Goal: Contribute content: Contribute content

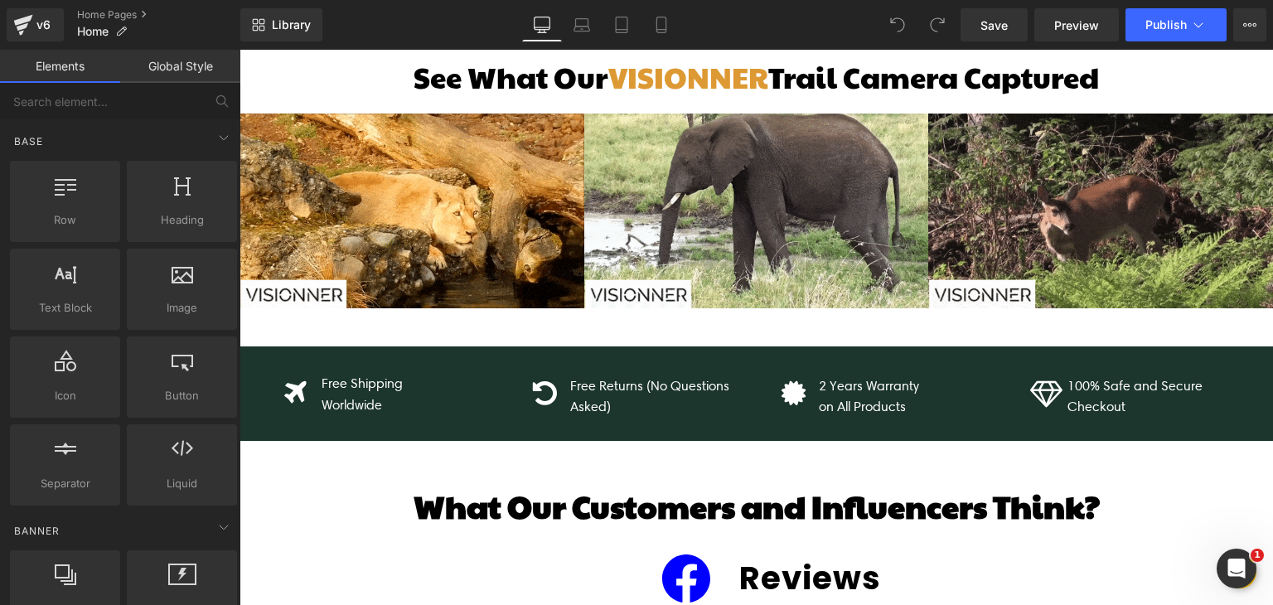
scroll to position [1785, 0]
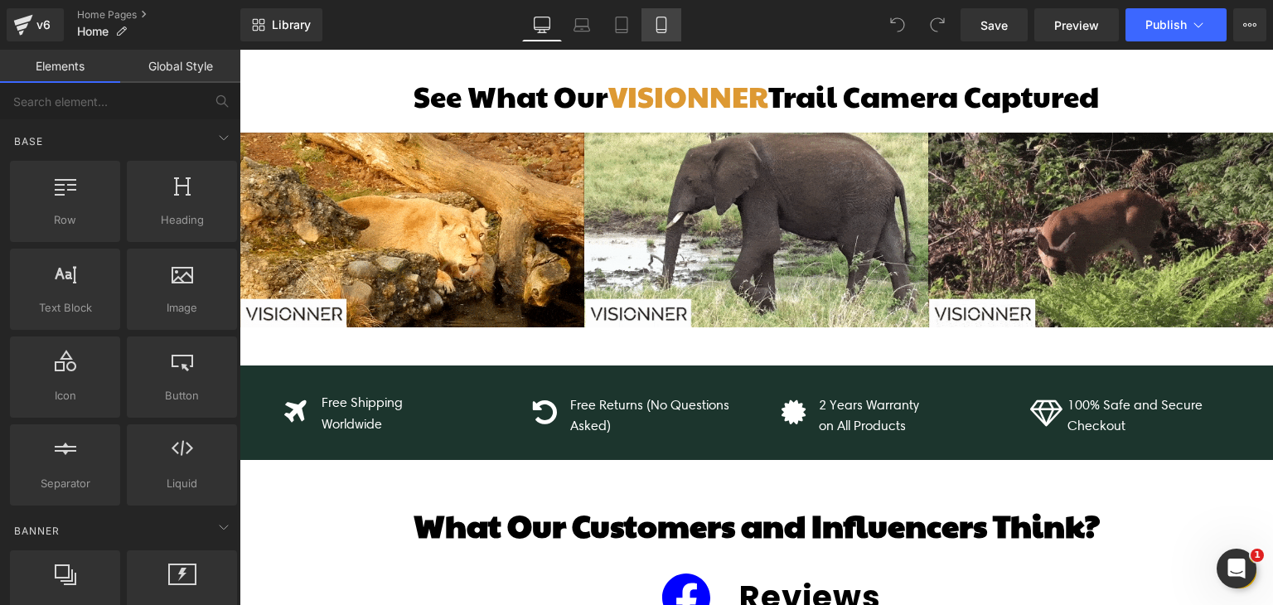
click at [653, 24] on icon at bounding box center [661, 25] width 17 height 17
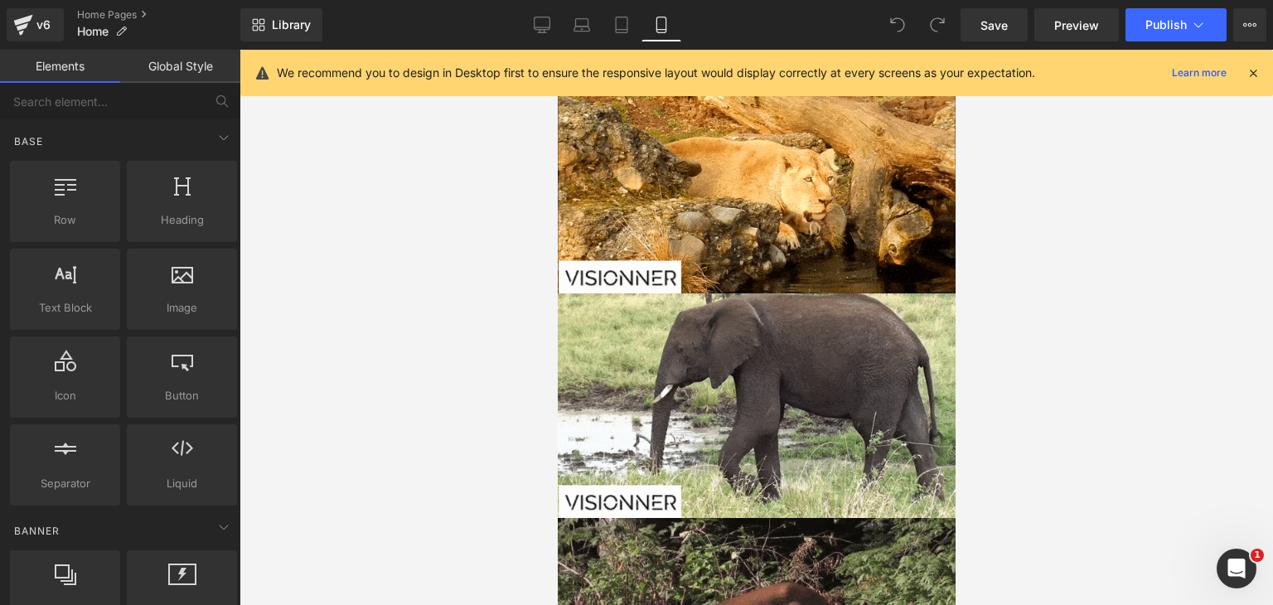
scroll to position [3130, 0]
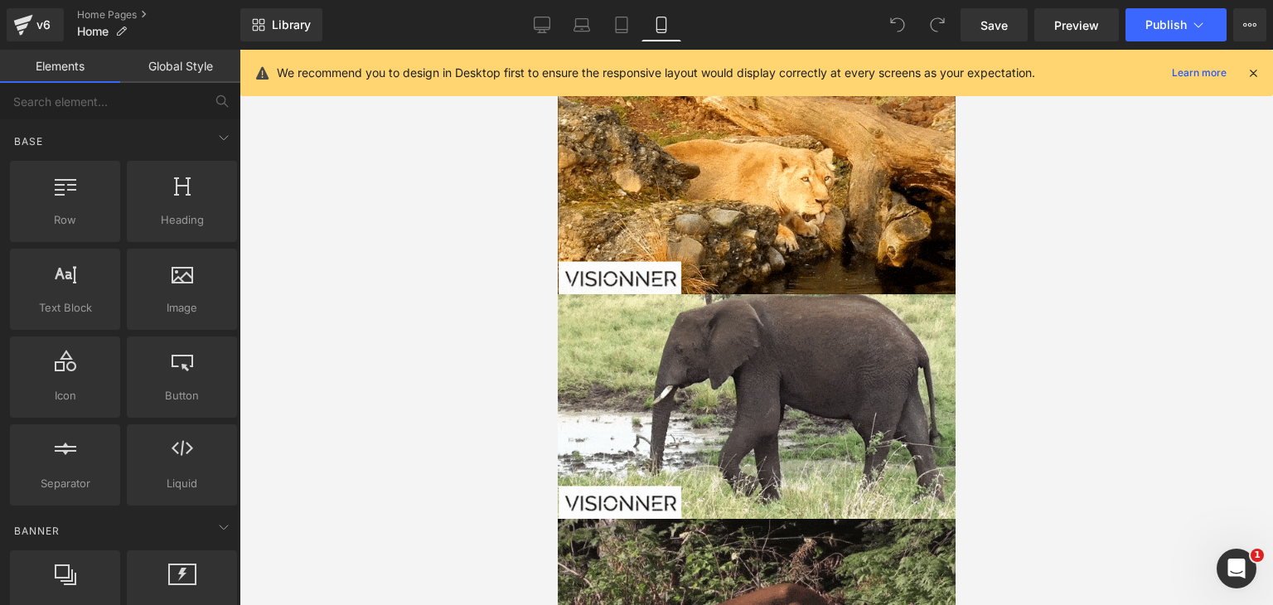
click at [1255, 74] on icon at bounding box center [1253, 72] width 15 height 15
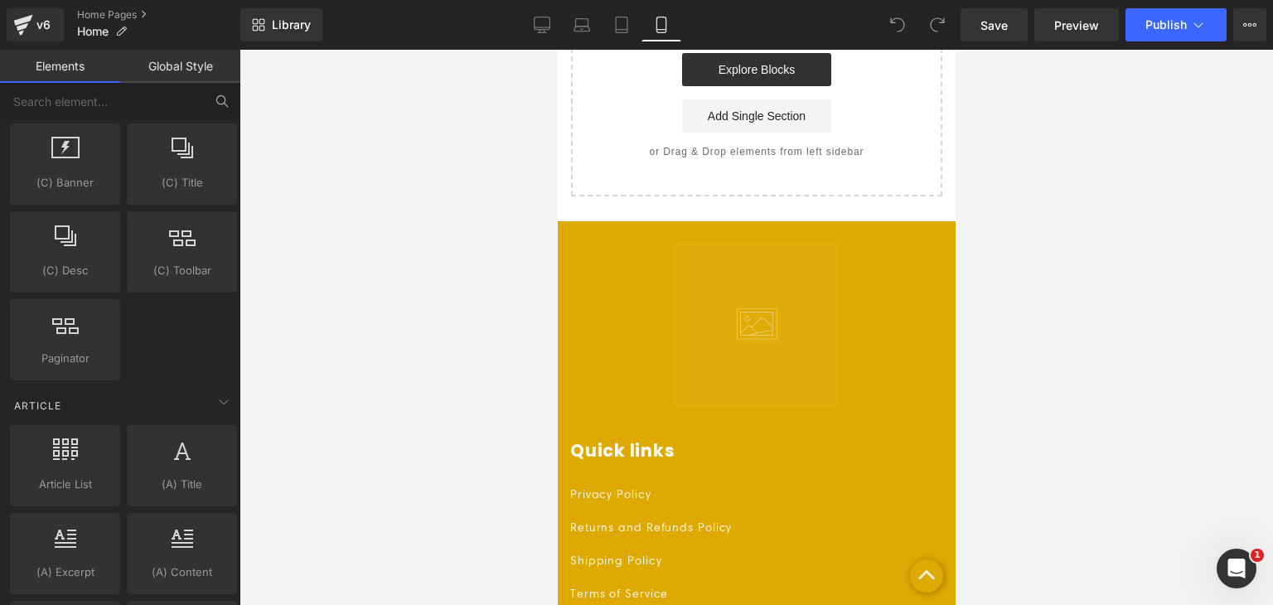
scroll to position [2792, 0]
click at [177, 71] on link "Global Style" at bounding box center [180, 66] width 120 height 33
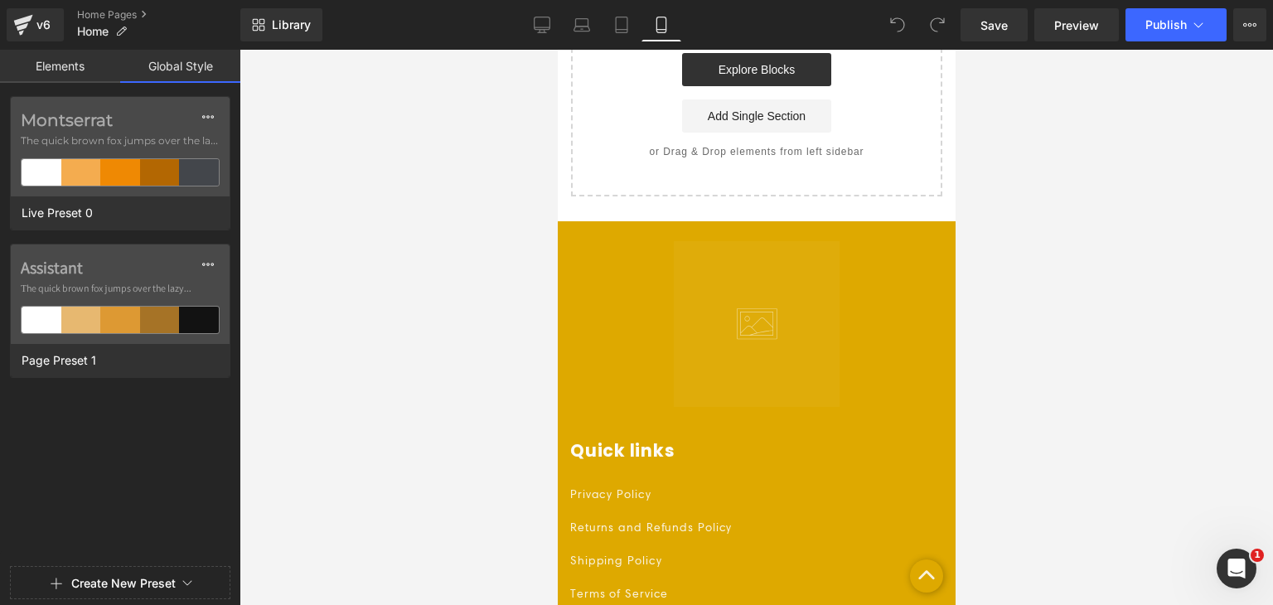
click at [88, 70] on link "Elements" at bounding box center [60, 66] width 120 height 33
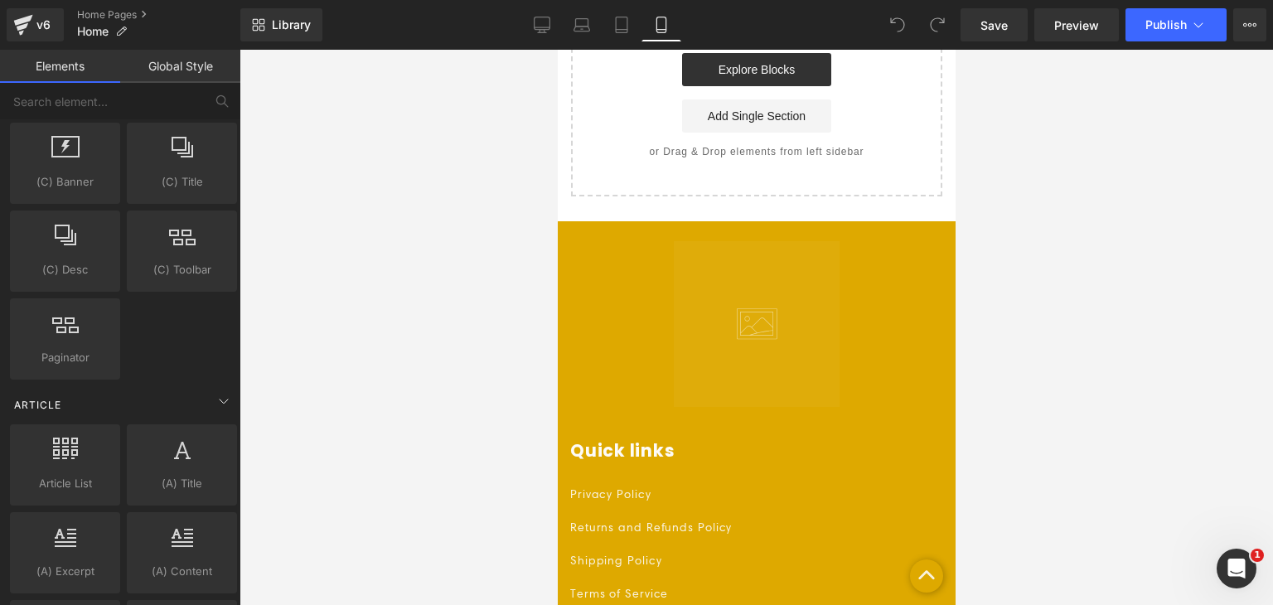
scroll to position [3157, 0]
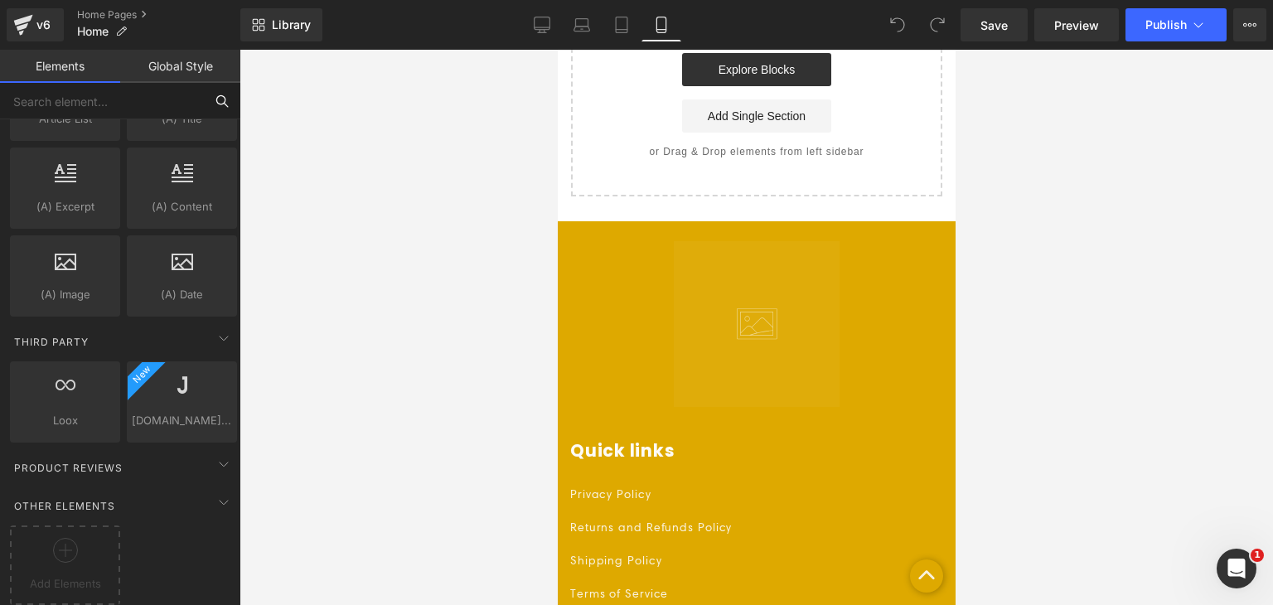
click at [116, 94] on input "text" at bounding box center [102, 101] width 204 height 36
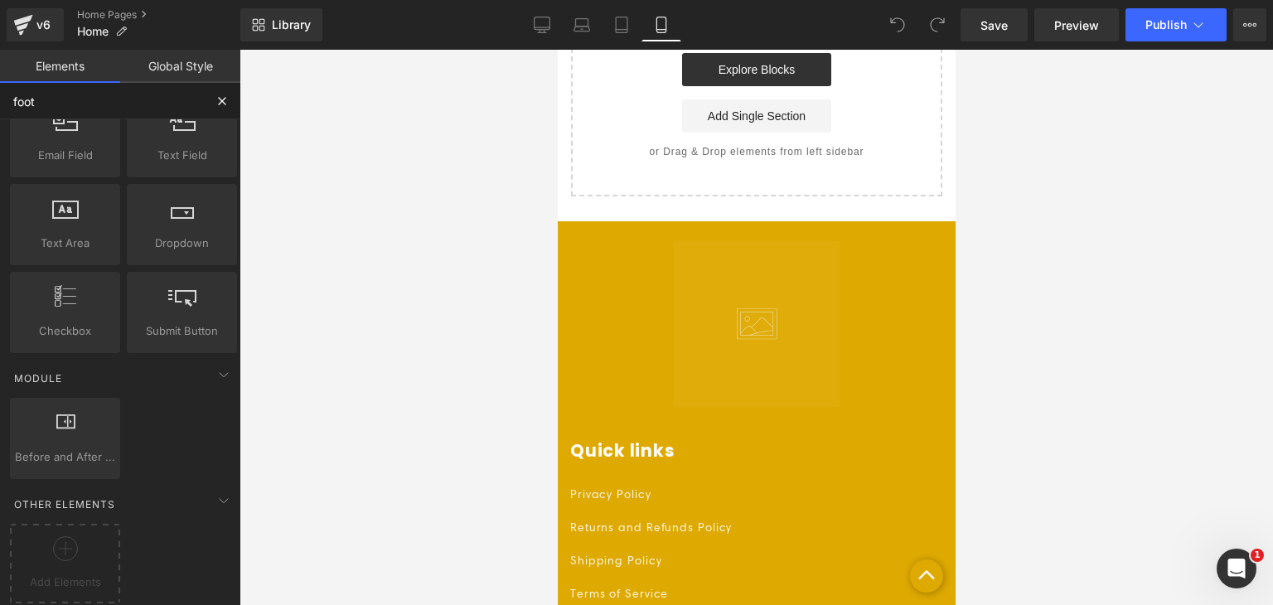
scroll to position [0, 0]
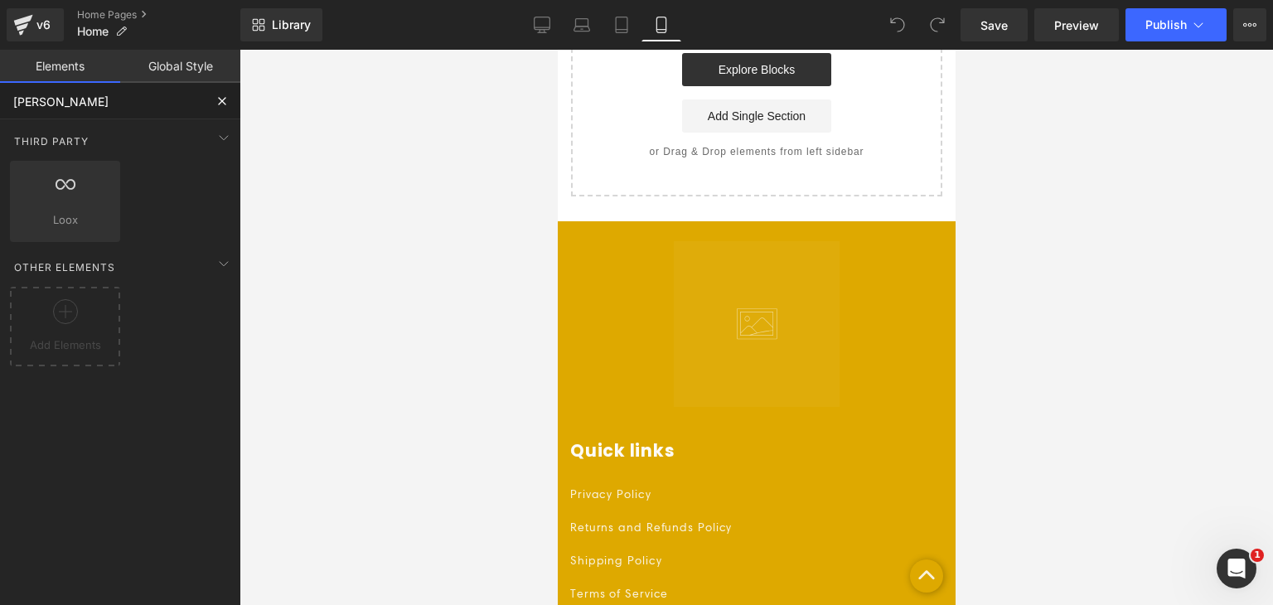
type input "footer"
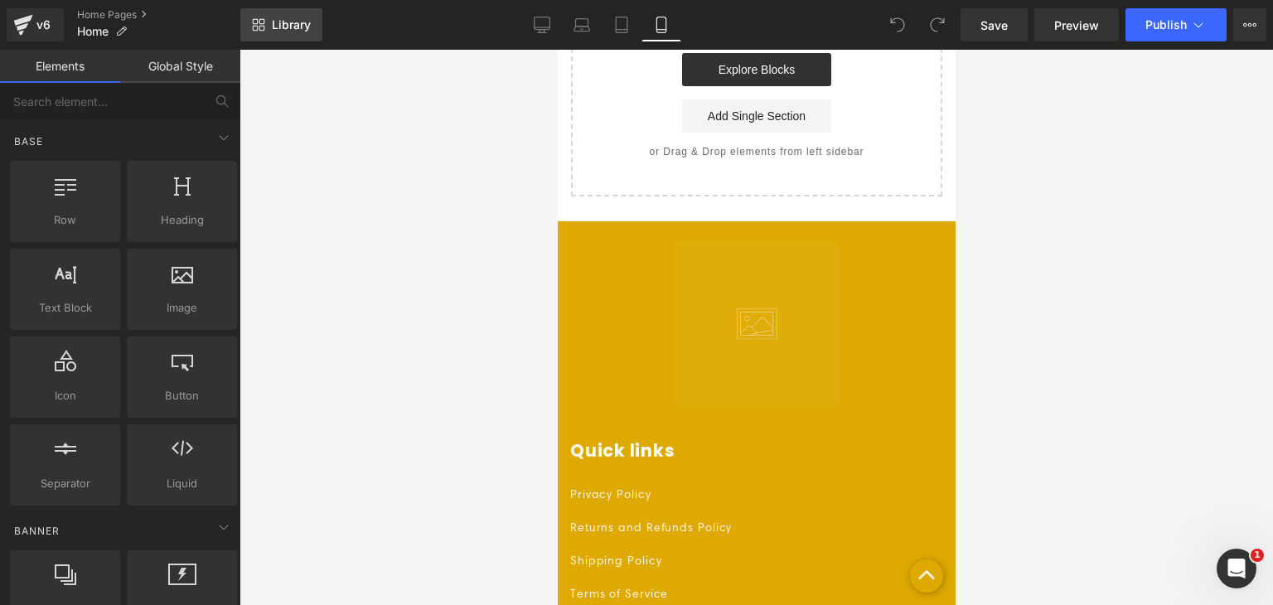
click at [275, 37] on link "Library" at bounding box center [281, 24] width 82 height 33
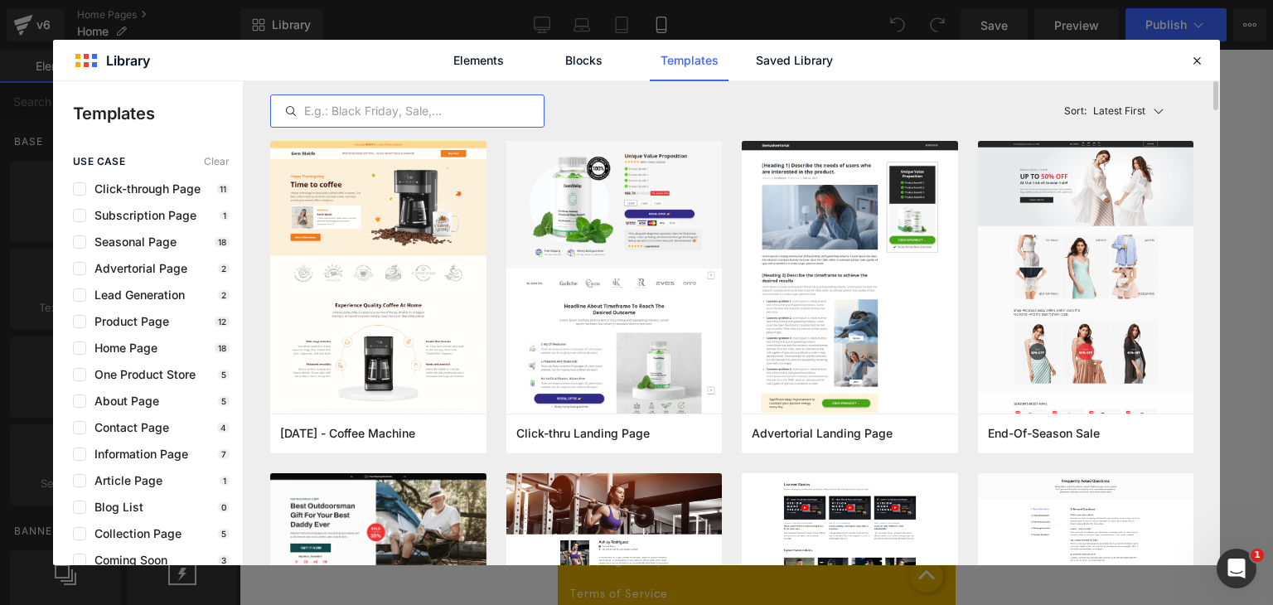
click at [338, 104] on input "text" at bounding box center [407, 111] width 273 height 20
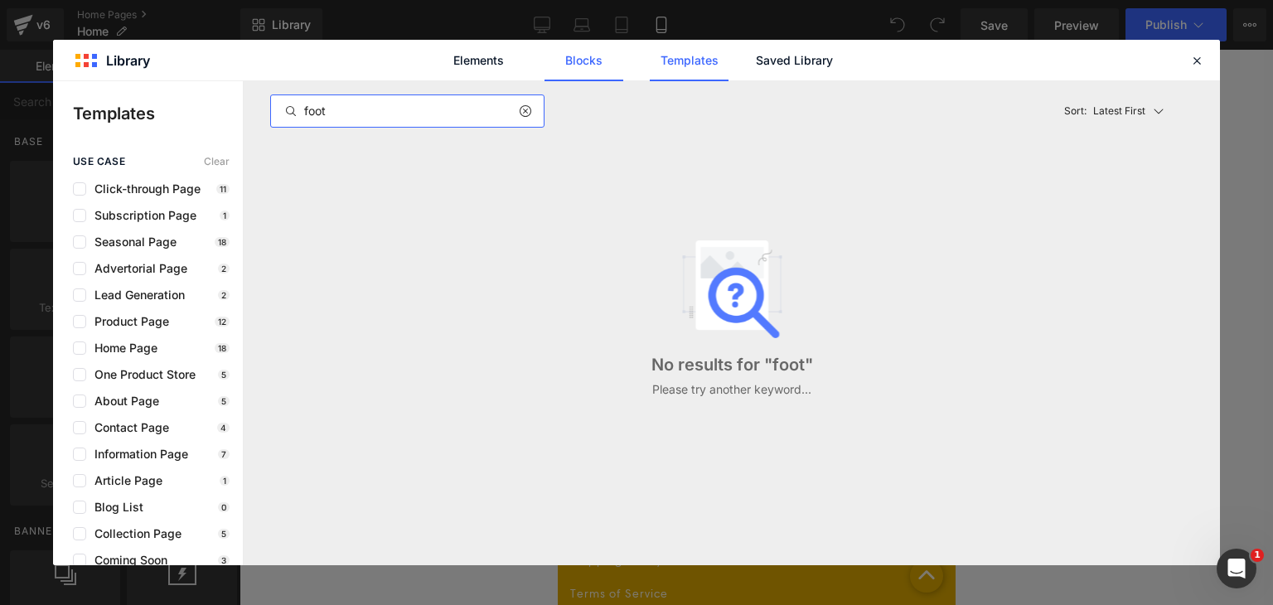
type input "foot"
click at [755, 69] on link "Blocks" at bounding box center [794, 60] width 79 height 41
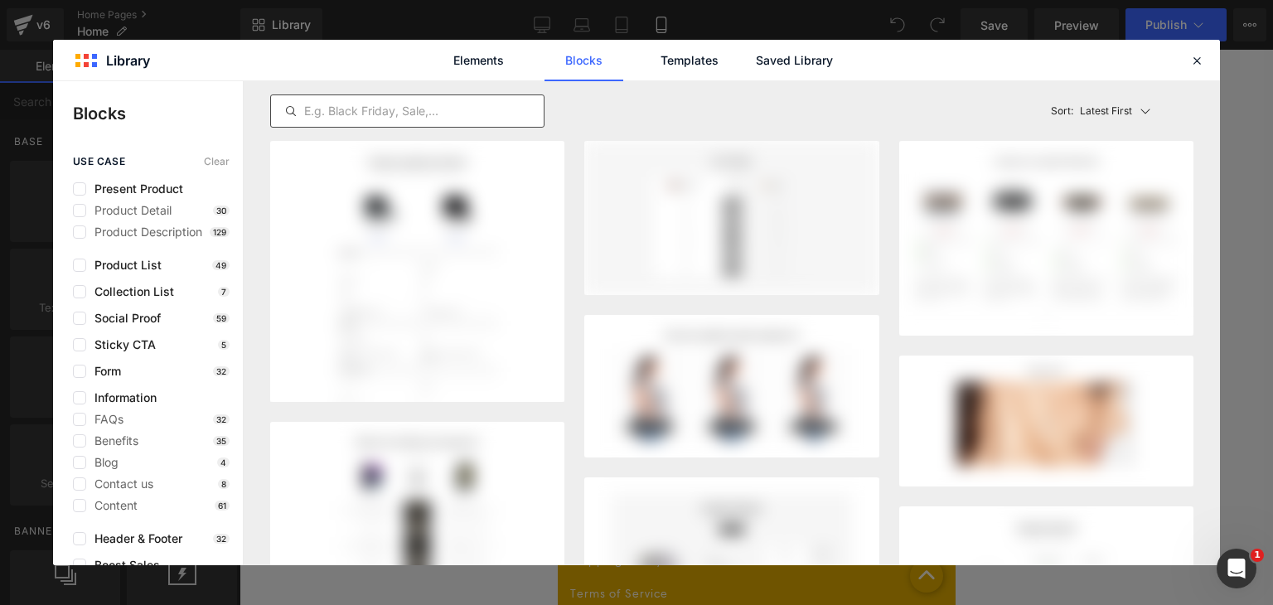
click at [419, 112] on input "text" at bounding box center [407, 111] width 273 height 20
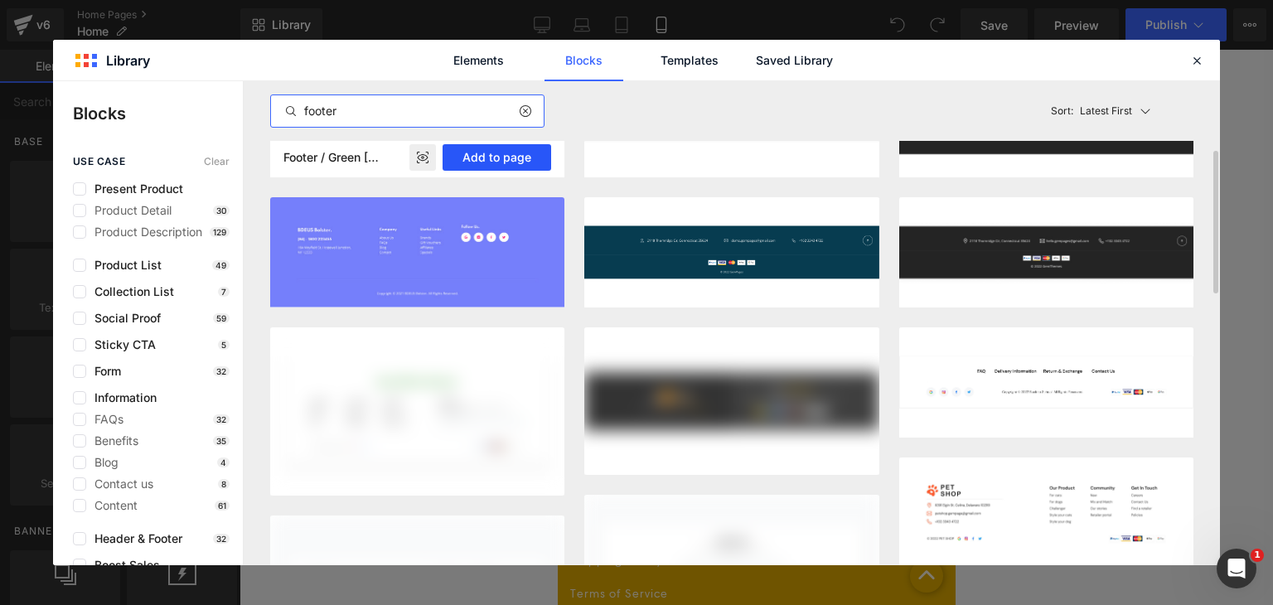
scroll to position [336, 0]
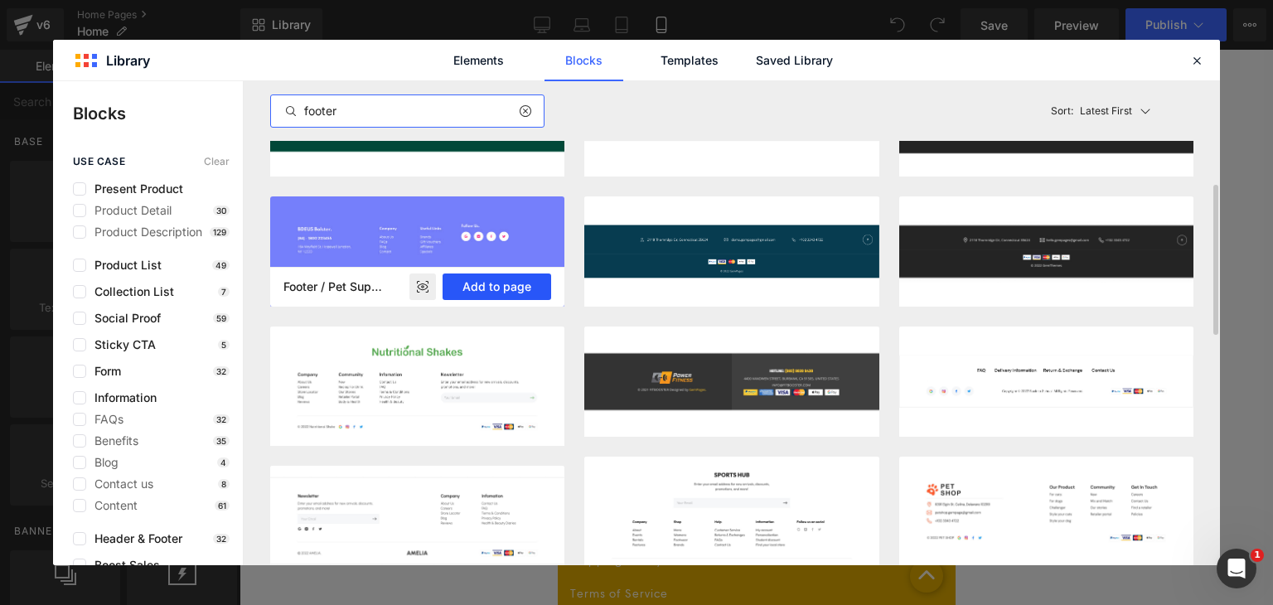
type input "footer"
click at [513, 287] on button "Add to page" at bounding box center [497, 287] width 109 height 27
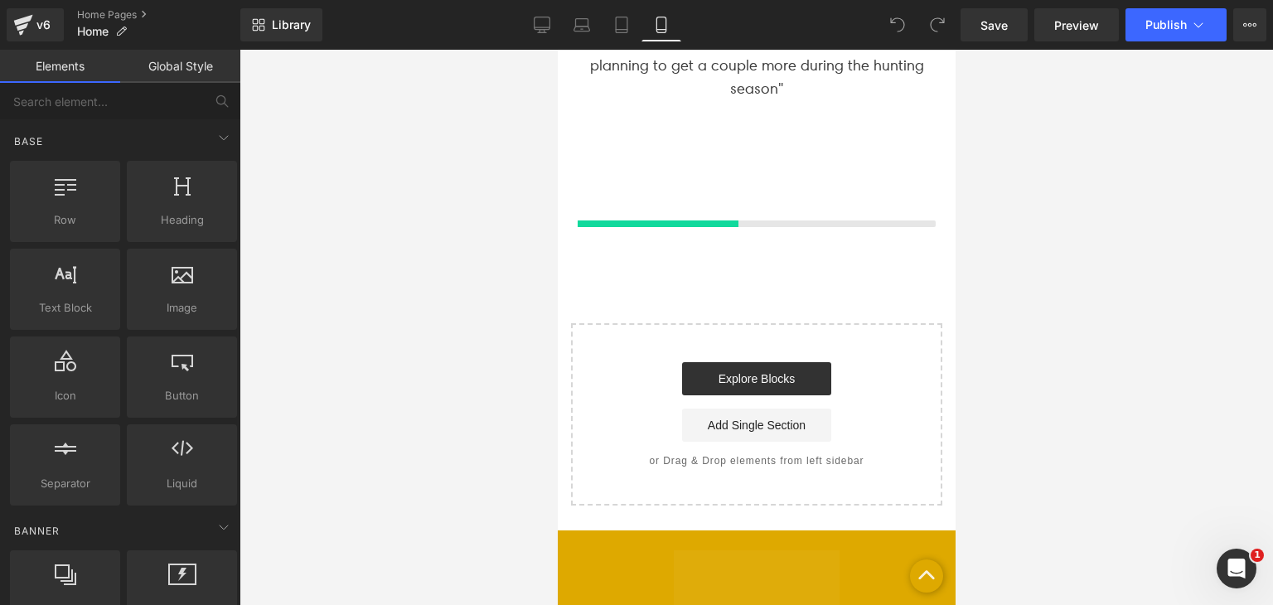
scroll to position [8324, 0]
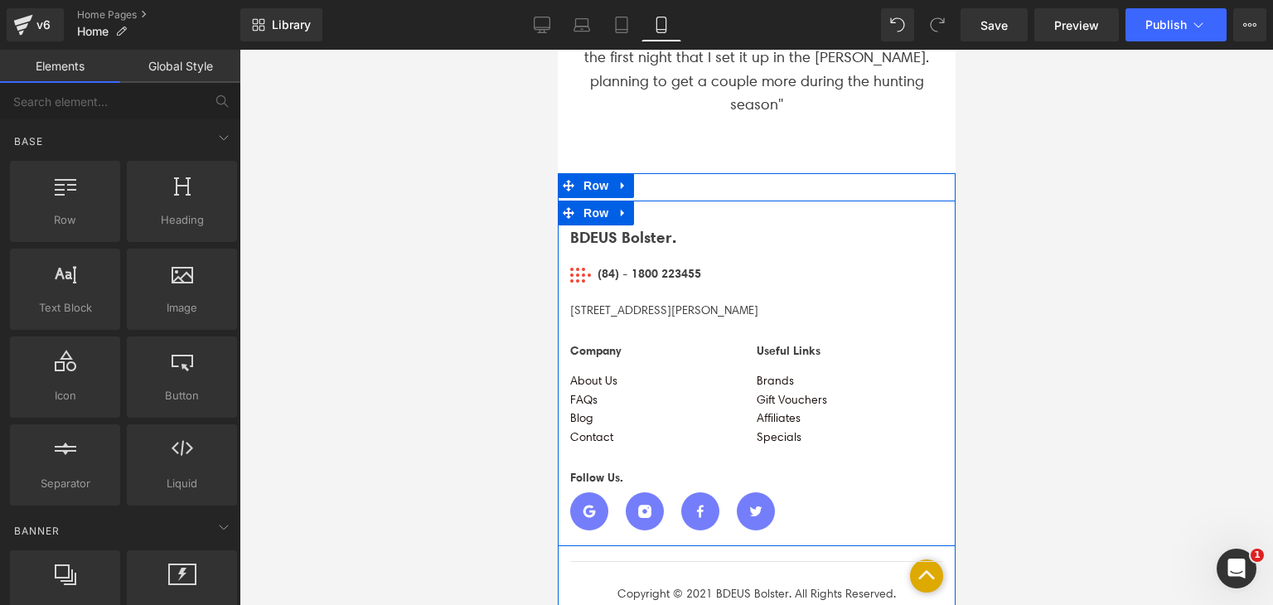
click at [658, 201] on div "BDEUS Bolster. Text Block Image (84) - 1800 223455 Text Block Icon List [STREET…" at bounding box center [756, 374] width 398 height 346
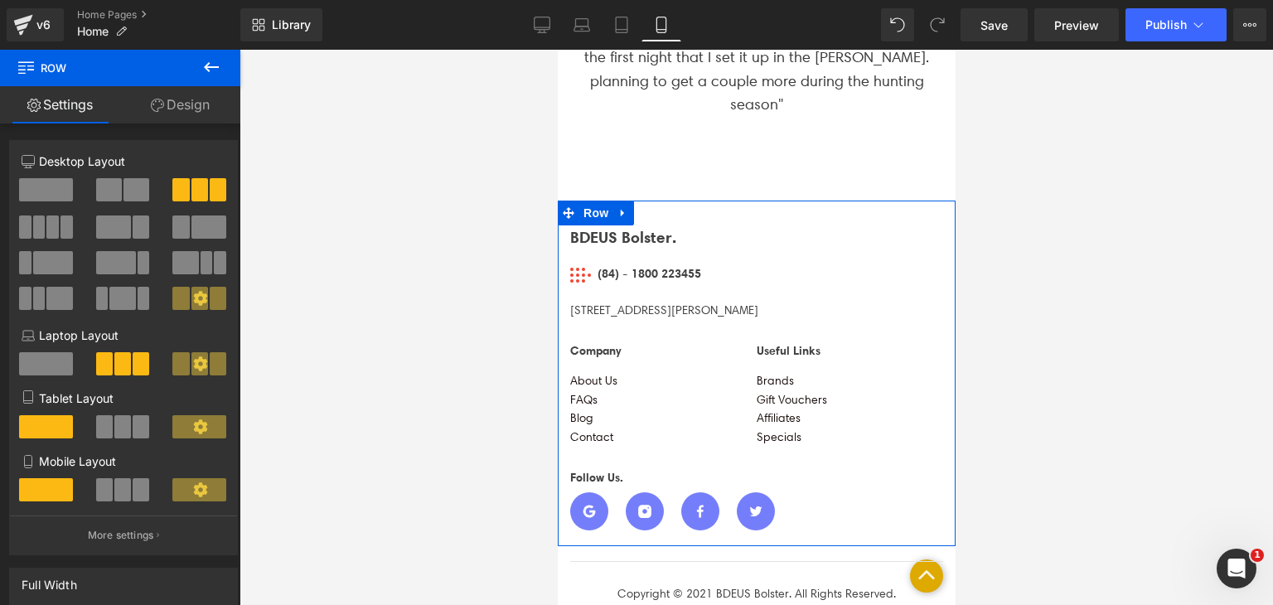
click at [193, 100] on link "Design" at bounding box center [180, 104] width 120 height 37
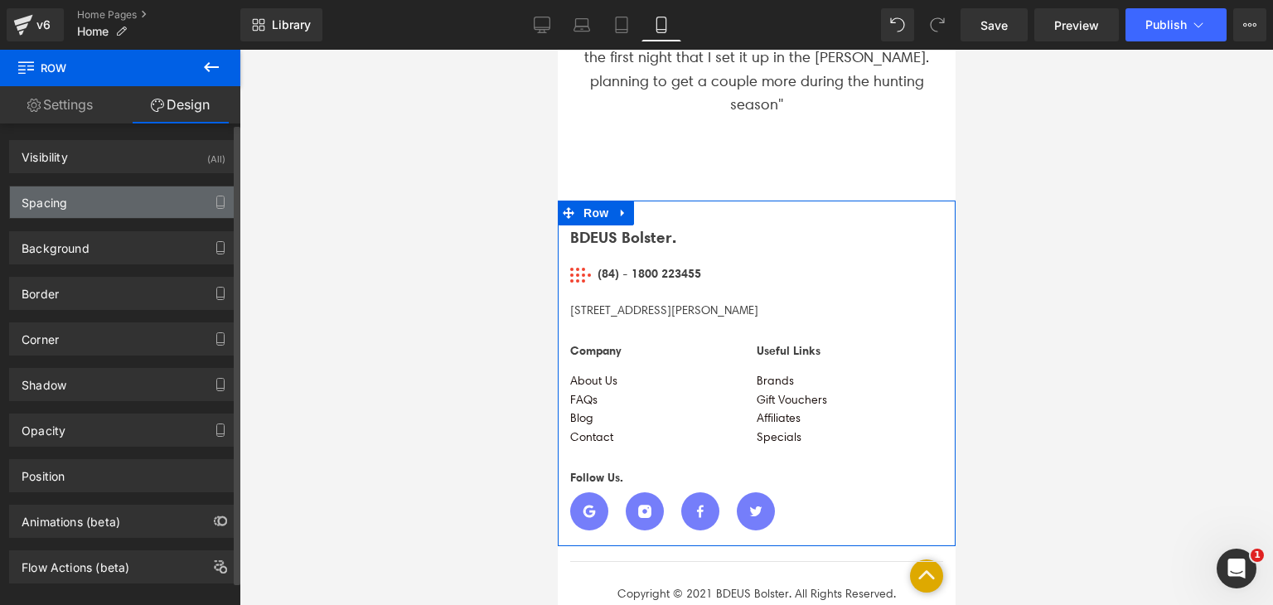
type input "transparent"
type input "0"
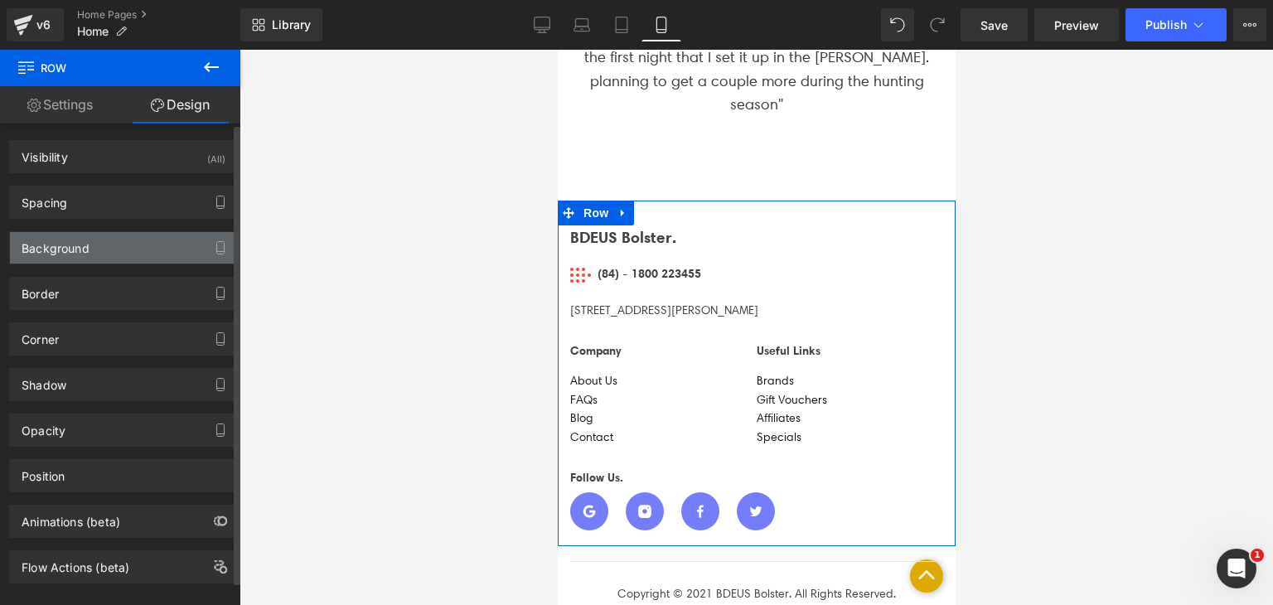
click at [87, 247] on div "Background" at bounding box center [56, 243] width 68 height 23
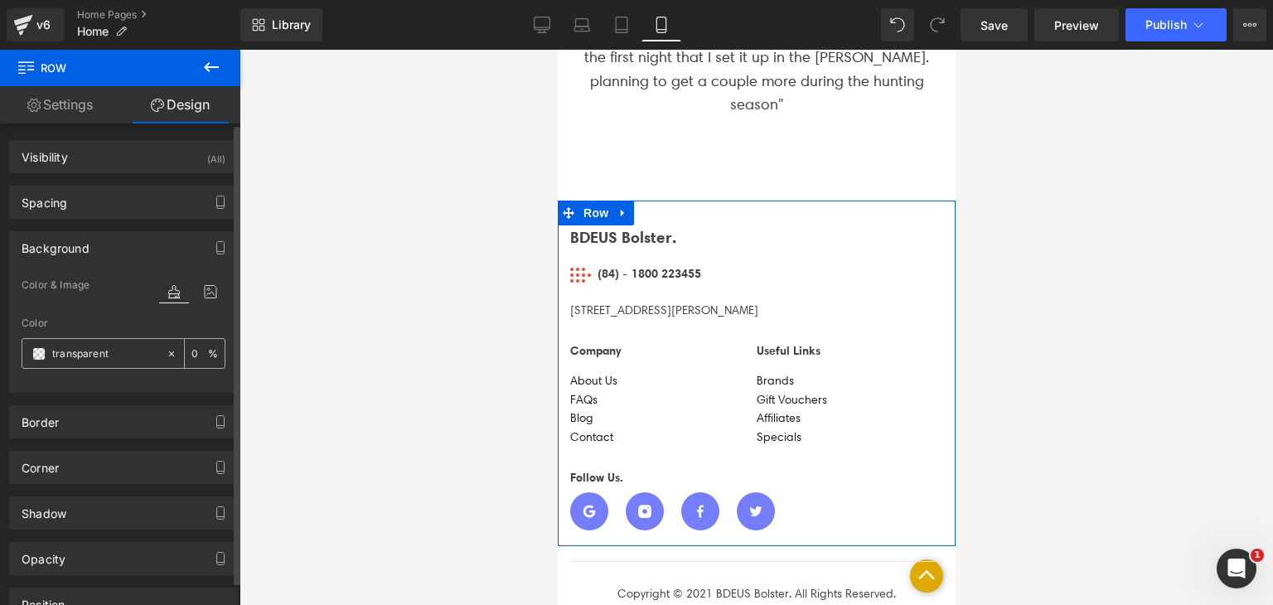
click at [86, 352] on input "transparent" at bounding box center [105, 354] width 106 height 18
paste input "1C352D"
type input "1C352D"
type input "100"
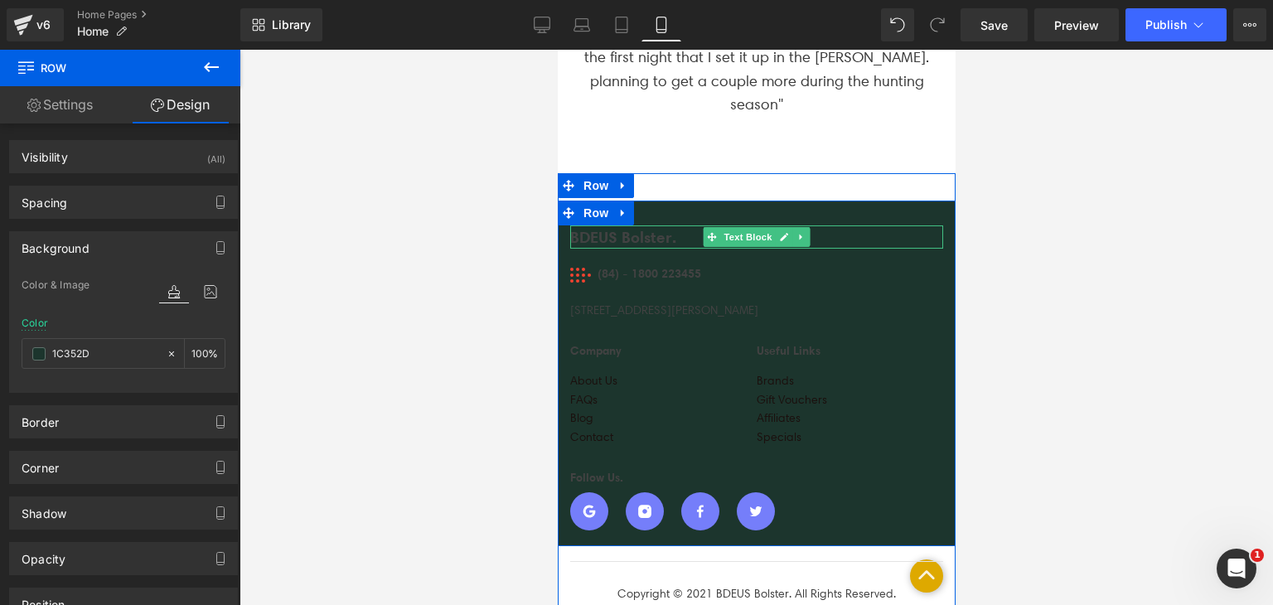
click at [608, 226] on div "BDEUS Bolster." at bounding box center [756, 238] width 373 height 24
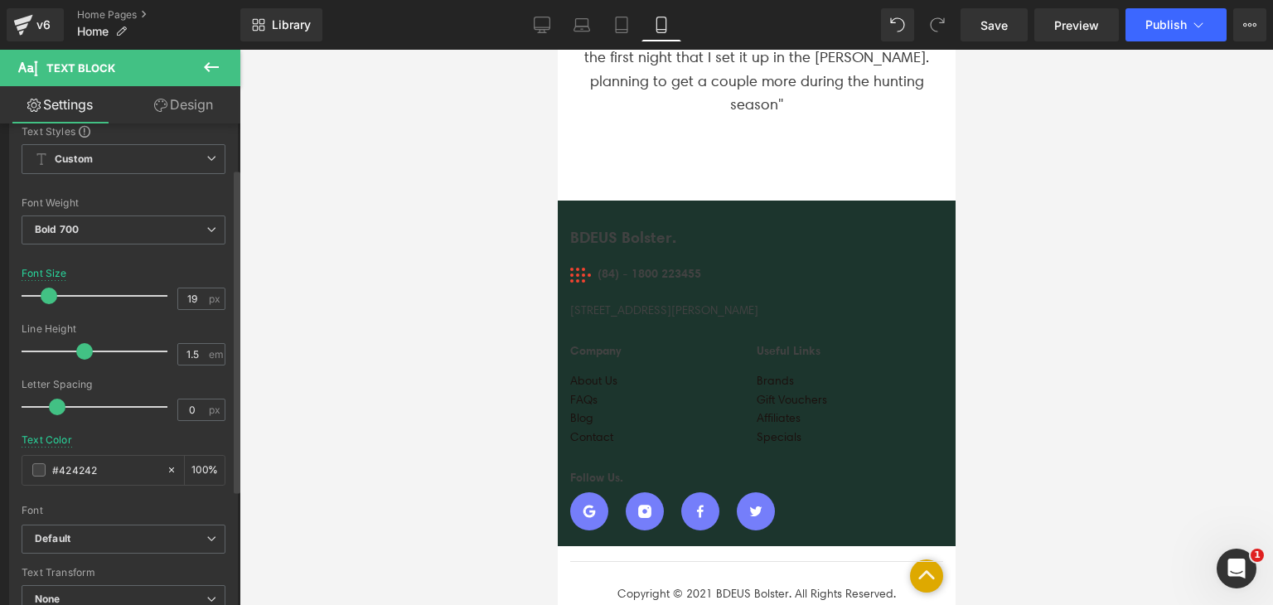
scroll to position [69, 0]
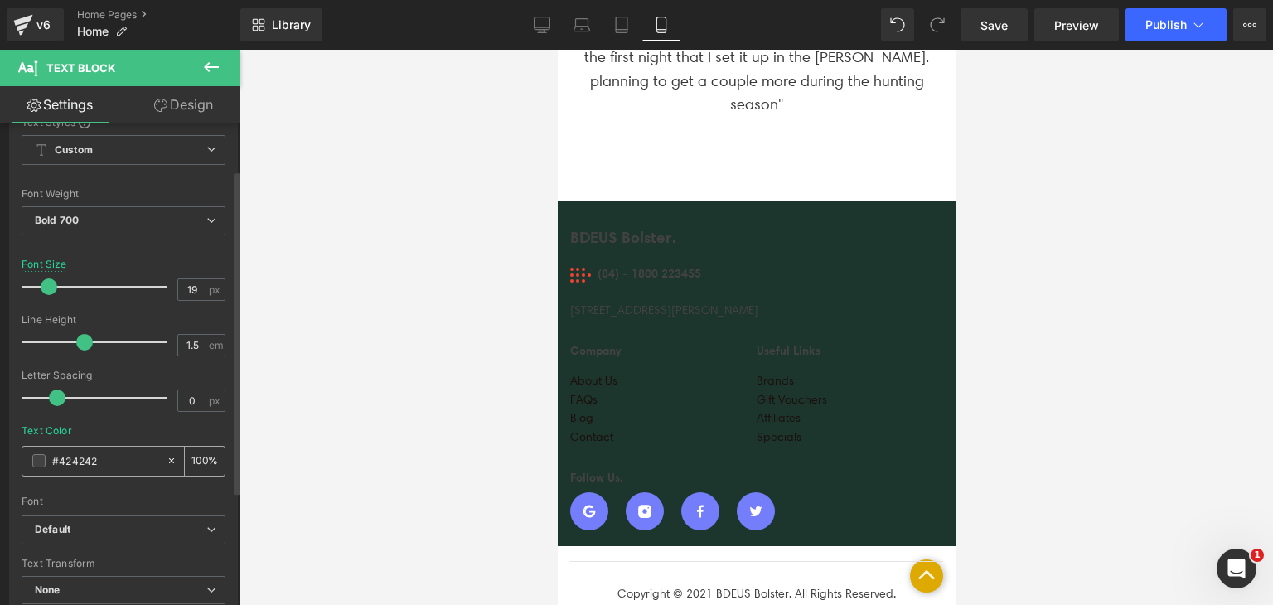
click at [79, 464] on input "#424242" at bounding box center [105, 461] width 106 height 18
type input "#f"
type input "0"
type input "#fff"
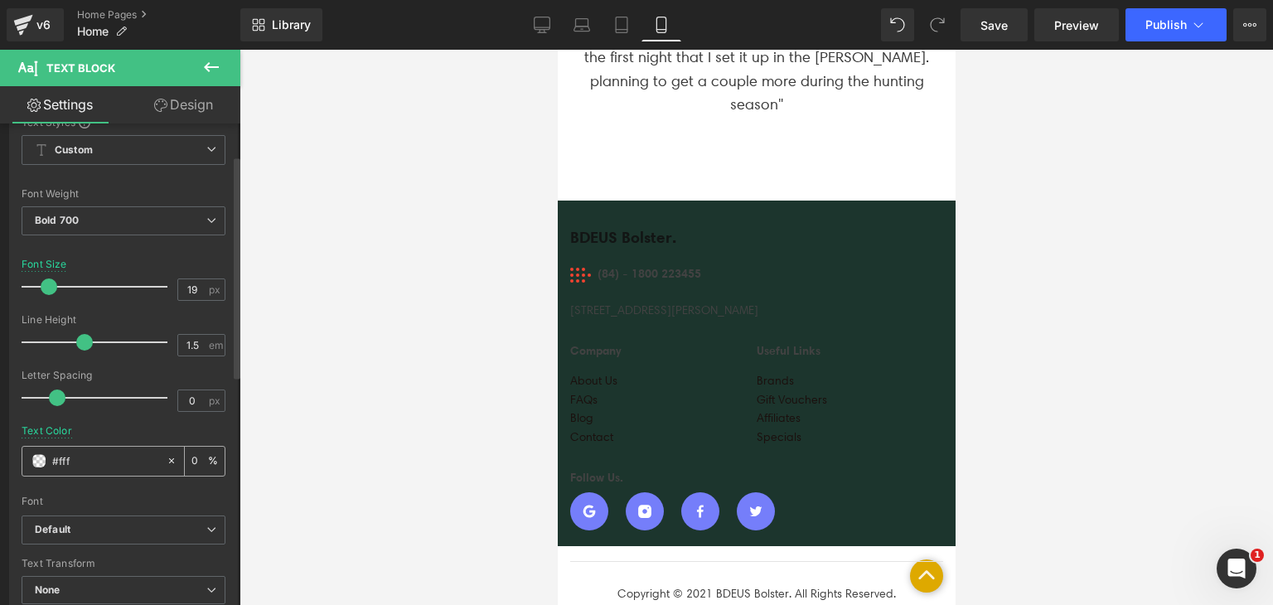
type input "100"
type input "#fffff"
type input "0"
type input "#ffffff"
type input "100"
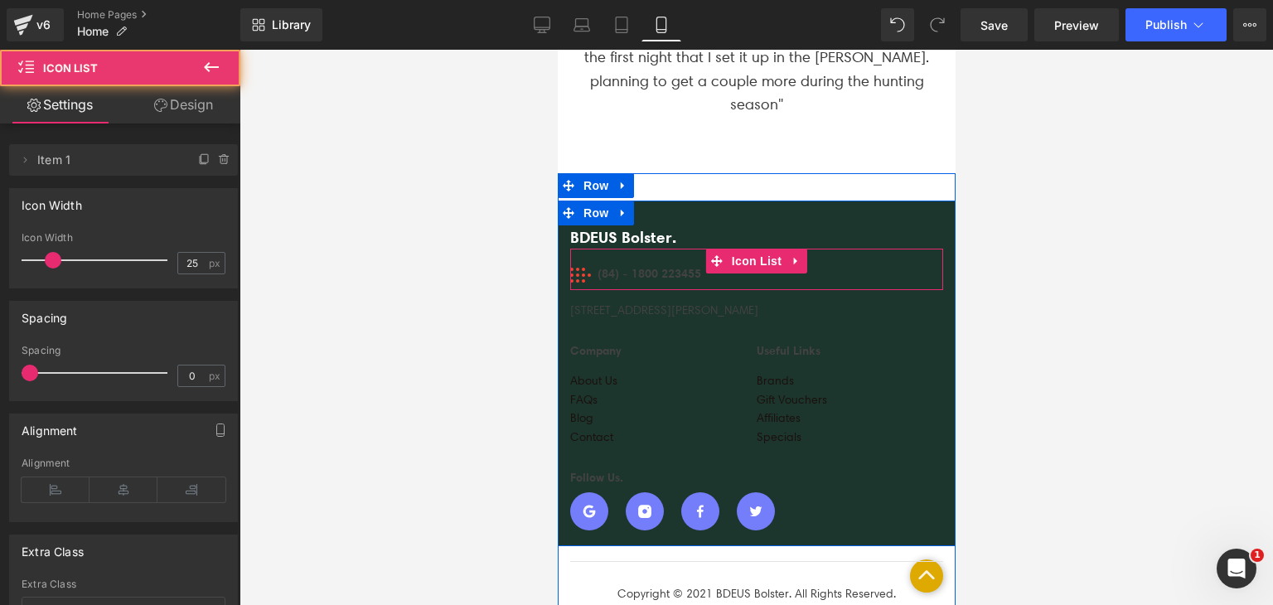
click at [739, 260] on div "Image (84) - 1800 223455 Text Block" at bounding box center [756, 275] width 373 height 30
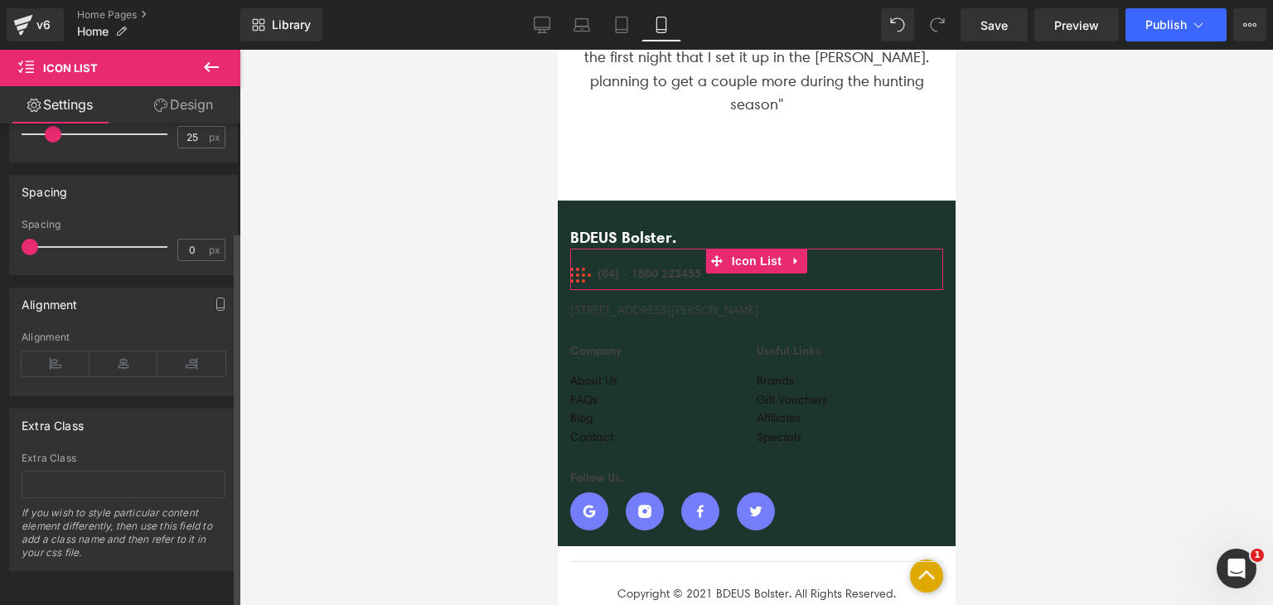
scroll to position [0, 0]
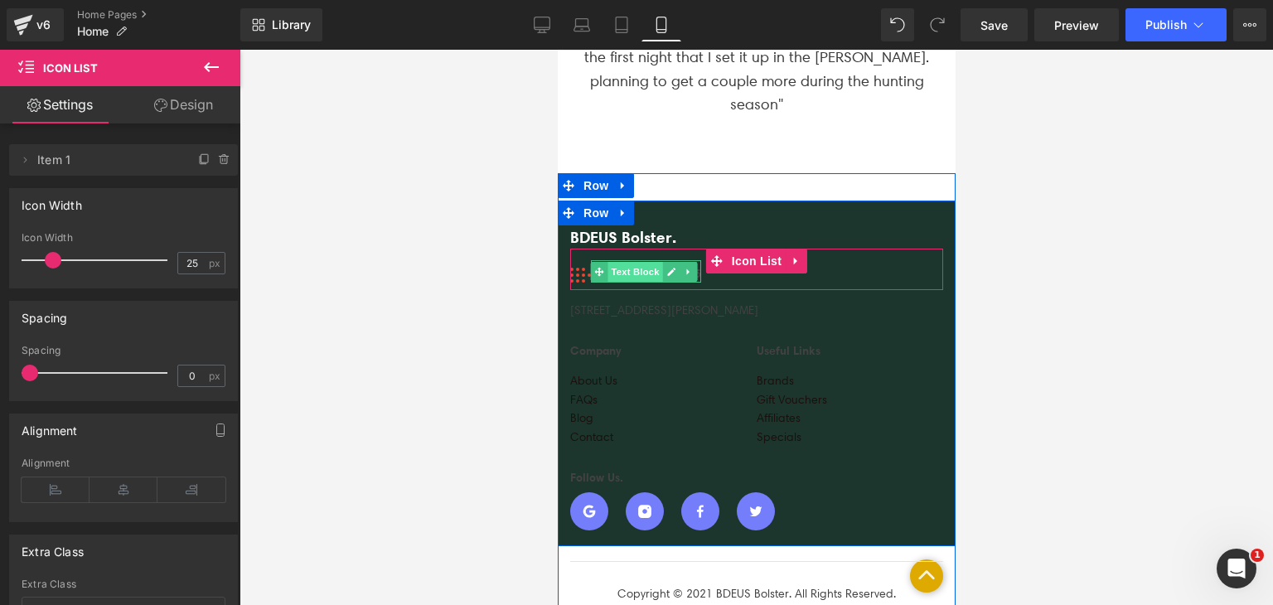
click at [640, 262] on span "Text Block" at bounding box center [634, 272] width 55 height 20
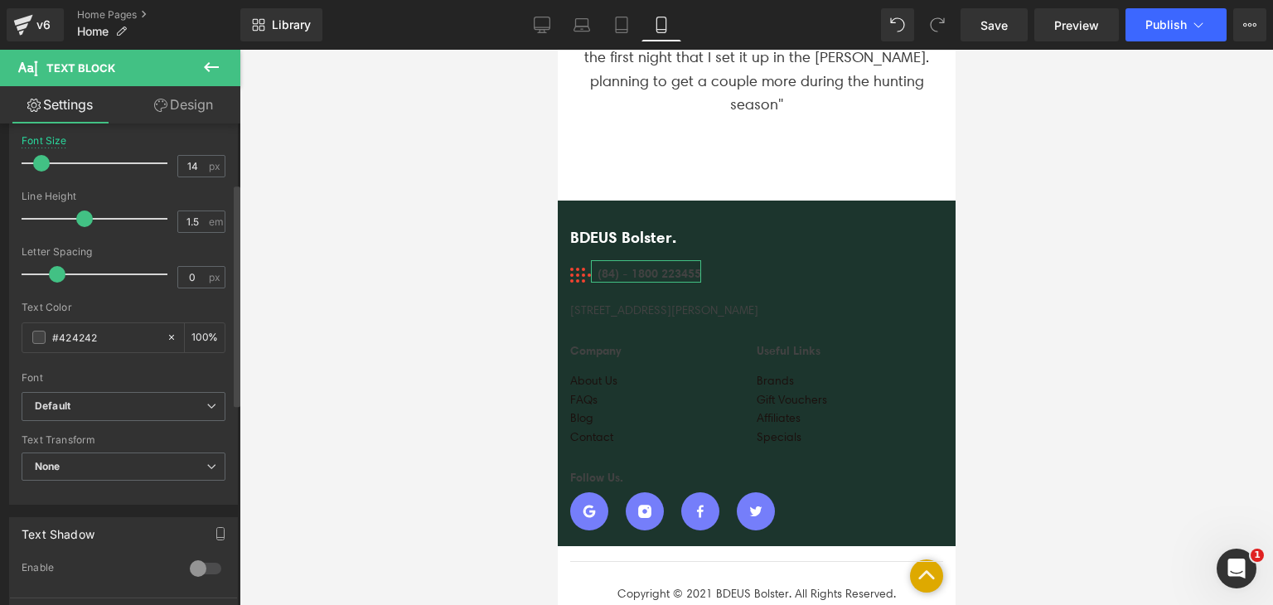
scroll to position [195, 0]
click at [73, 339] on input "#424242" at bounding box center [105, 335] width 106 height 18
type input "#f"
type input "0"
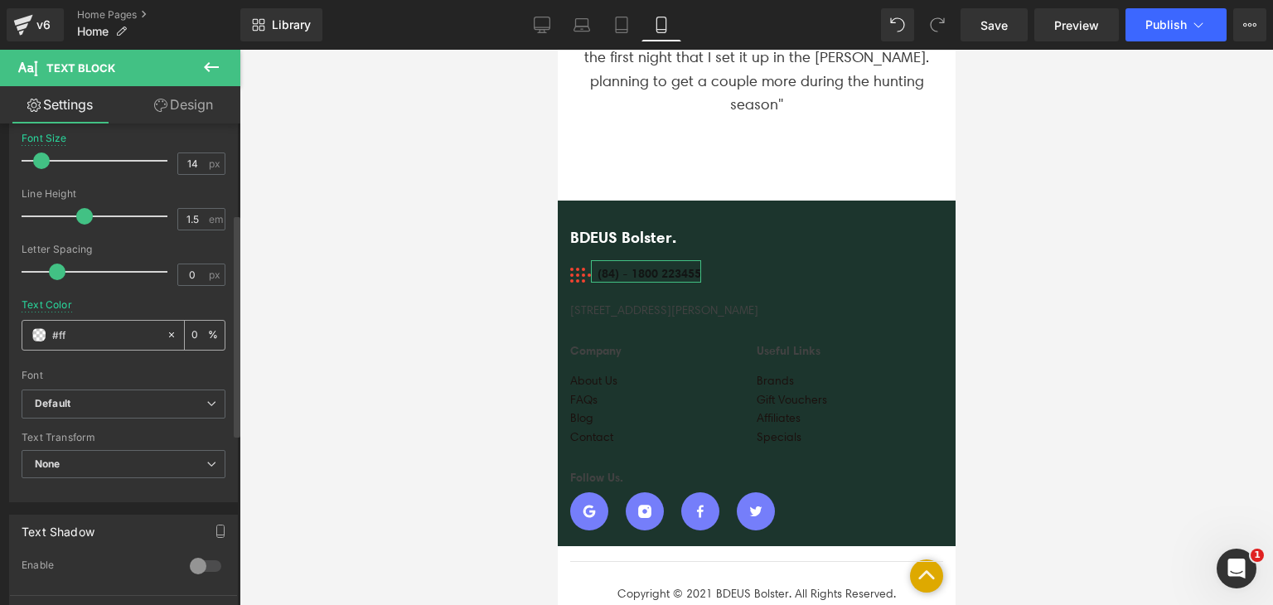
type input "#fff"
type input "100"
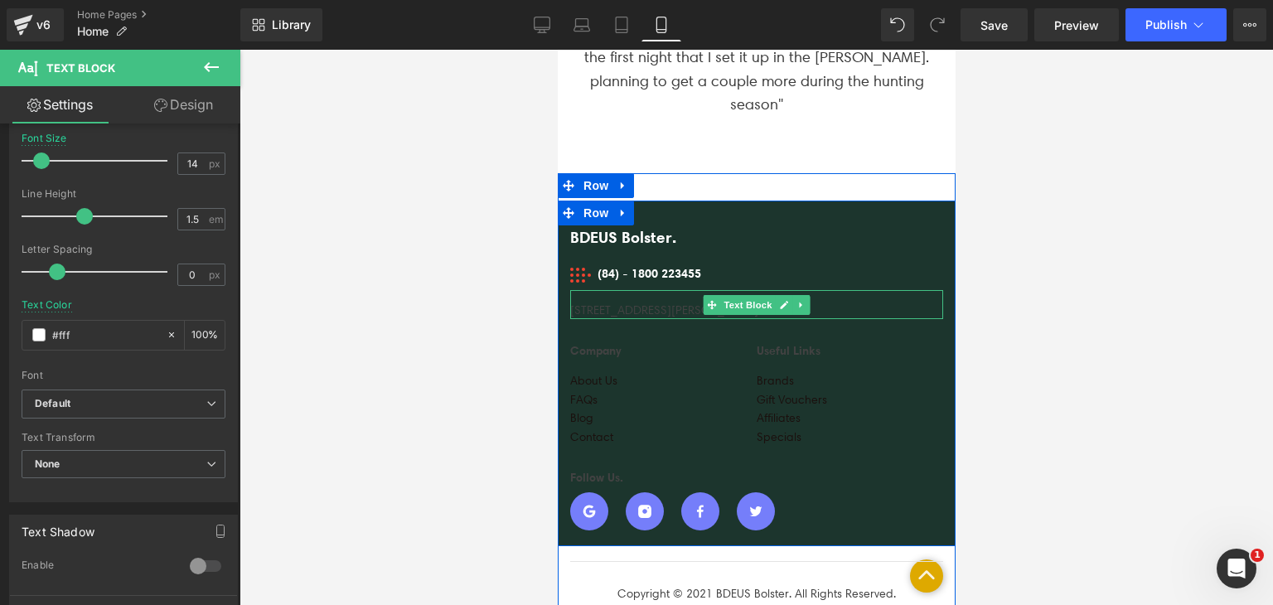
click at [603, 290] on div "[STREET_ADDRESS][PERSON_NAME]" at bounding box center [756, 304] width 373 height 29
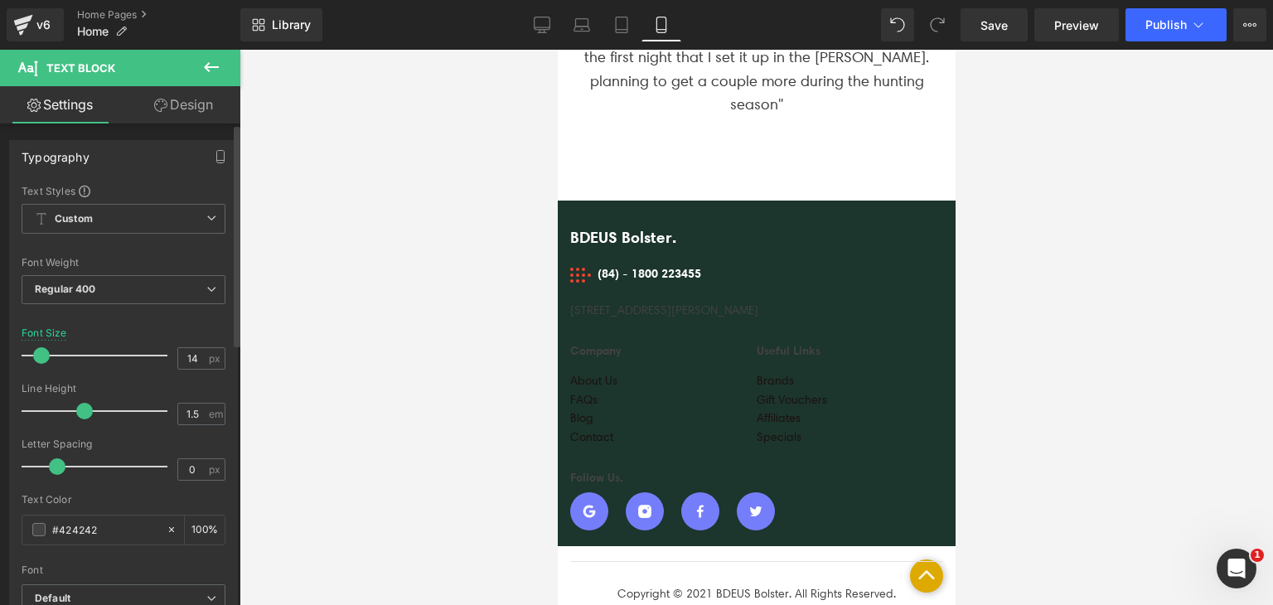
scroll to position [46, 0]
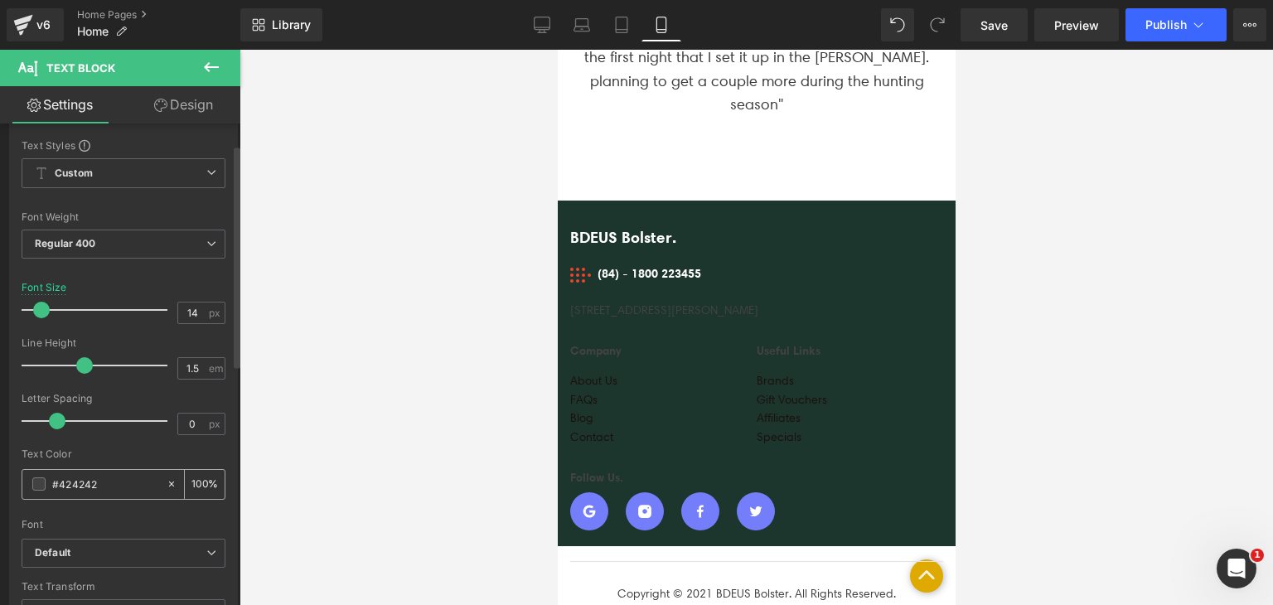
click at [83, 489] on input "#424242" at bounding box center [105, 484] width 106 height 18
type input "#f"
click at [83, 489] on input "#f" at bounding box center [105, 484] width 106 height 18
type input "0"
type input "#fff"
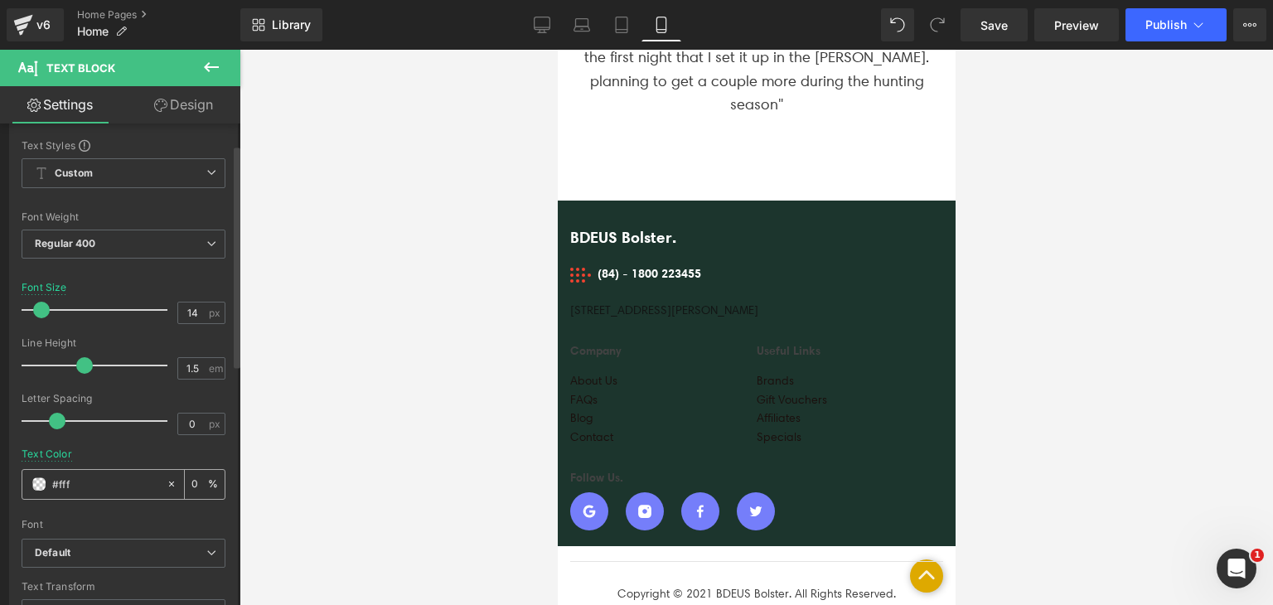
type input "100"
type input "#ffff"
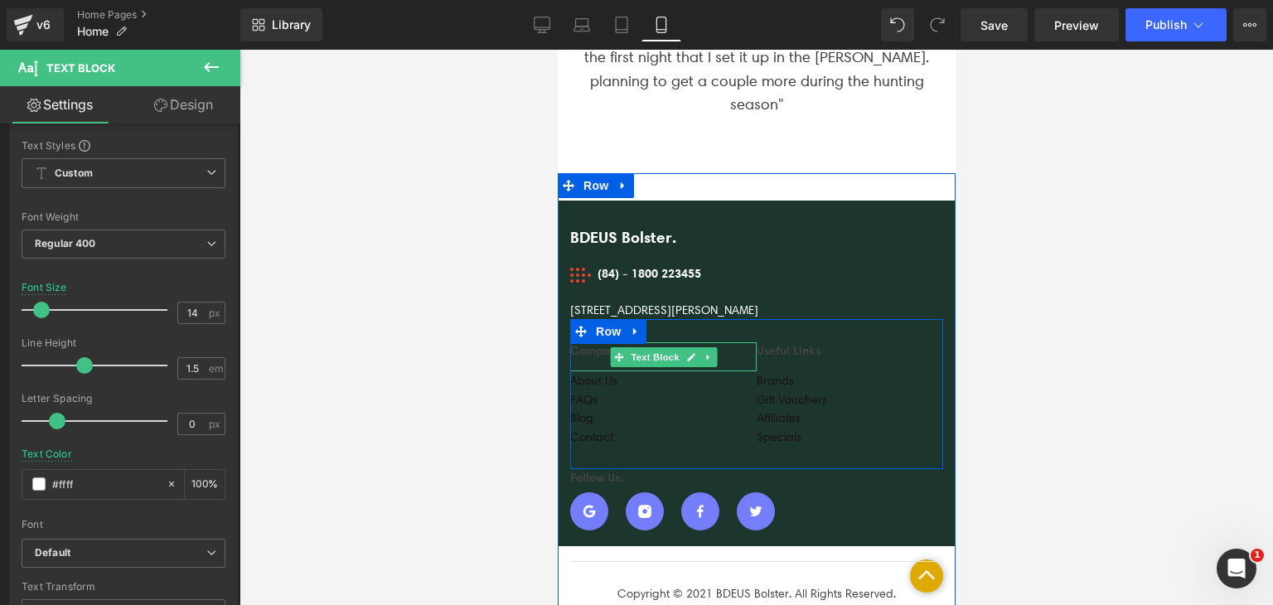
click at [596, 342] on div "Company" at bounding box center [663, 356] width 187 height 29
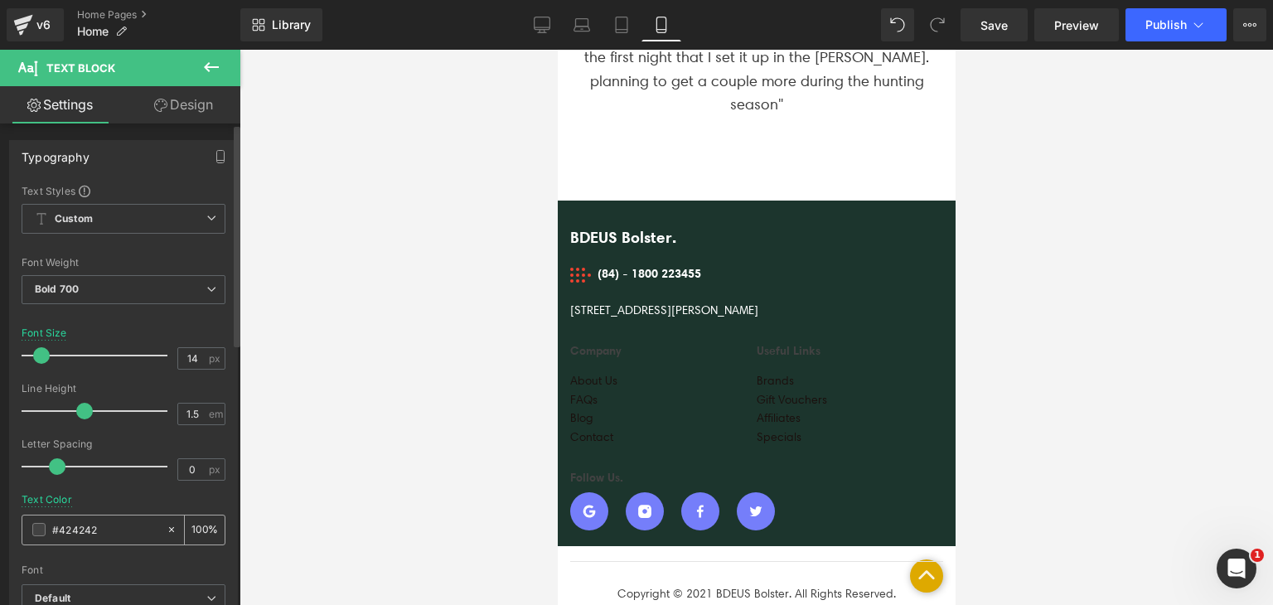
click at [143, 536] on input "#424242" at bounding box center [105, 530] width 106 height 18
type input "#f"
type input "0"
type input "#fff"
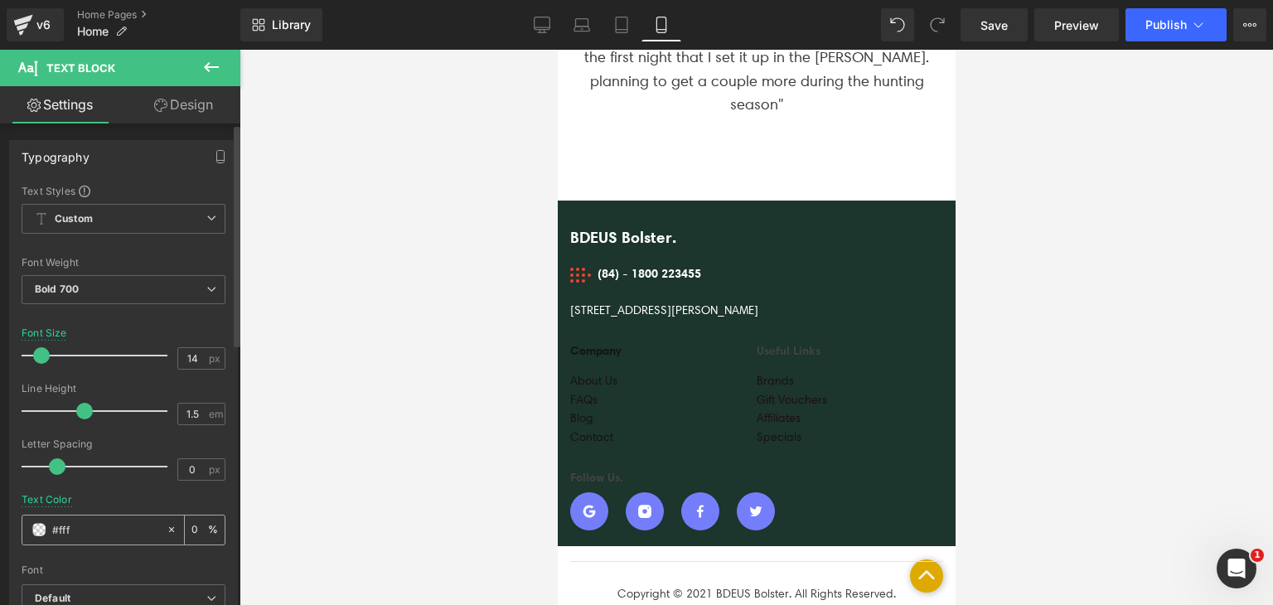
type input "100"
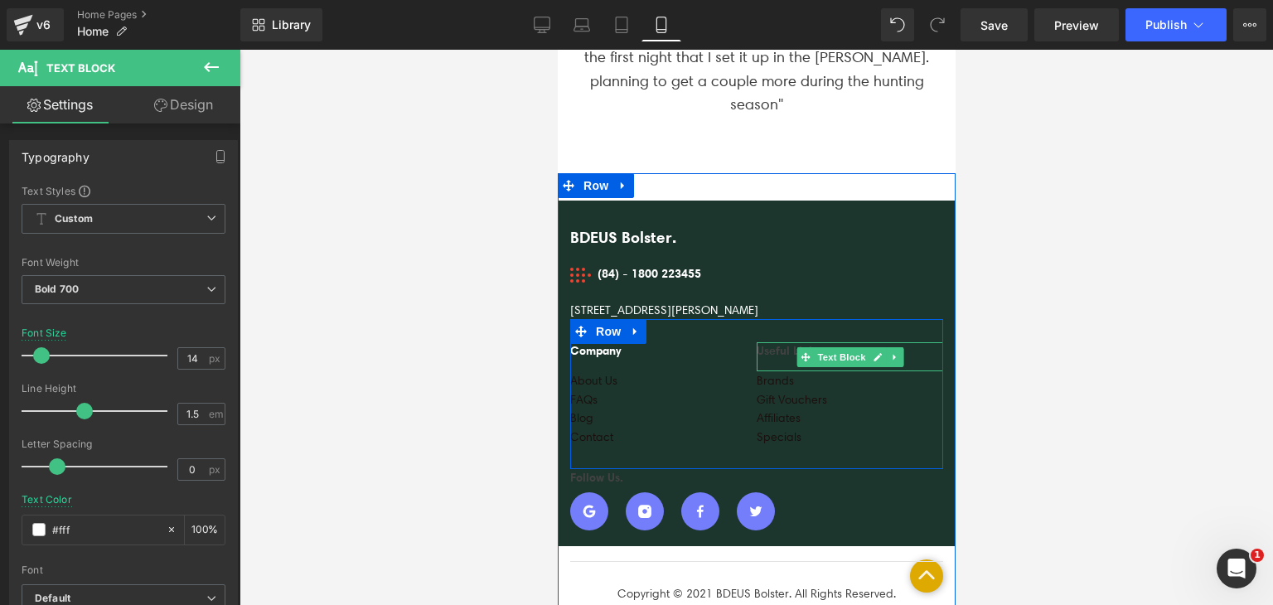
click at [770, 342] on div "Useful Links" at bounding box center [849, 356] width 187 height 29
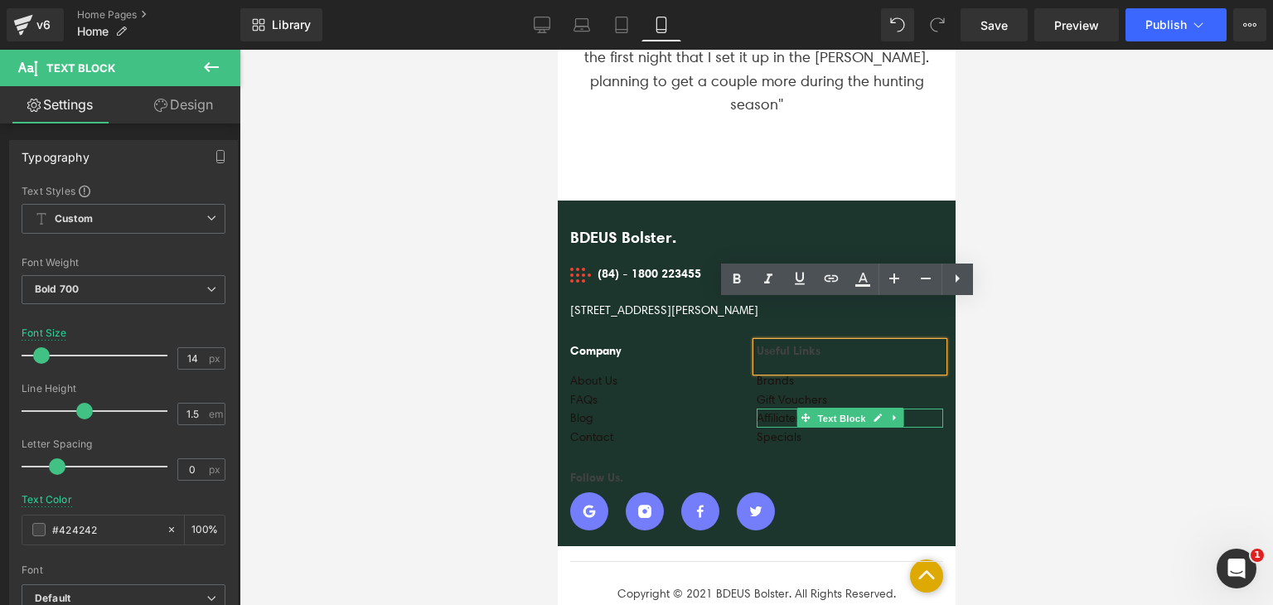
click at [850, 409] on span "Text Block" at bounding box center [840, 419] width 55 height 20
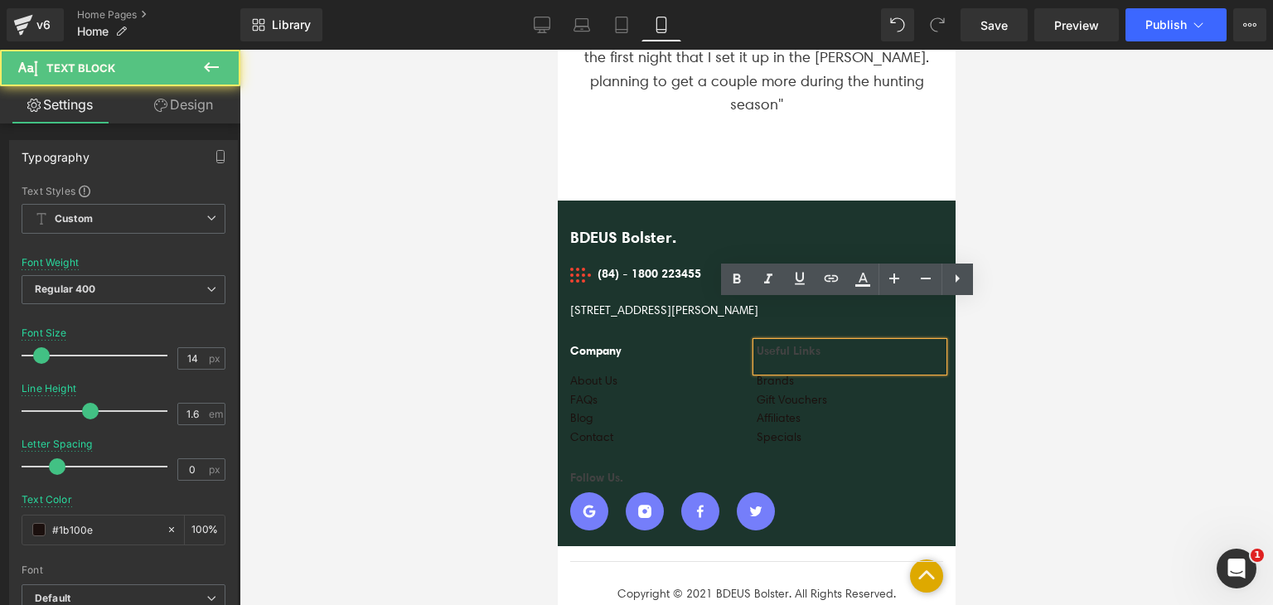
click at [857, 342] on div "Useful Links" at bounding box center [849, 356] width 187 height 29
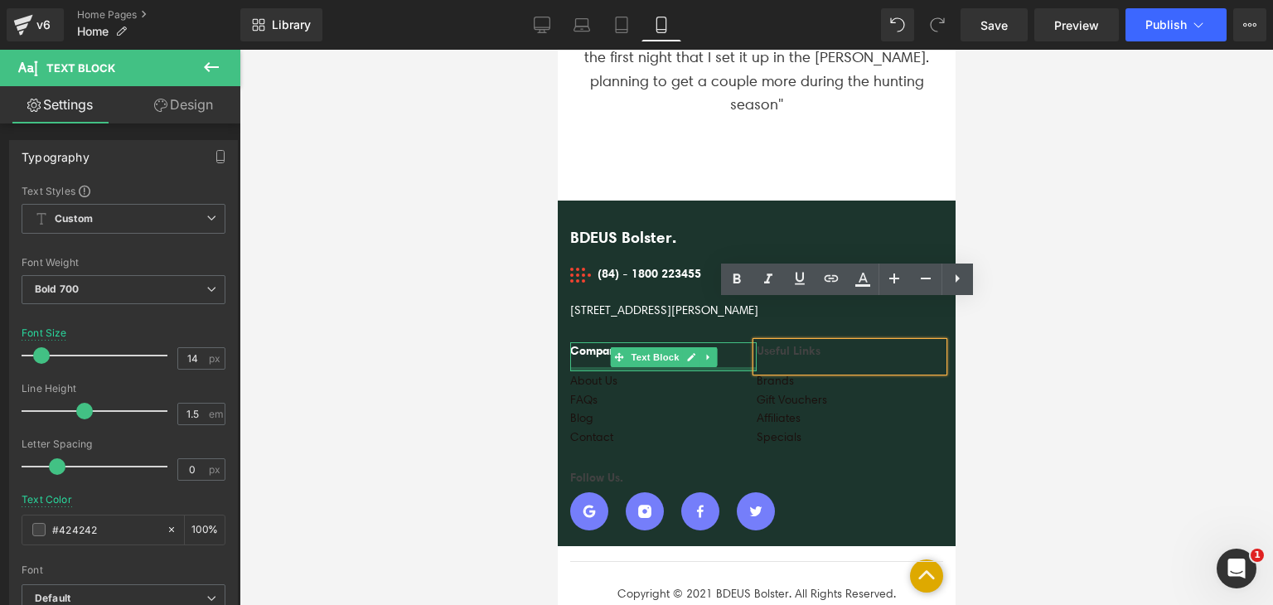
click at [730, 367] on div at bounding box center [663, 369] width 187 height 4
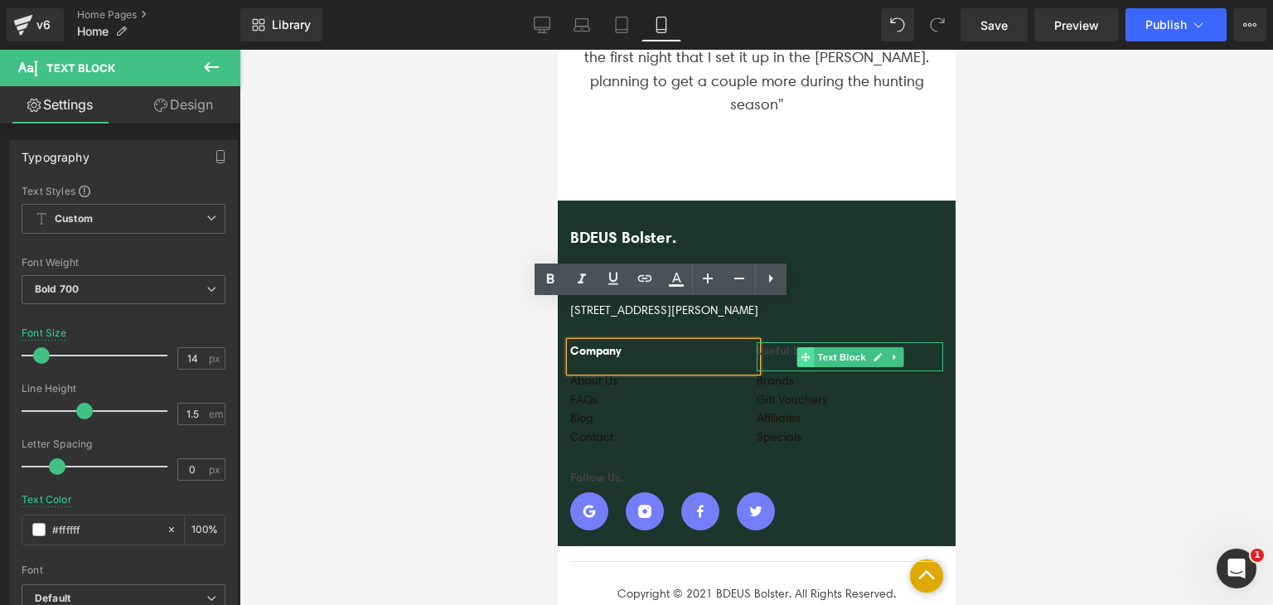
click at [800, 347] on span at bounding box center [804, 357] width 17 height 20
click at [787, 342] on div "Useful Links" at bounding box center [849, 356] width 187 height 29
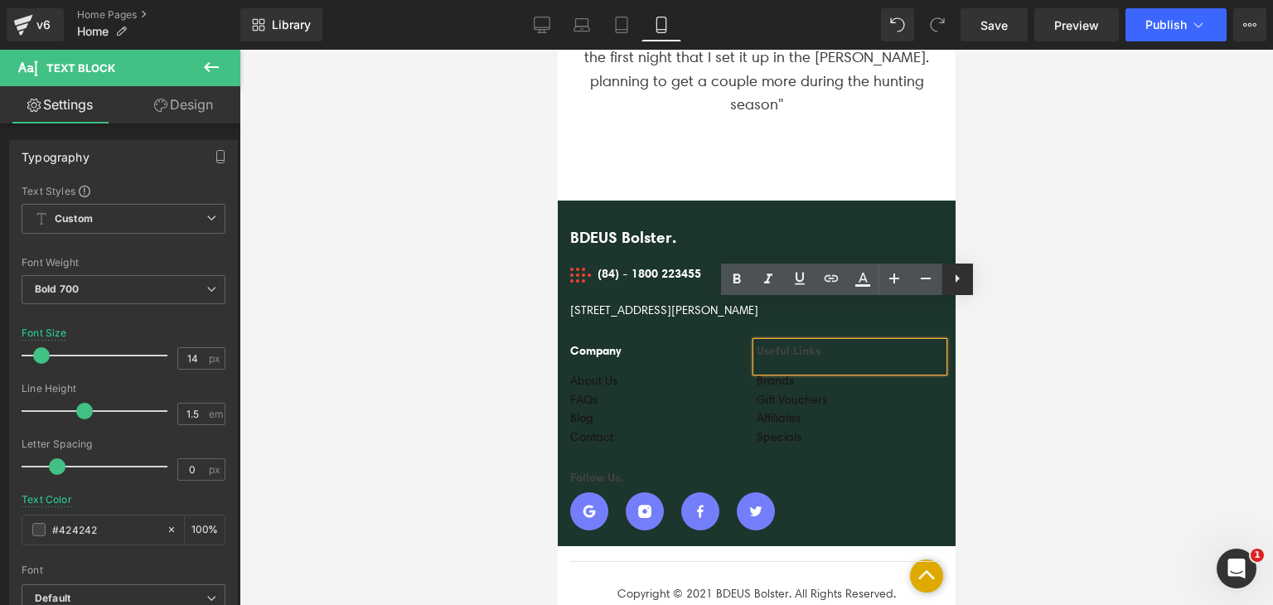
click at [948, 277] on icon at bounding box center [958, 279] width 20 height 20
click at [877, 342] on div "Useful Links" at bounding box center [849, 356] width 187 height 29
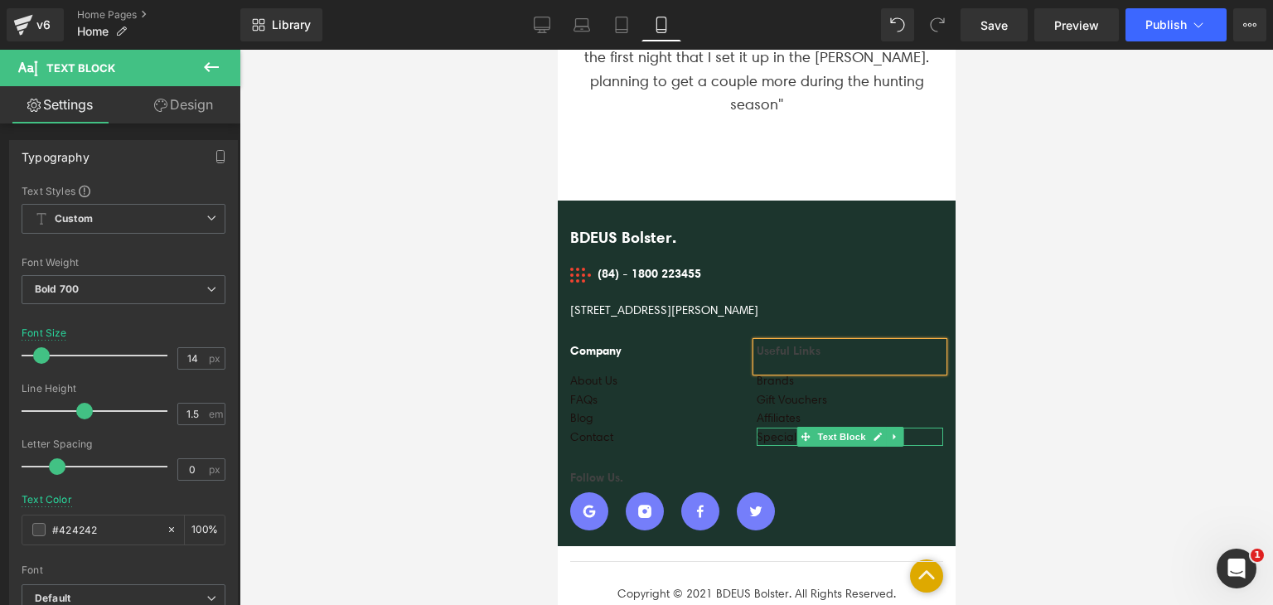
click at [769, 428] on div "Specials" at bounding box center [849, 437] width 187 height 18
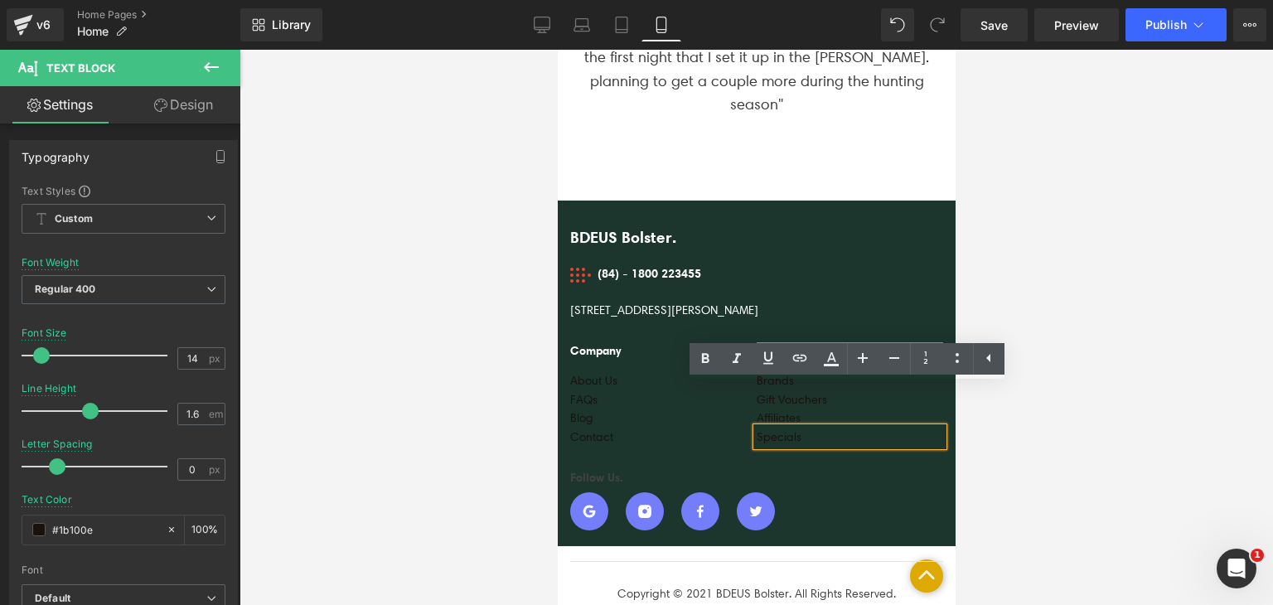
click at [774, 342] on div "Useful Links" at bounding box center [849, 356] width 187 height 29
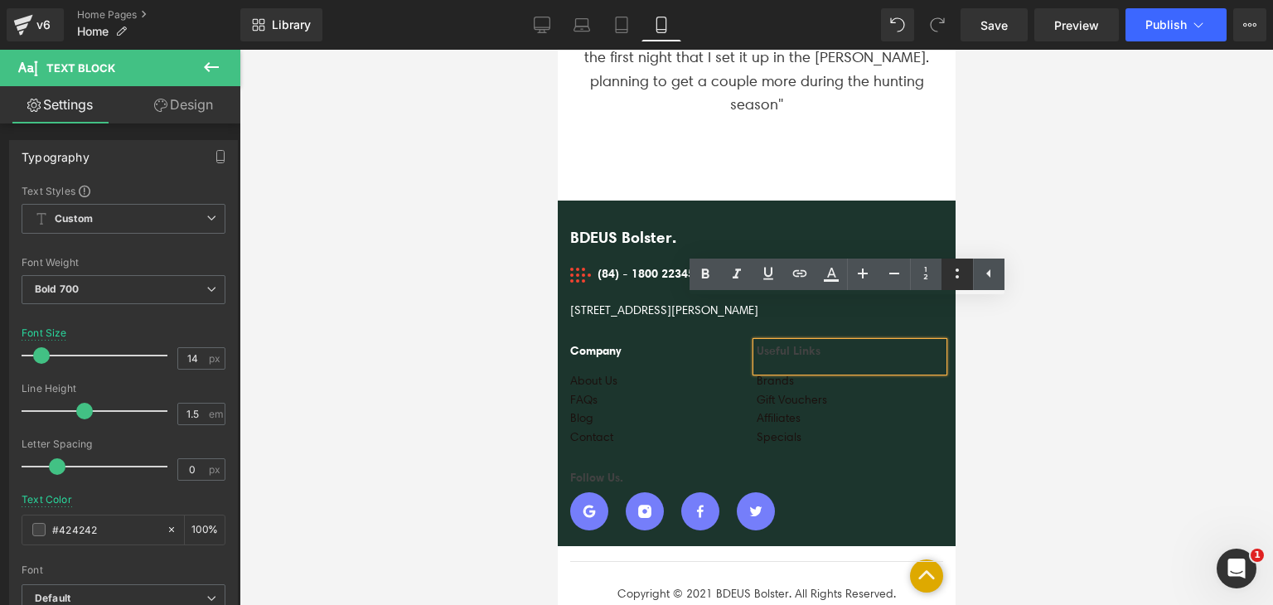
click at [958, 270] on icon at bounding box center [957, 274] width 3 height 10
click at [985, 276] on icon at bounding box center [989, 274] width 20 height 20
click at [1006, 332] on div at bounding box center [757, 327] width 1034 height 555
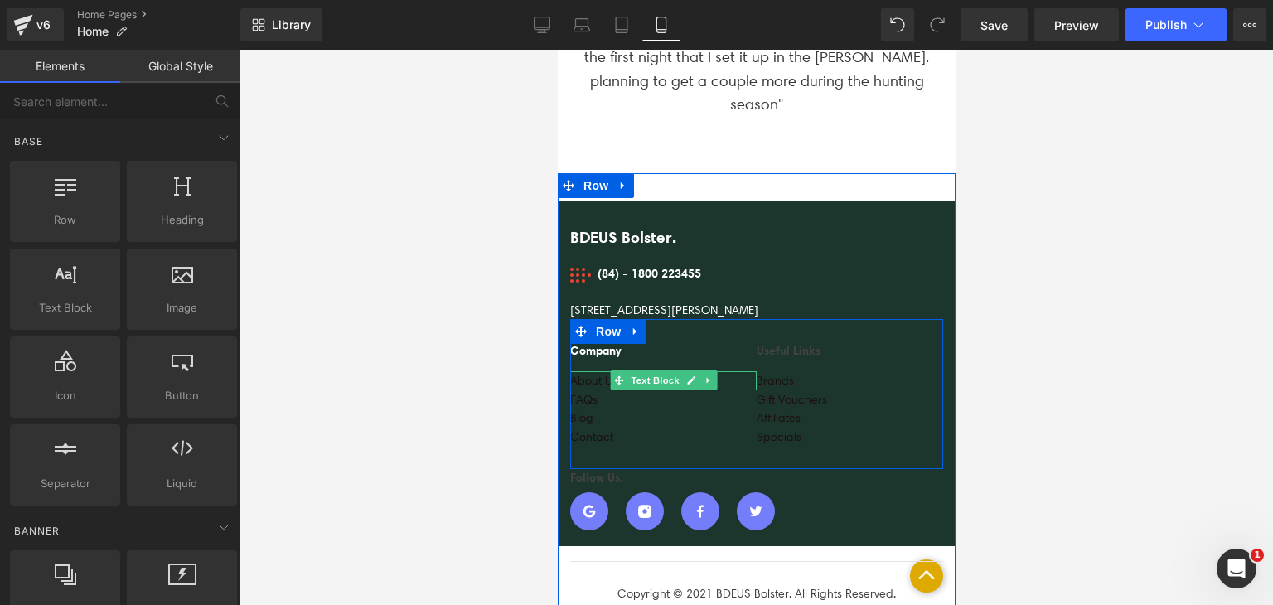
click at [594, 371] on div "About Us" at bounding box center [663, 380] width 187 height 18
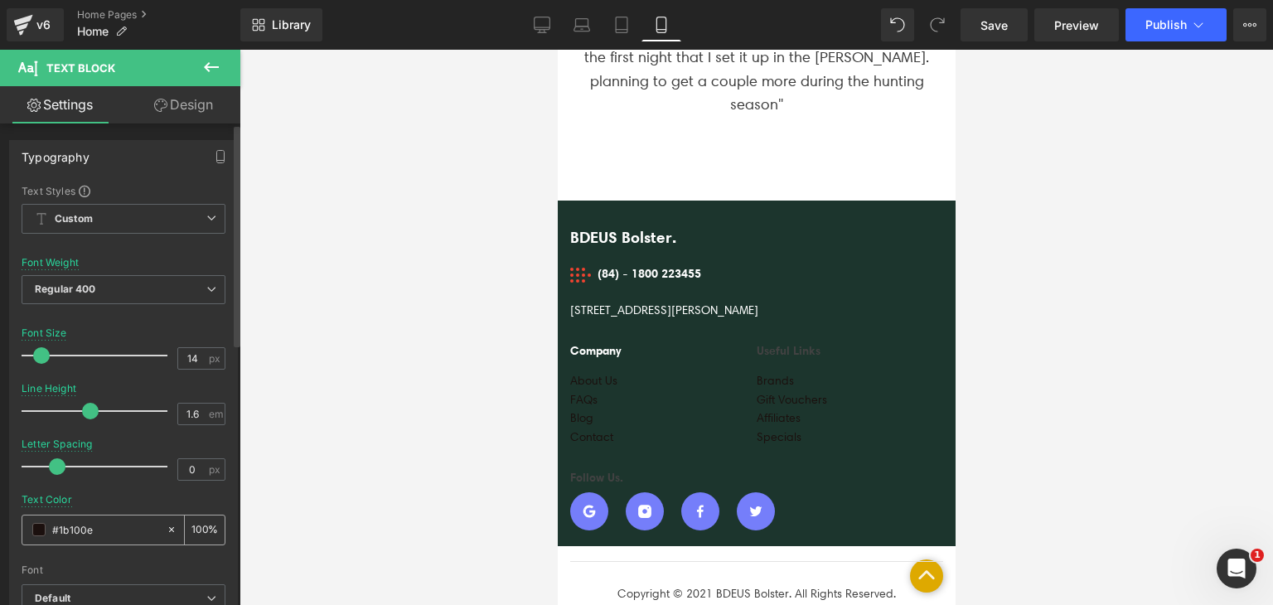
click at [89, 525] on input "#1b100e" at bounding box center [105, 530] width 106 height 18
type input "#f"
type input "0"
type input "#fff"
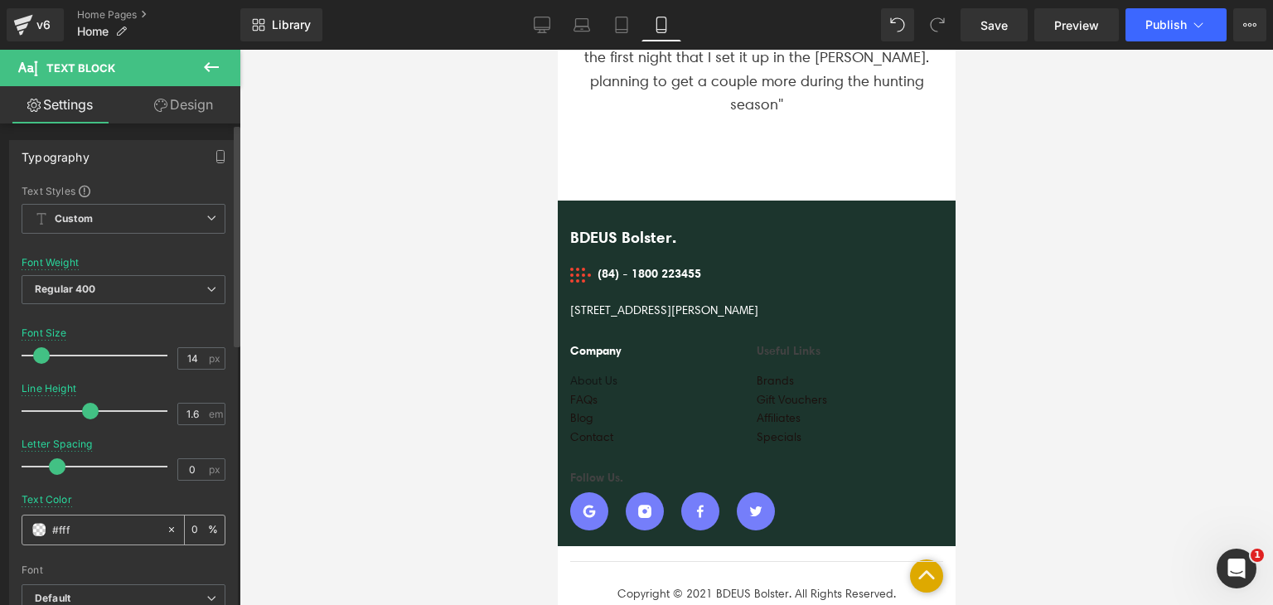
type input "100"
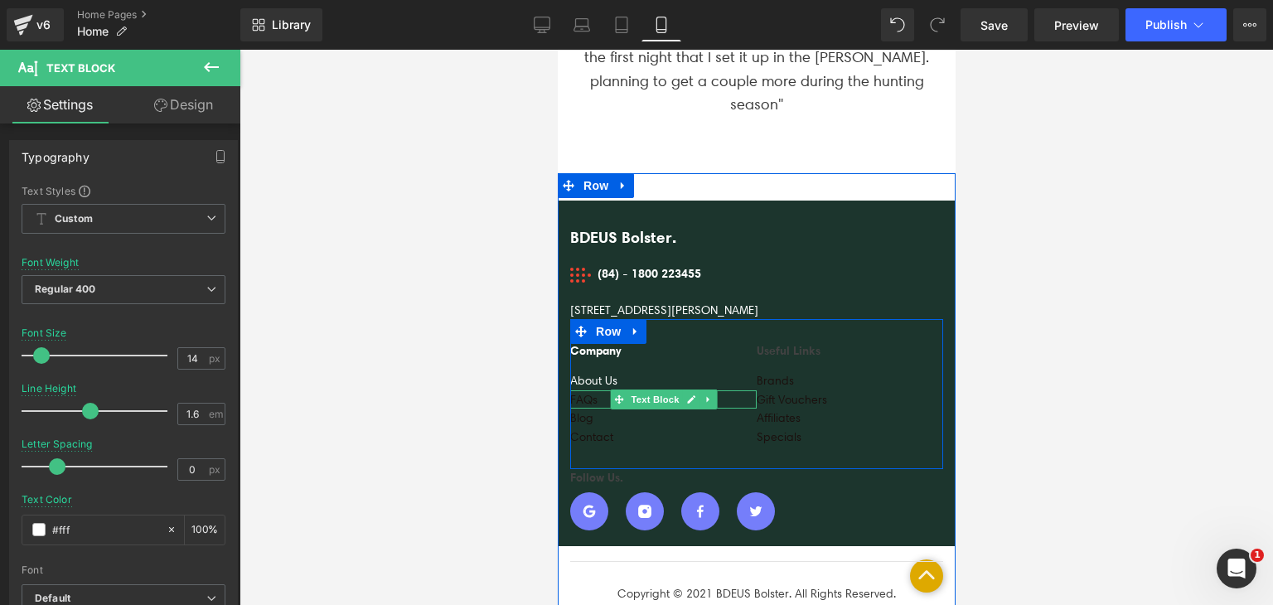
click at [588, 390] on div "FAQs" at bounding box center [663, 399] width 187 height 18
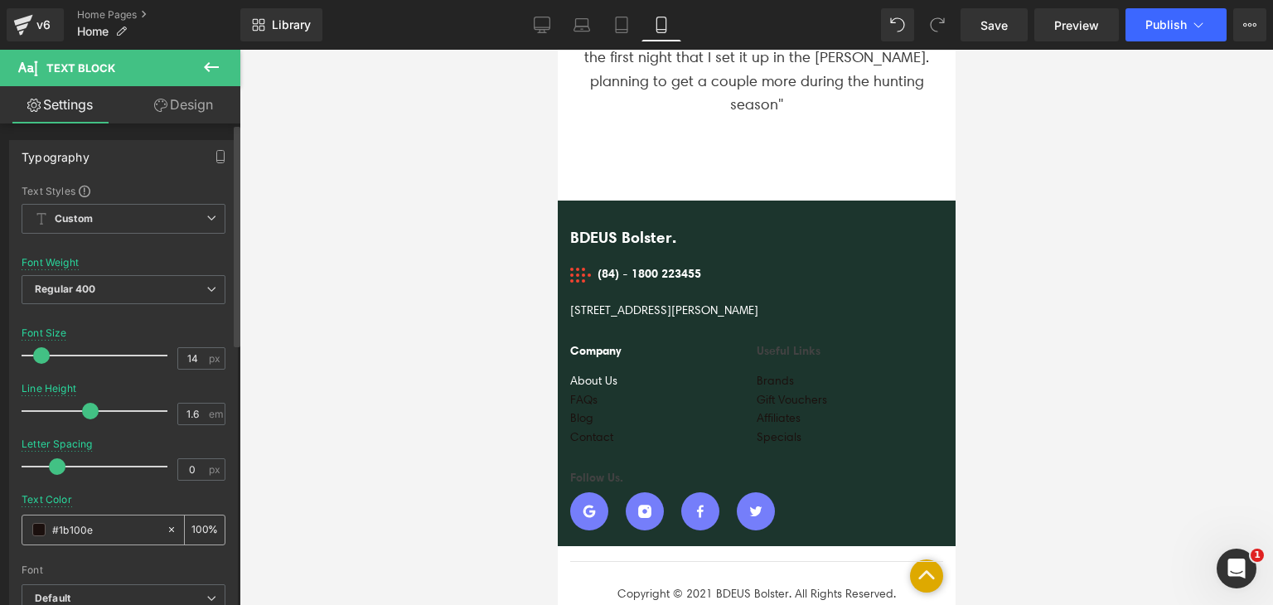
click at [80, 533] on input "#1b100e" at bounding box center [105, 530] width 106 height 18
type input "#f"
type input "0"
click at [80, 533] on input "#f" at bounding box center [105, 530] width 106 height 18
type input "#fff"
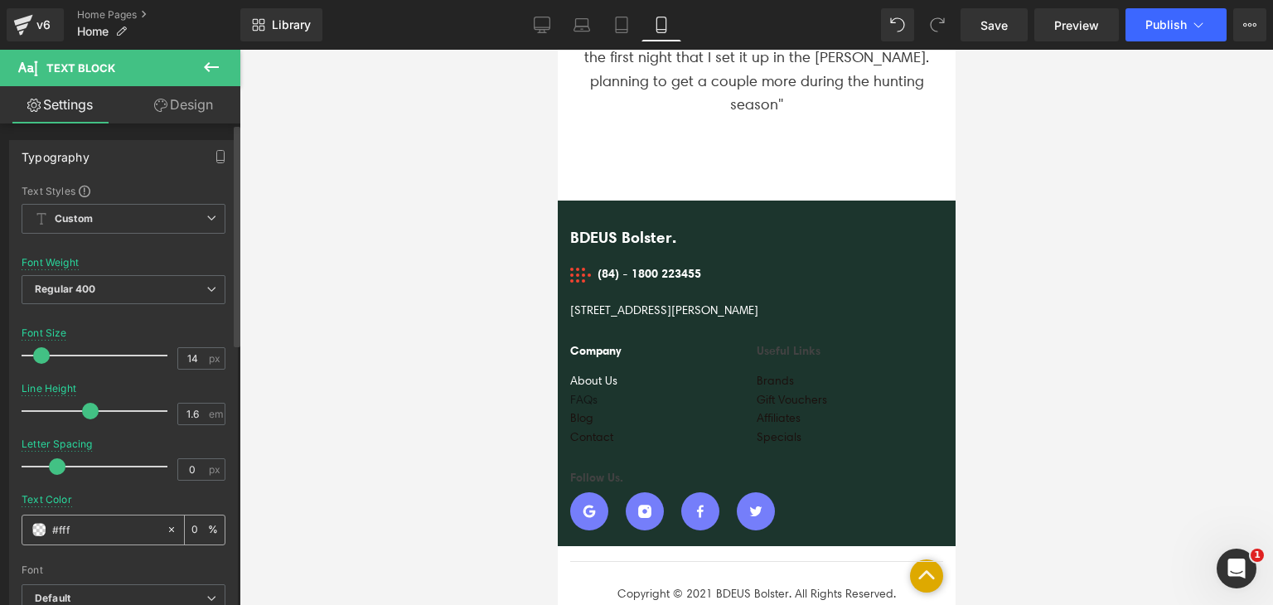
type input "100"
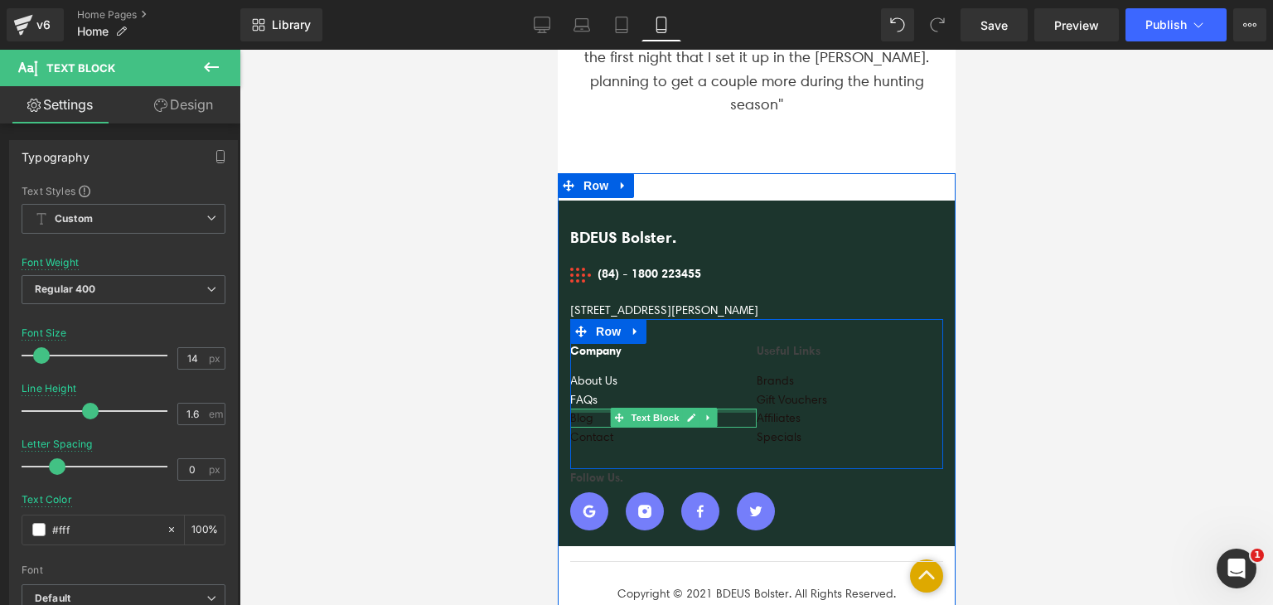
click at [581, 409] on div at bounding box center [663, 411] width 187 height 4
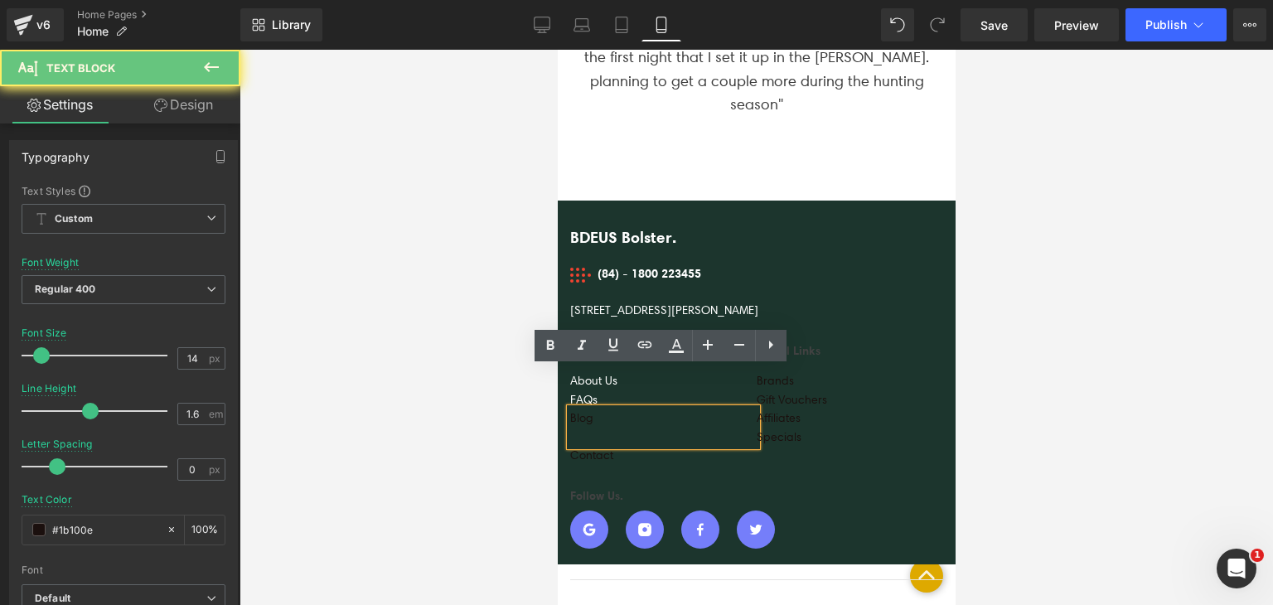
click at [581, 409] on div "Blog" at bounding box center [663, 427] width 187 height 37
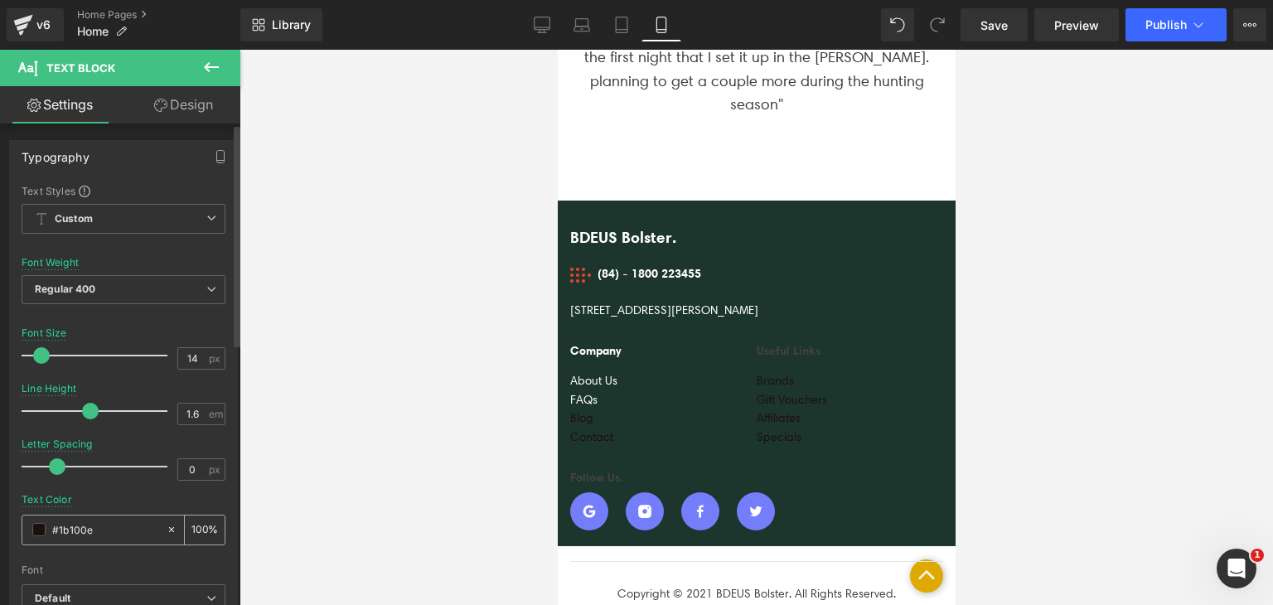
click at [71, 531] on input "#1b100e" at bounding box center [105, 530] width 106 height 18
type input "#f"
type input "0"
type input "#fff"
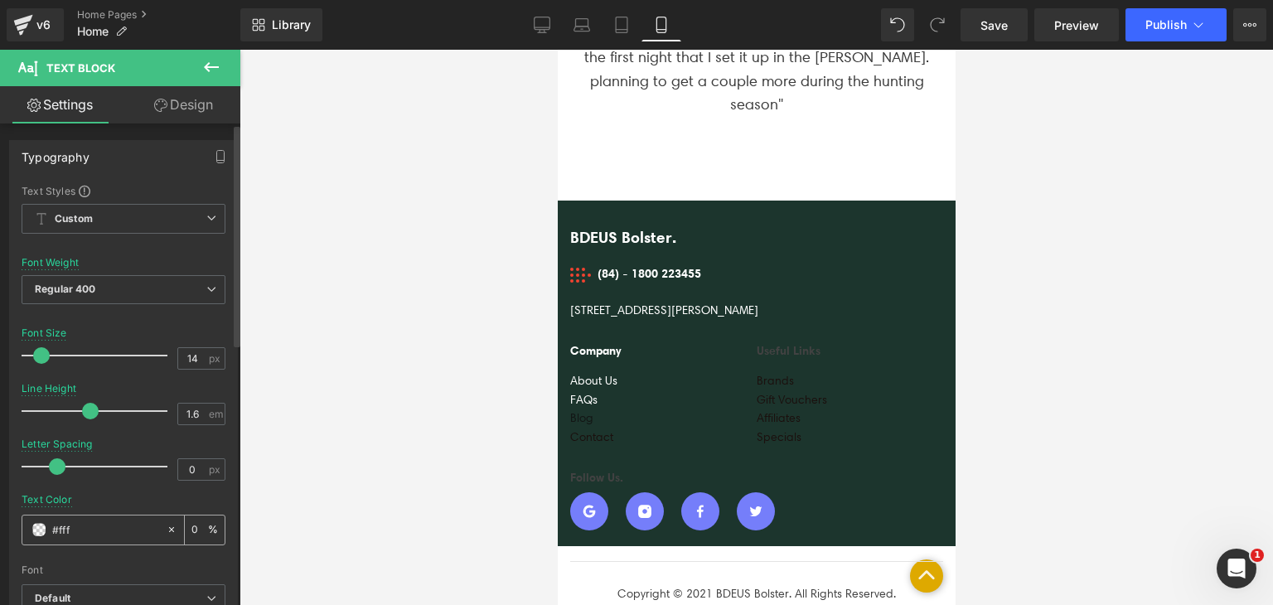
type input "100"
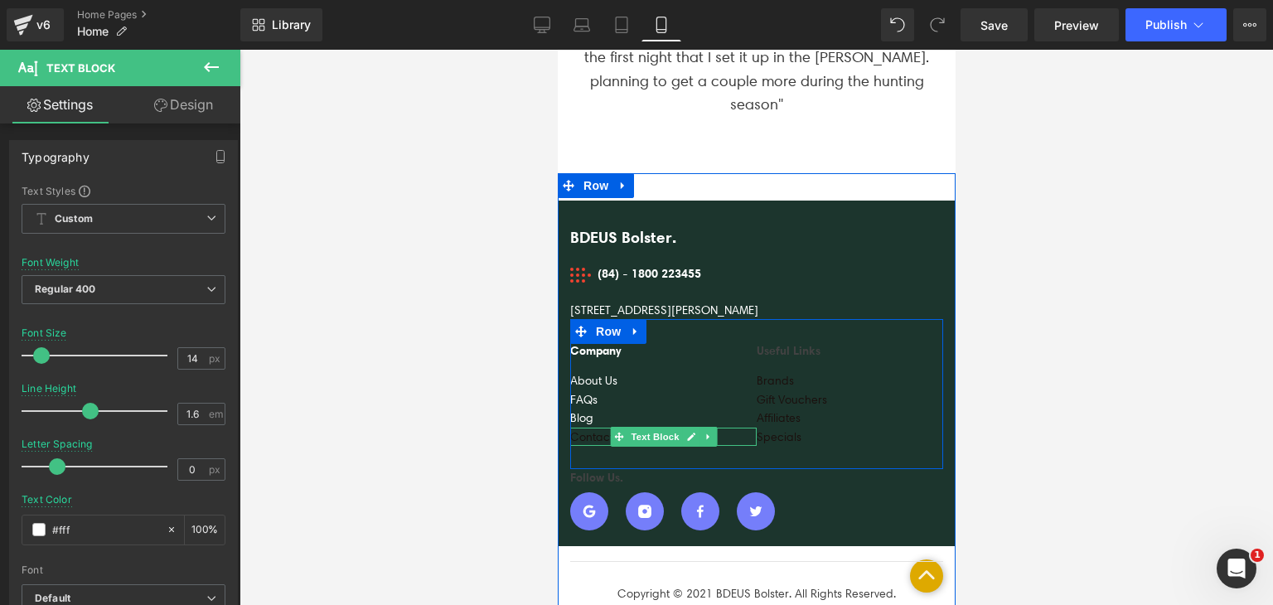
click at [586, 428] on div "Contact" at bounding box center [663, 437] width 187 height 18
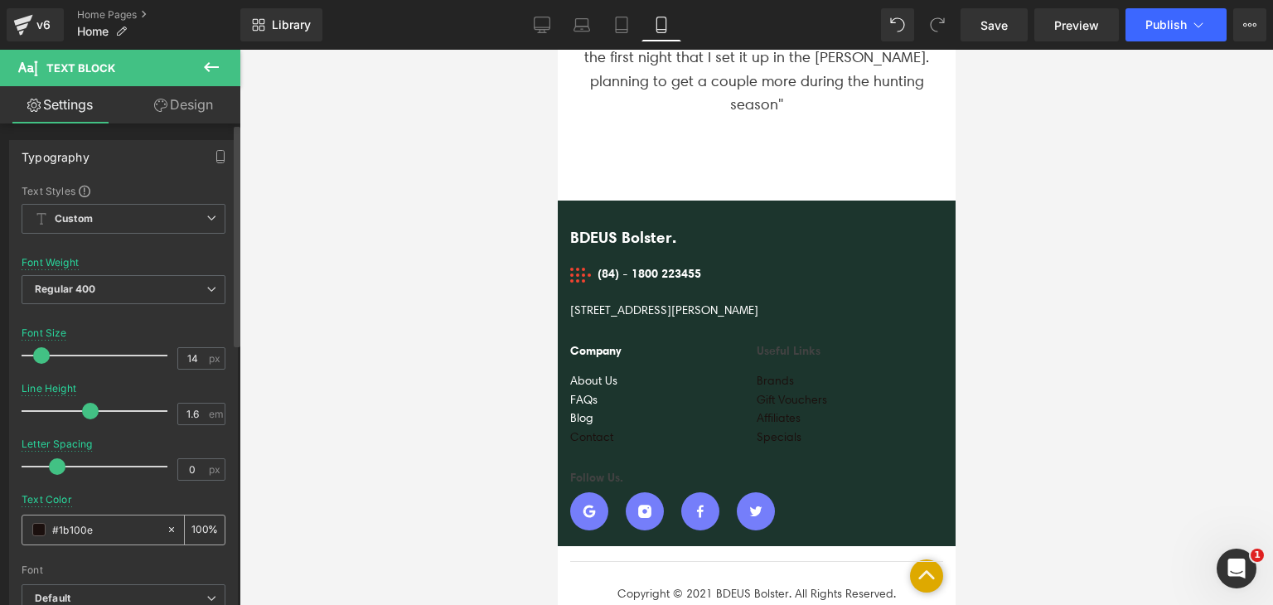
click at [83, 523] on input "#1b100e" at bounding box center [105, 530] width 106 height 18
type input "#f"
type input "0"
type input "#fff"
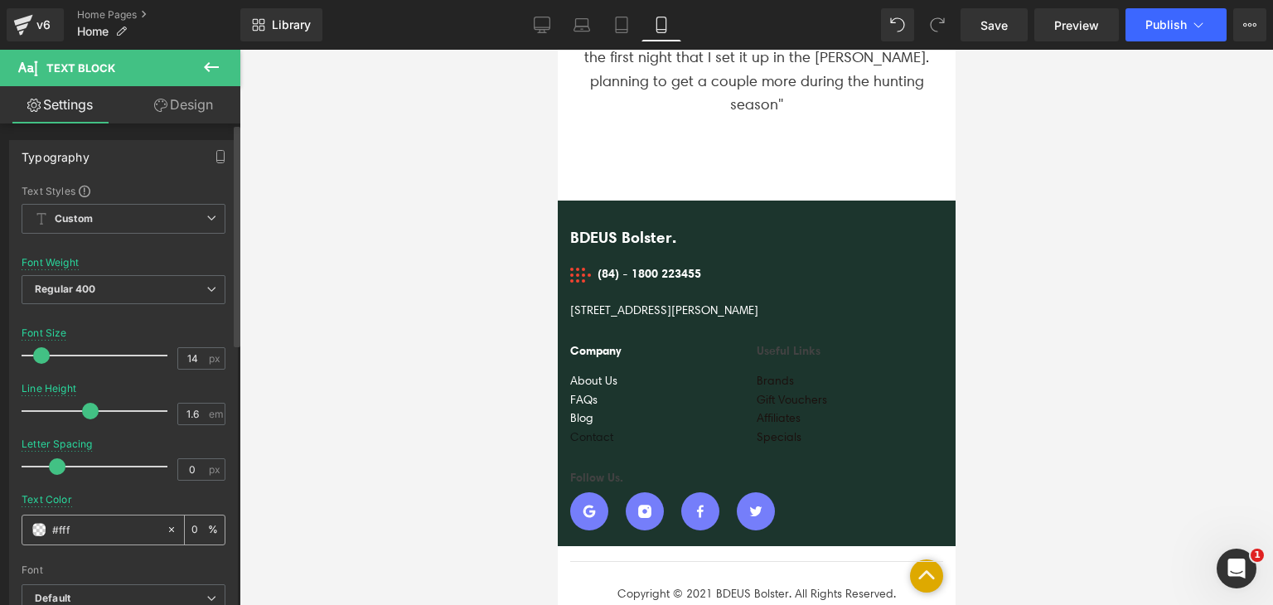
type input "100"
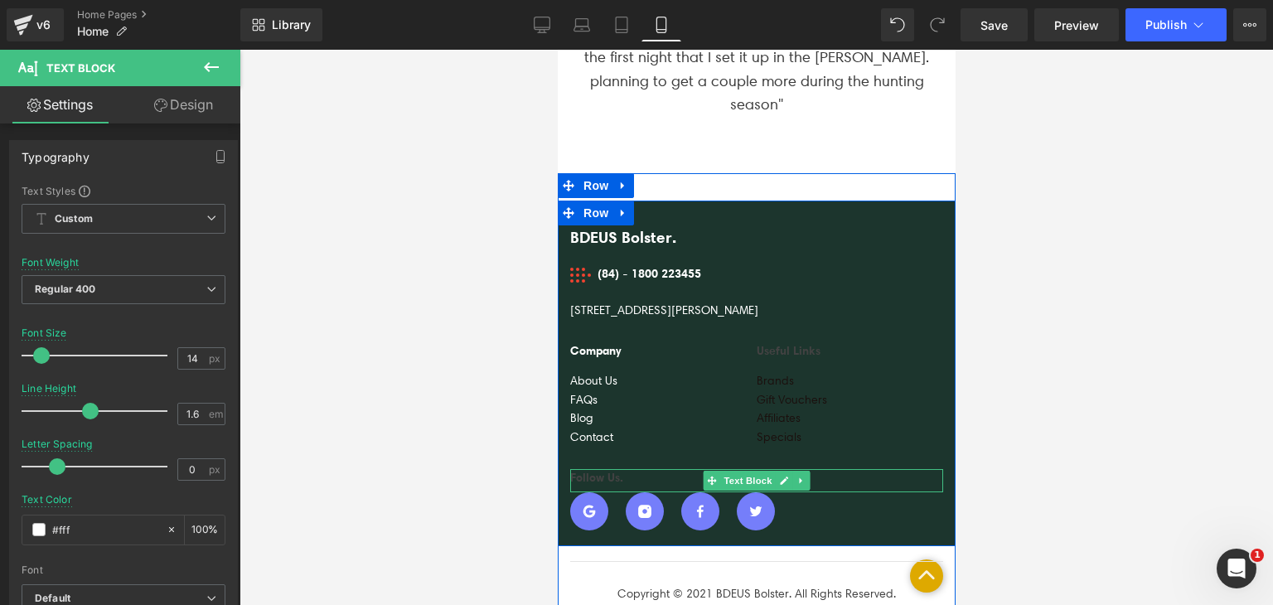
click at [616, 469] on div "Follow Us." at bounding box center [756, 480] width 373 height 23
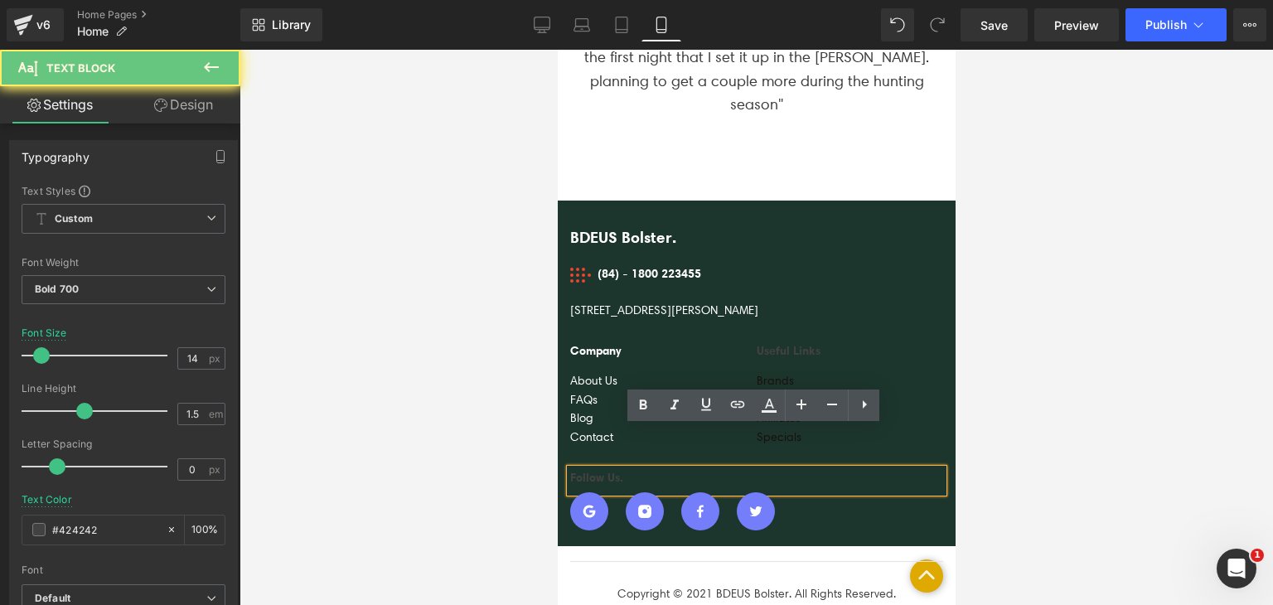
click at [616, 469] on div "Follow Us." at bounding box center [756, 480] width 373 height 23
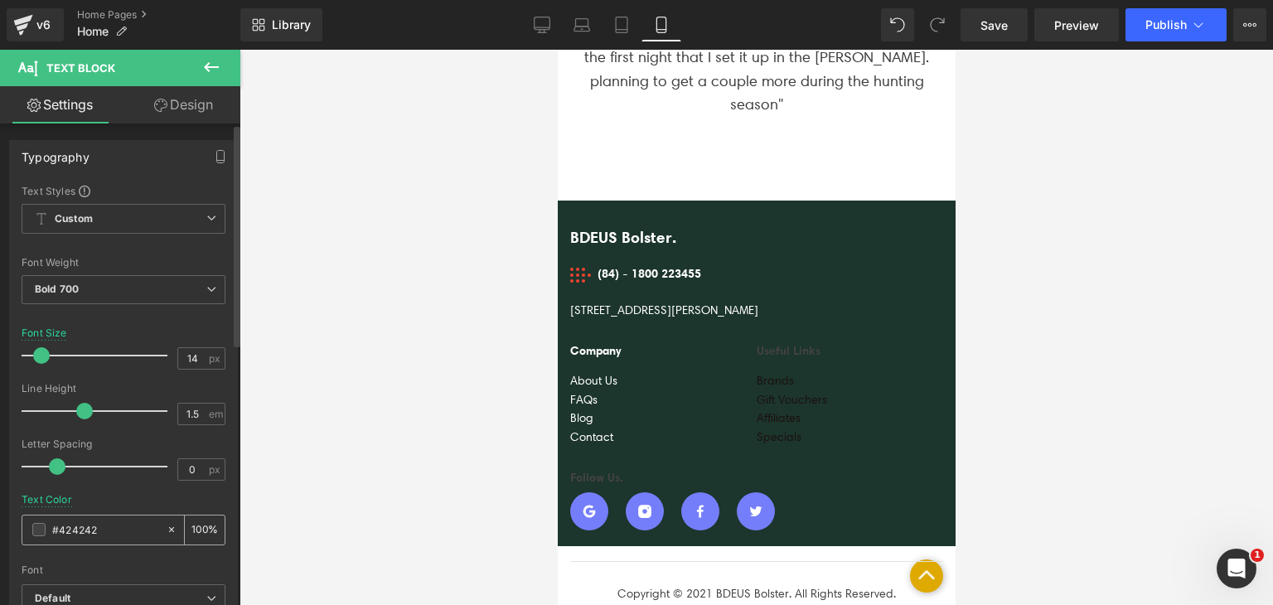
click at [101, 525] on input "#424242" at bounding box center [105, 530] width 106 height 18
type input "#f"
type input "0"
type input "#fff"
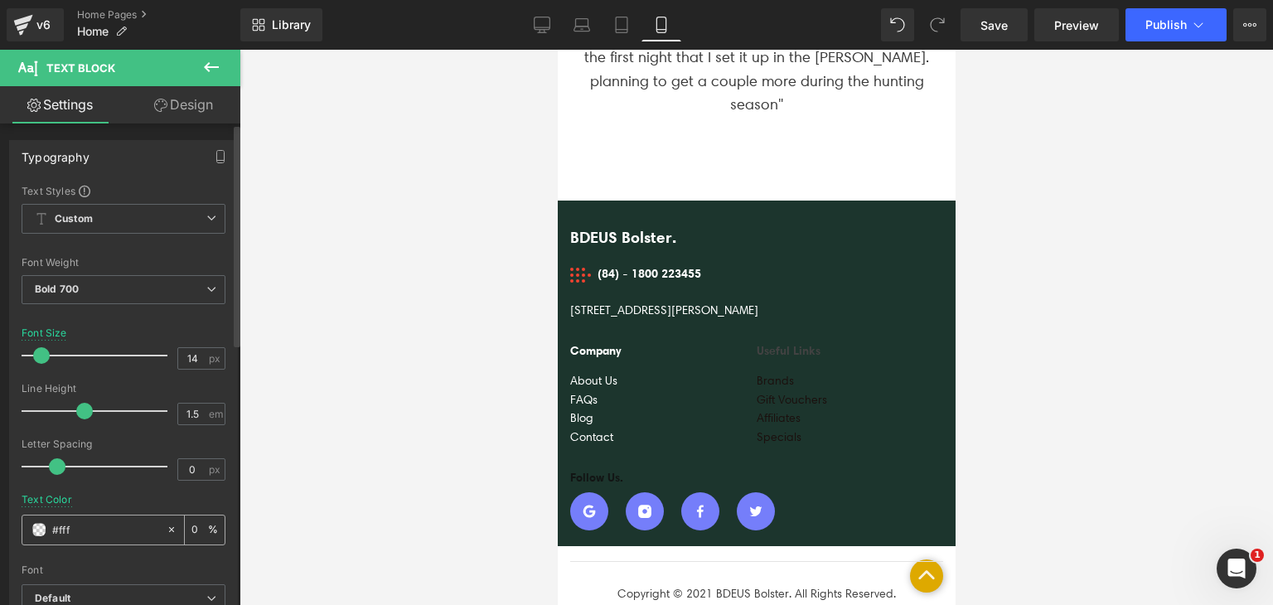
type input "100"
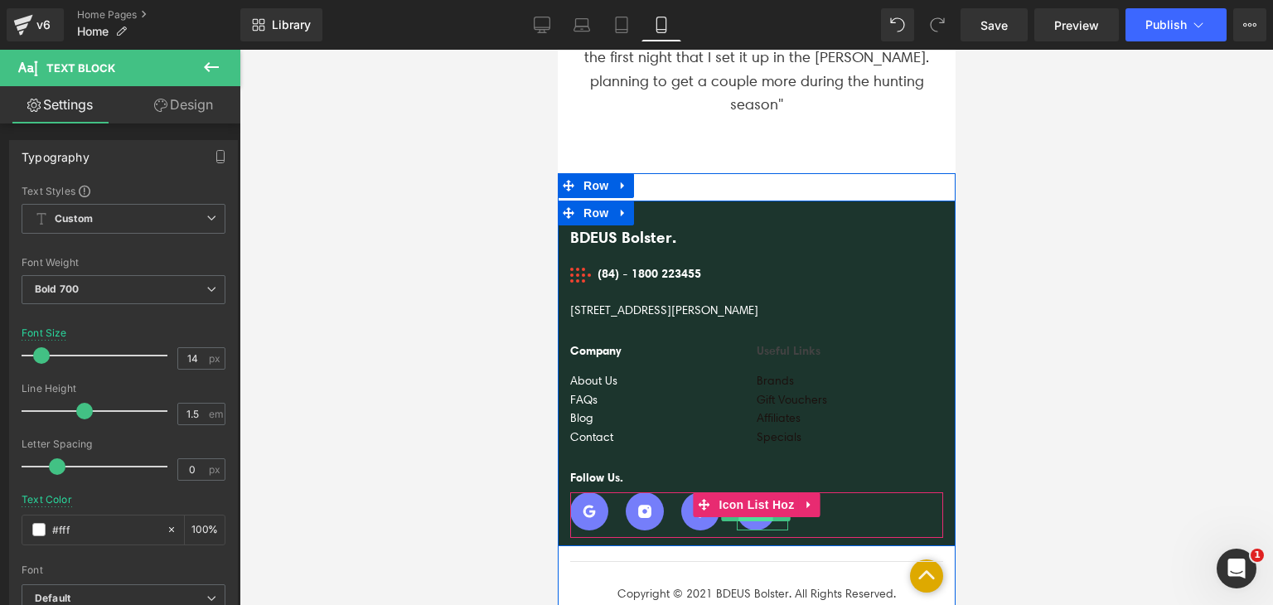
click at [761, 502] on span "Image" at bounding box center [755, 512] width 35 height 20
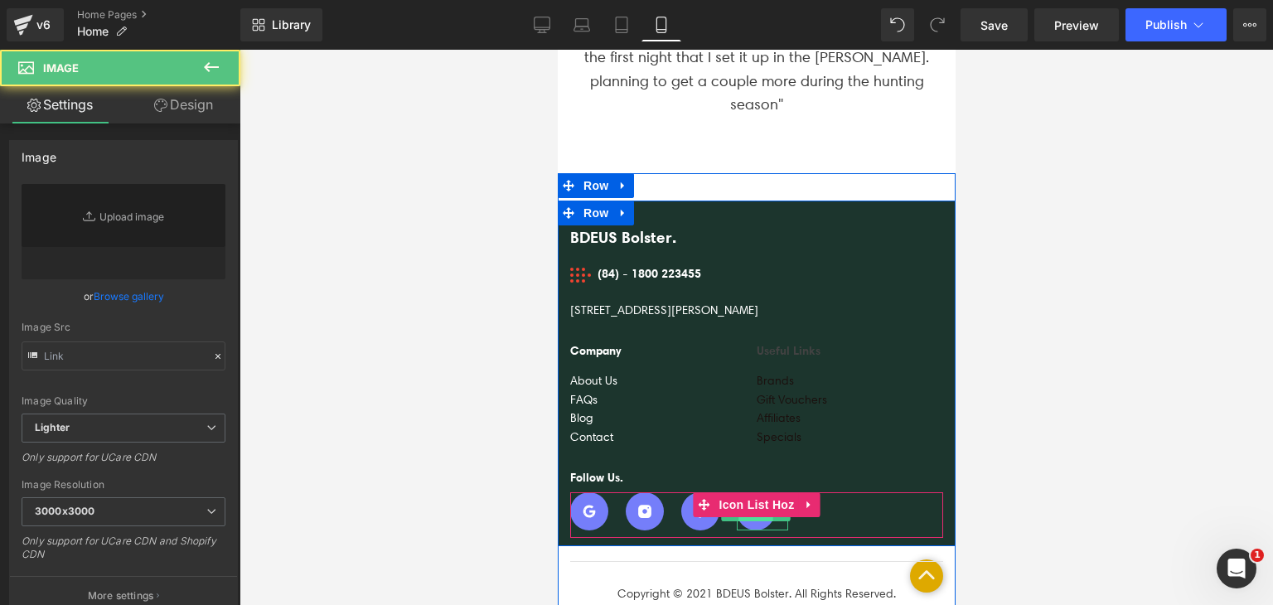
type input "[URL][DOMAIN_NAME]"
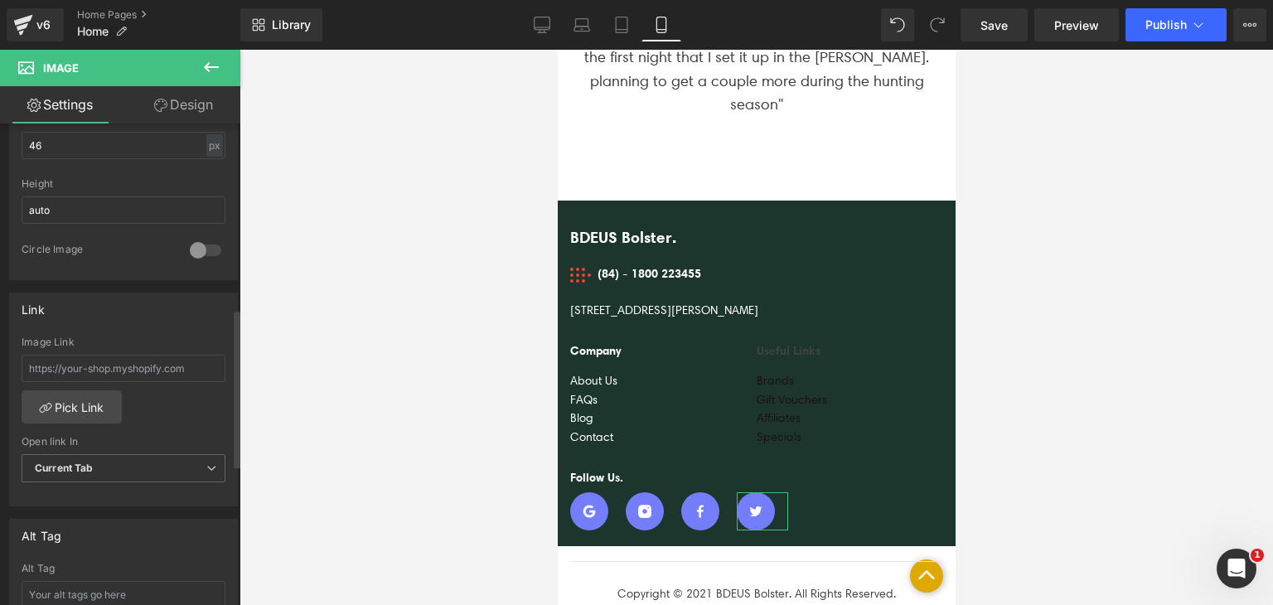
scroll to position [567, 0]
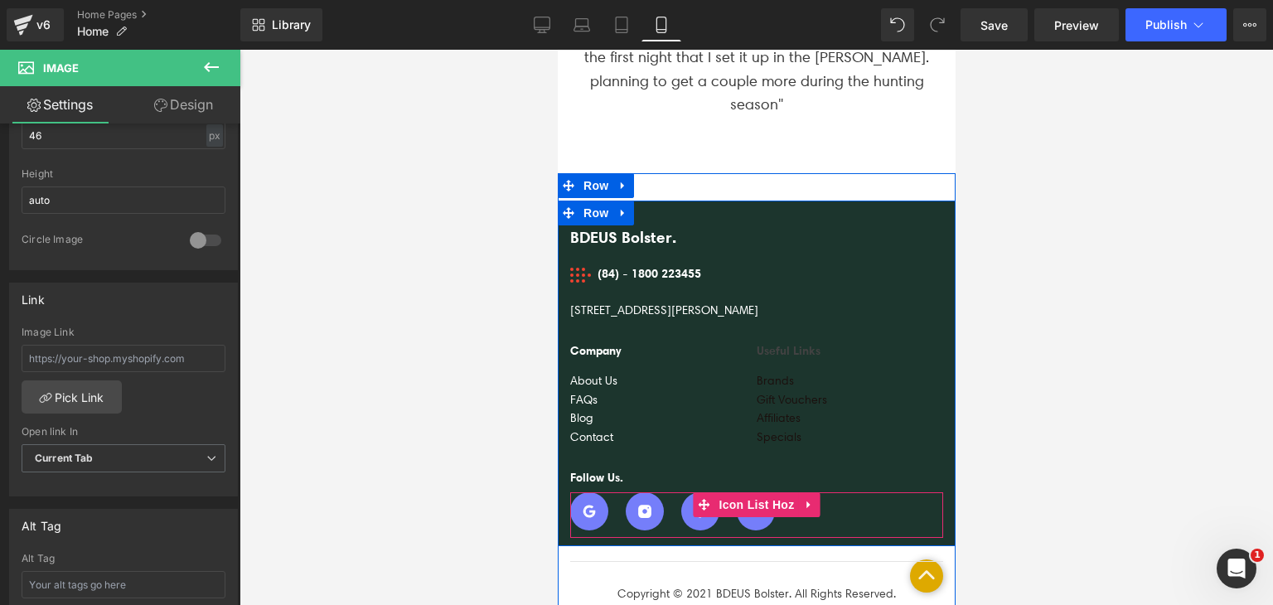
click at [797, 492] on ul "Image Image Image Image" at bounding box center [756, 515] width 373 height 46
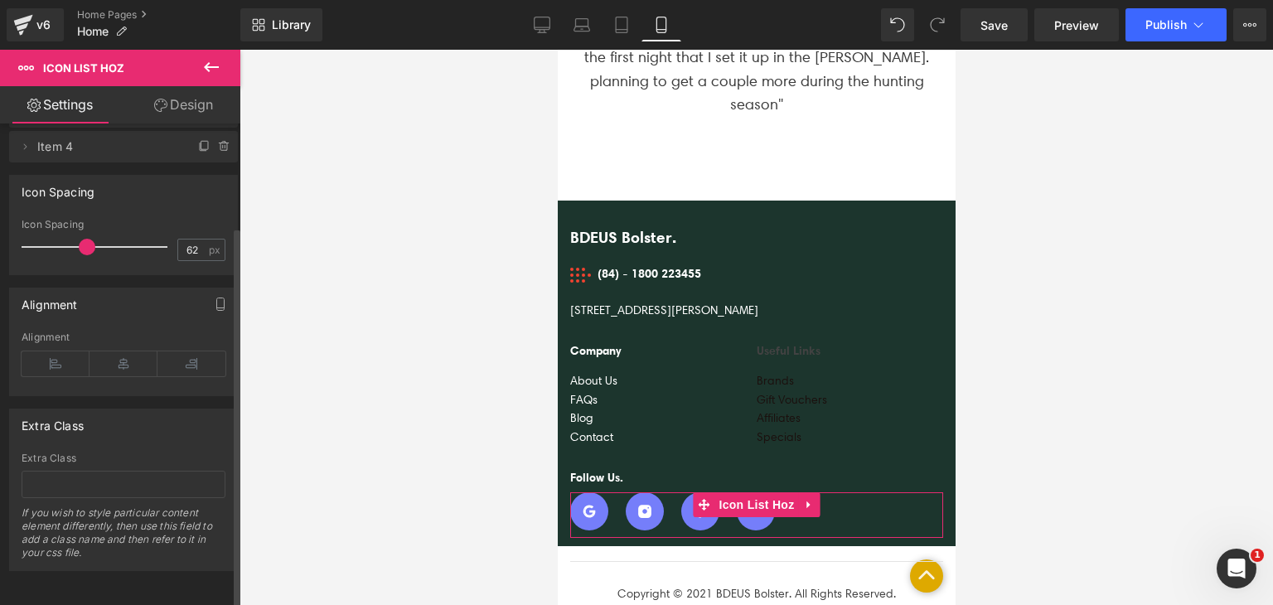
scroll to position [0, 0]
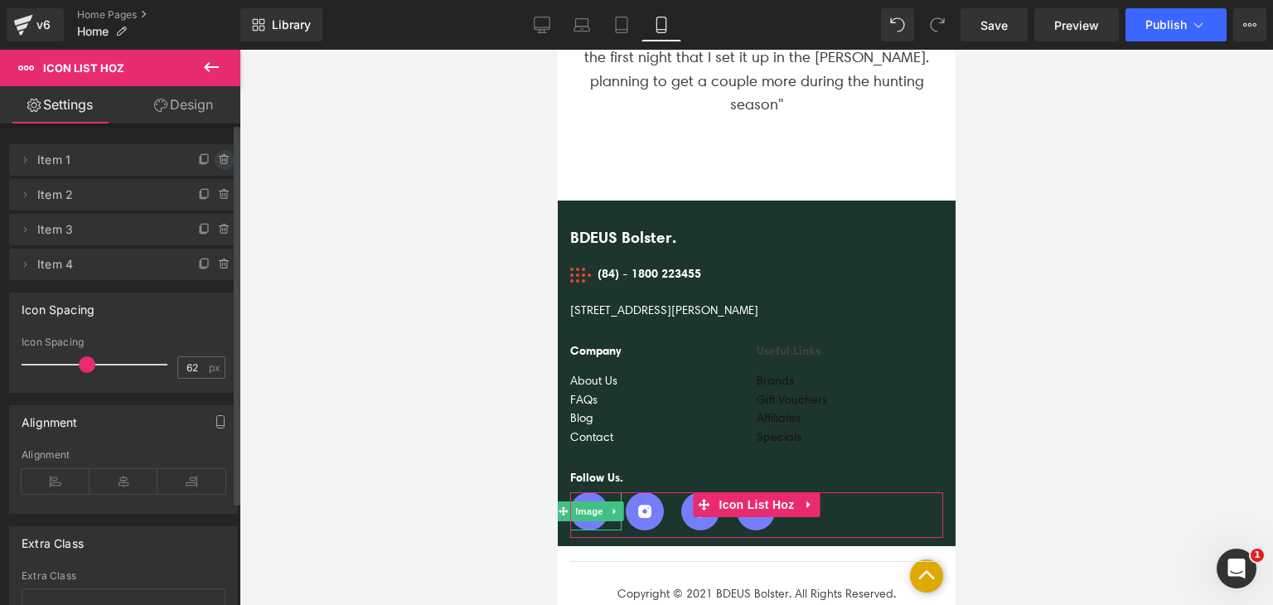
click at [219, 162] on icon at bounding box center [224, 159] width 13 height 13
click at [219, 162] on button "Delete" at bounding box center [207, 161] width 52 height 22
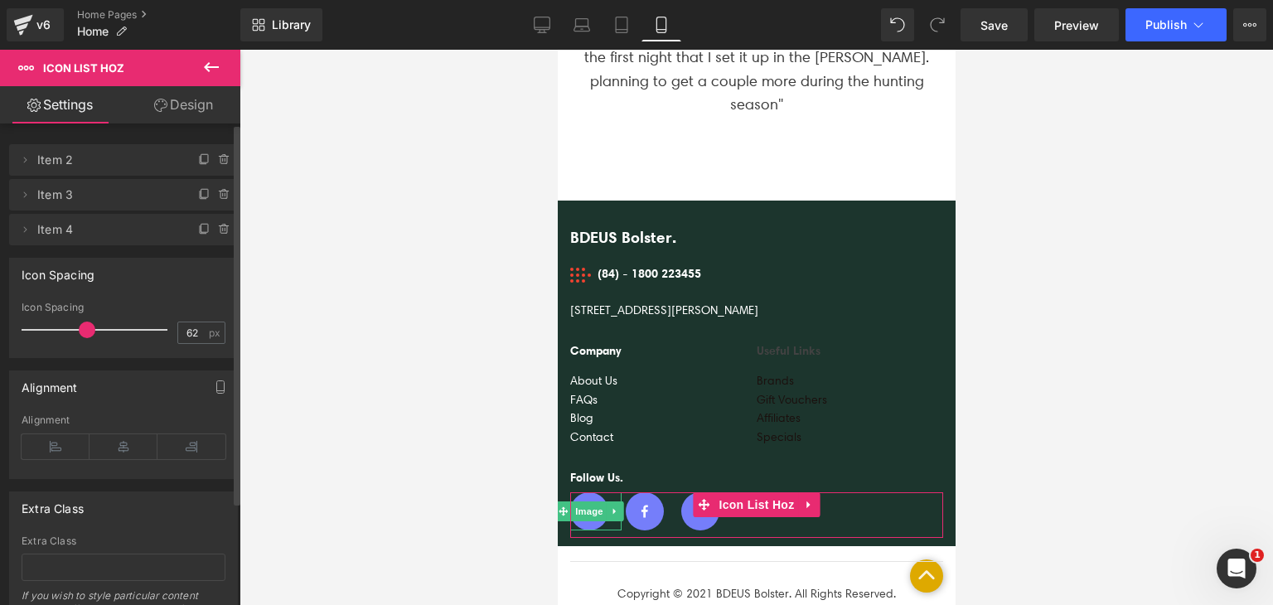
click at [219, 162] on icon at bounding box center [224, 159] width 13 height 13
click at [219, 162] on button "Delete" at bounding box center [207, 161] width 52 height 22
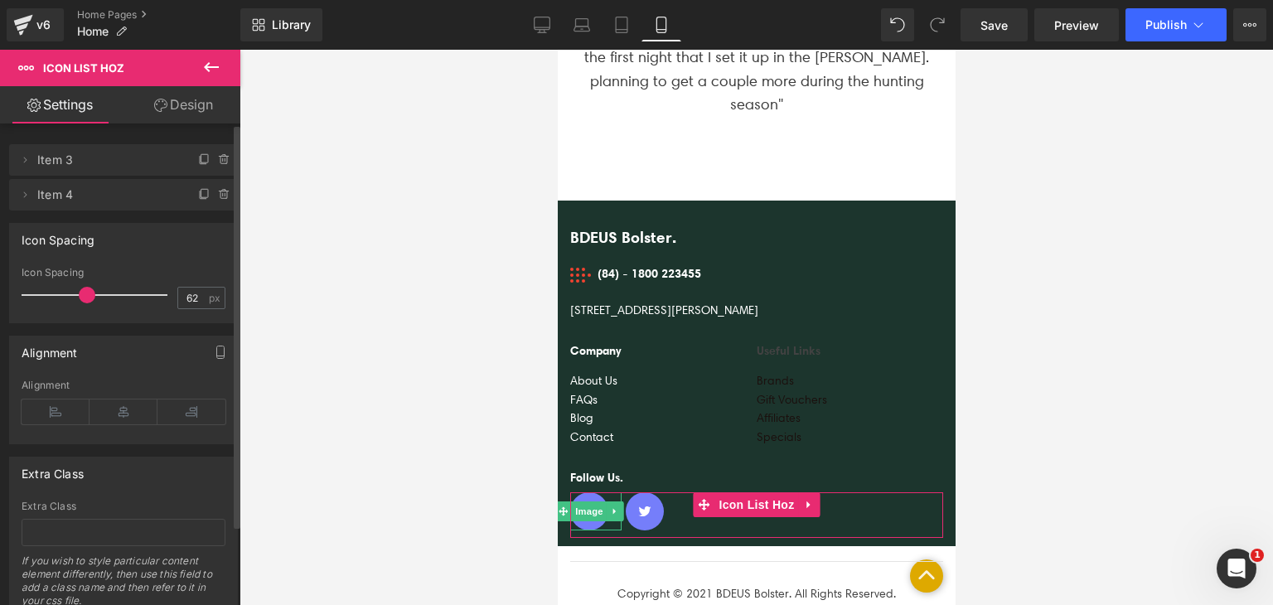
click at [219, 162] on icon at bounding box center [224, 159] width 13 height 13
click at [219, 162] on button "Delete" at bounding box center [207, 161] width 52 height 22
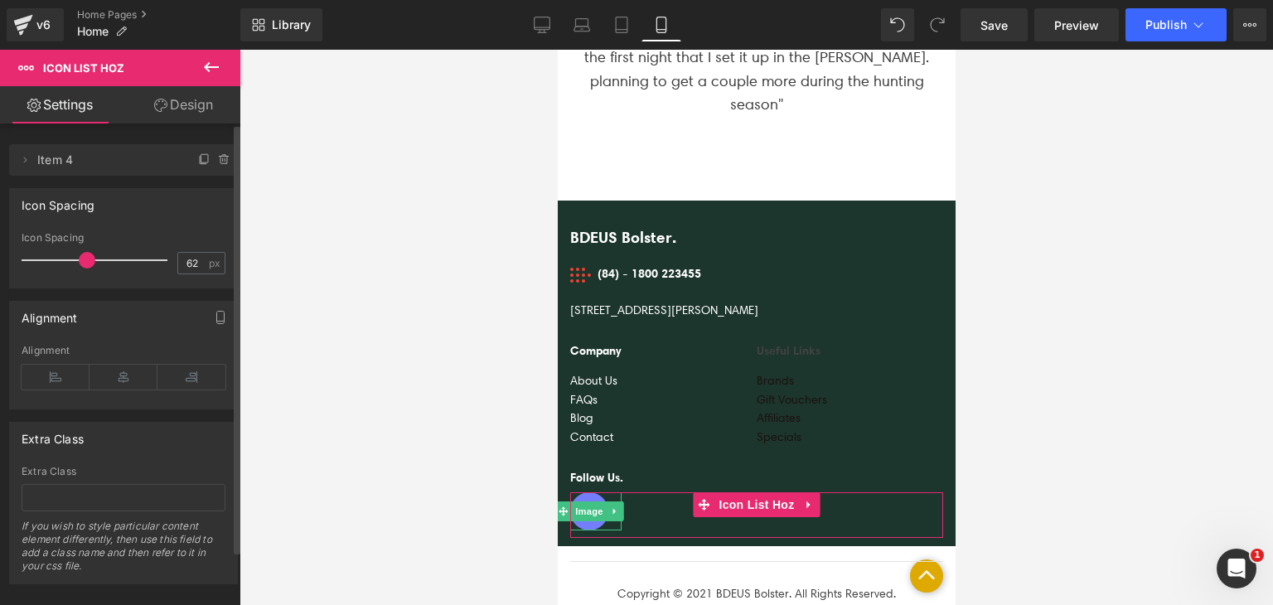
click at [219, 162] on icon at bounding box center [224, 159] width 13 height 13
click at [219, 162] on button "Delete" at bounding box center [207, 161] width 52 height 22
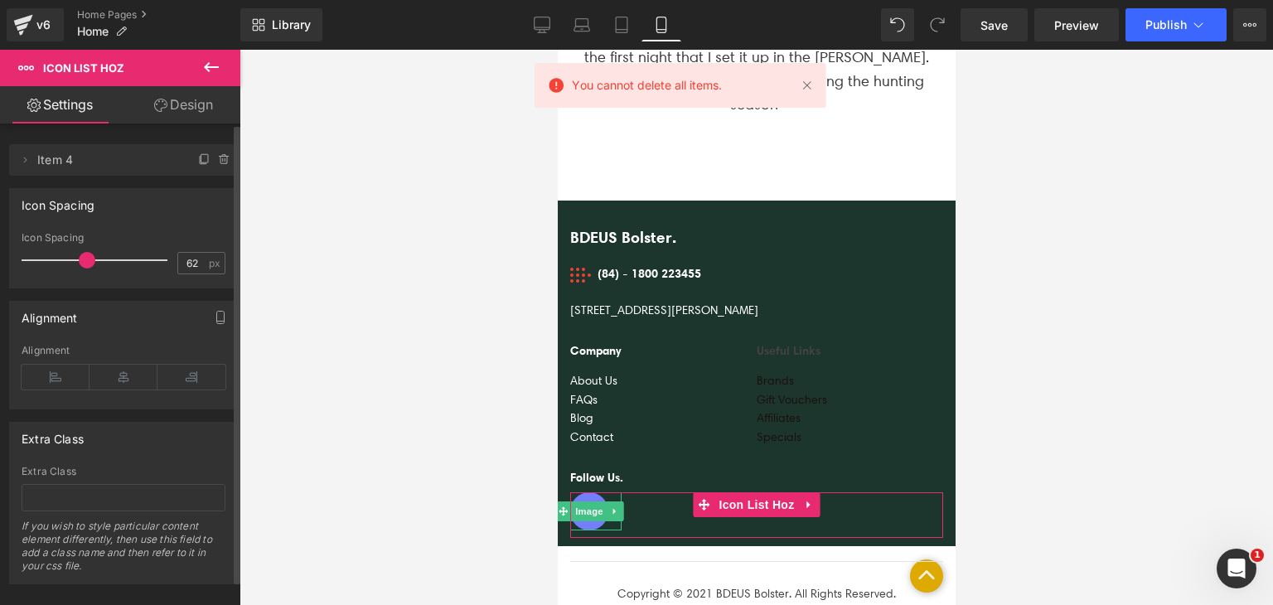
click at [219, 162] on icon at bounding box center [224, 159] width 13 height 13
click at [219, 162] on button "Delete" at bounding box center [207, 161] width 52 height 22
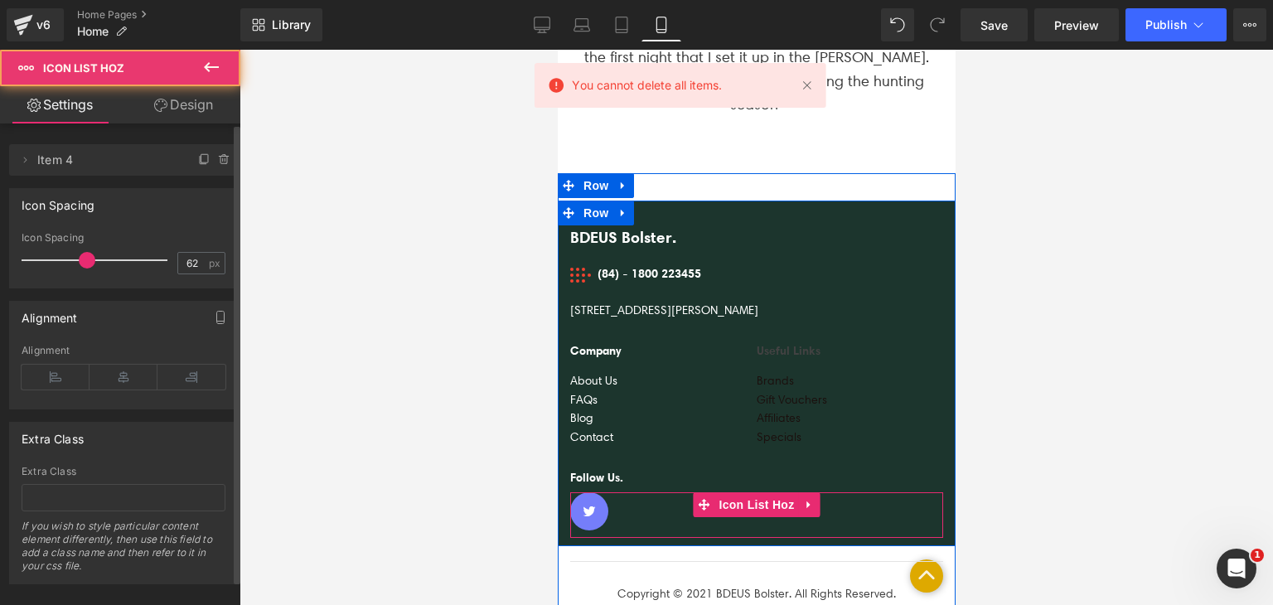
click at [621, 492] on ul "Image" at bounding box center [756, 515] width 373 height 46
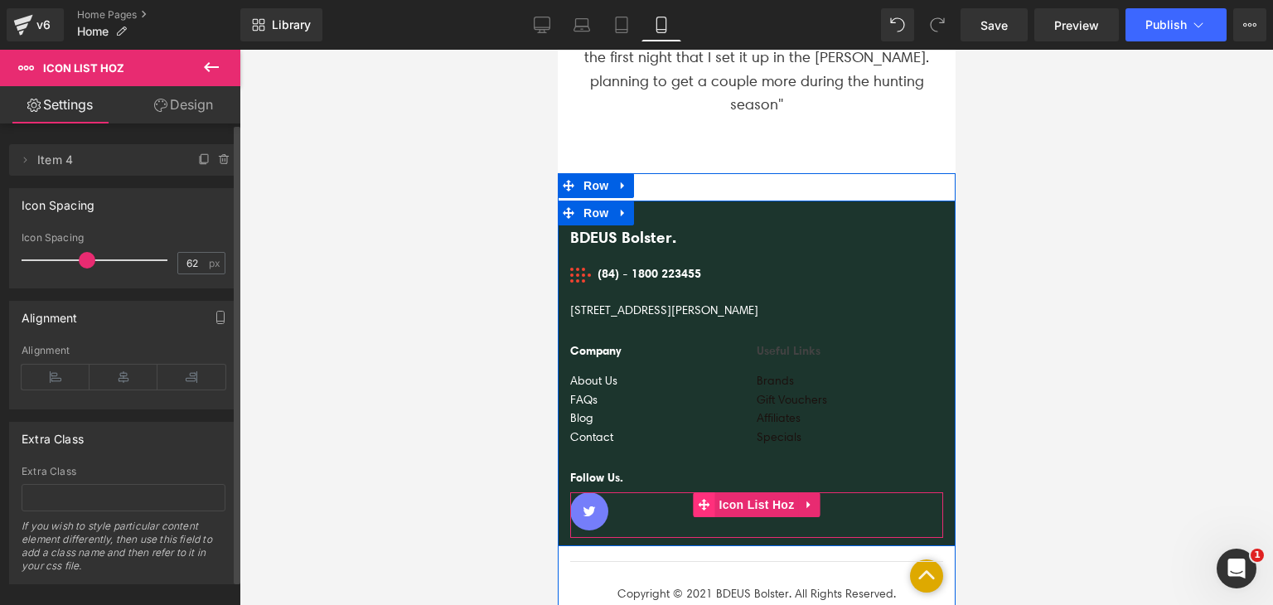
click at [710, 492] on span at bounding box center [703, 504] width 22 height 25
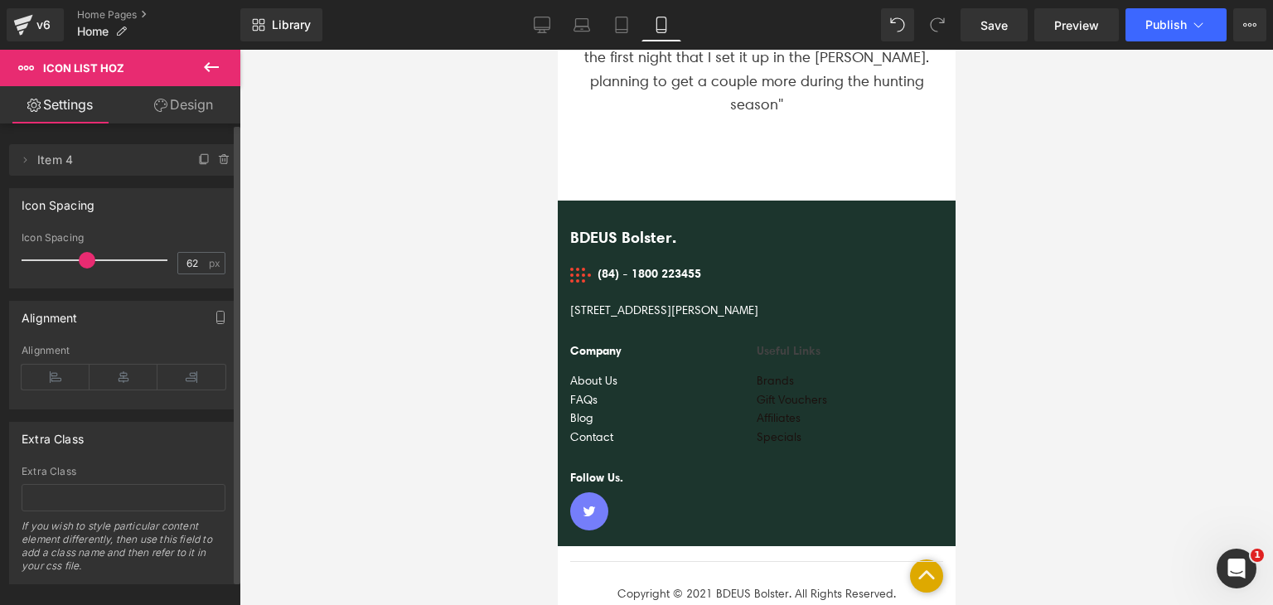
click at [215, 63] on icon at bounding box center [211, 67] width 20 height 20
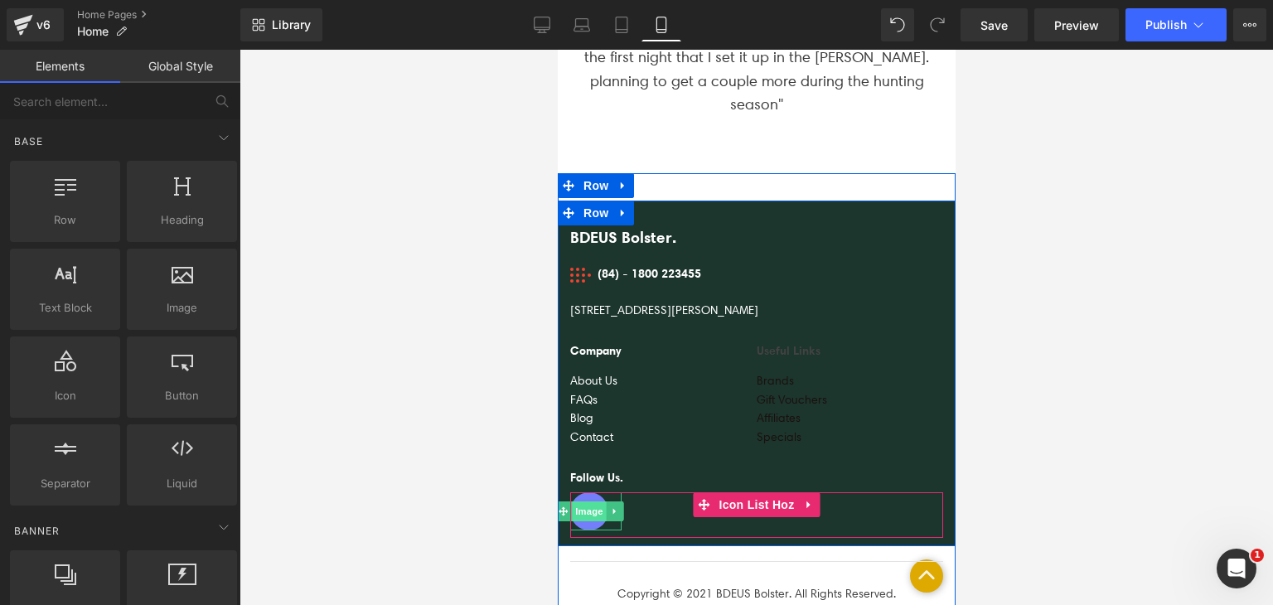
click at [594, 502] on span "Image" at bounding box center [588, 512] width 35 height 20
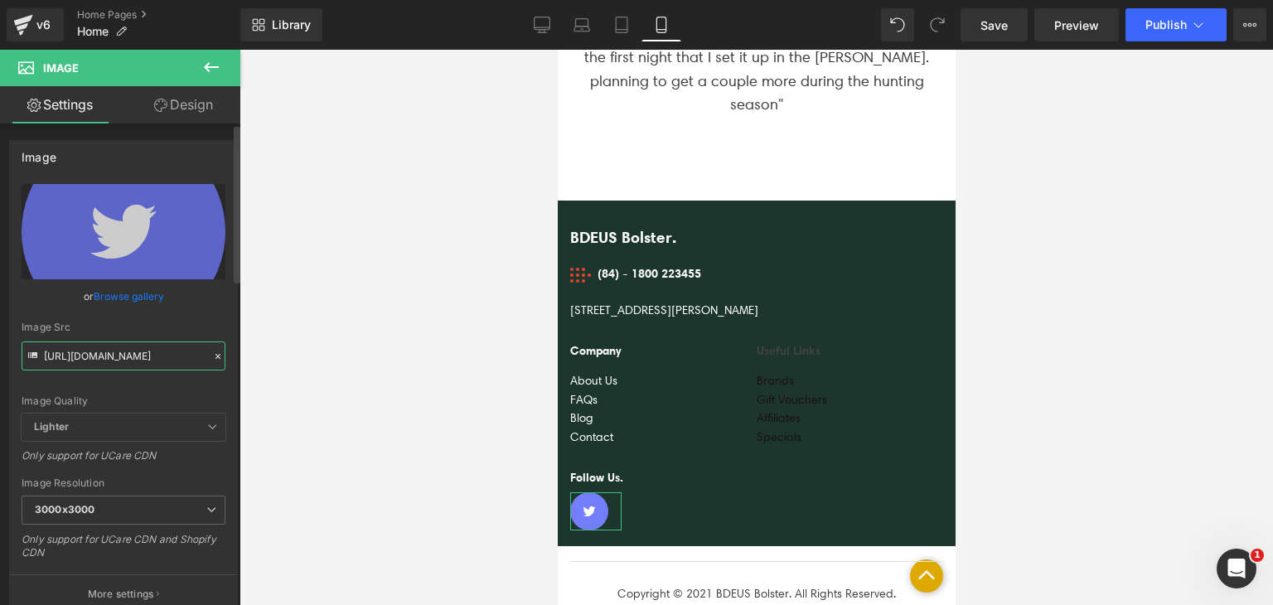
click at [174, 356] on input "[URL][DOMAIN_NAME]" at bounding box center [124, 356] width 204 height 29
click at [214, 358] on icon at bounding box center [218, 357] width 12 height 12
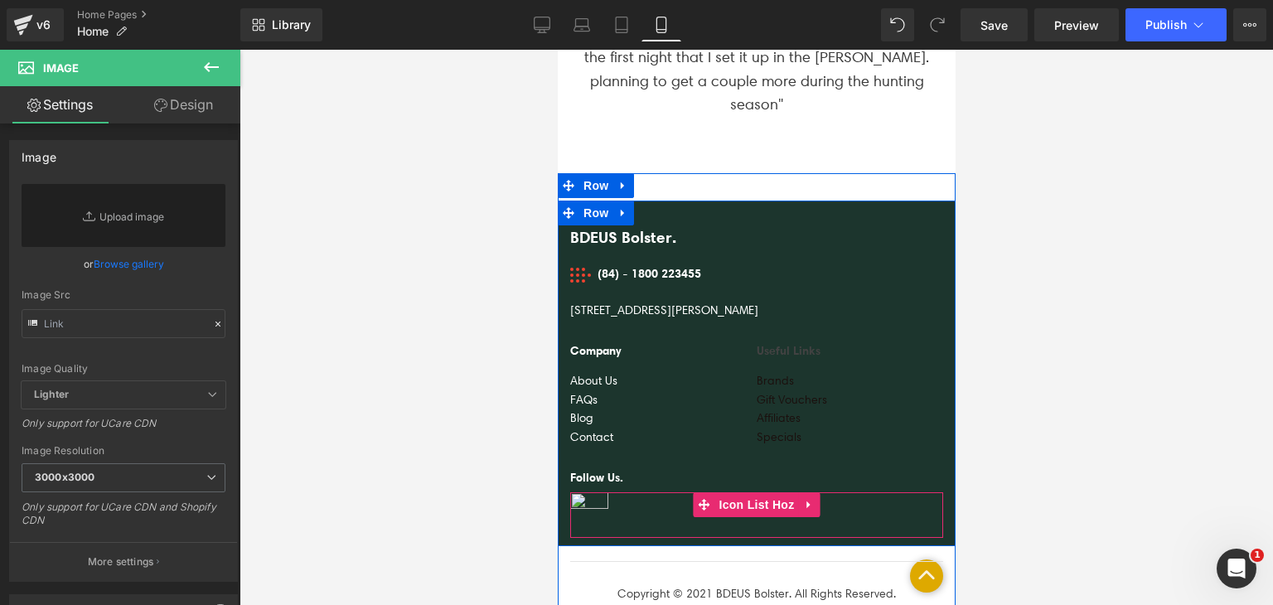
click at [656, 492] on ul "Image" at bounding box center [756, 515] width 373 height 46
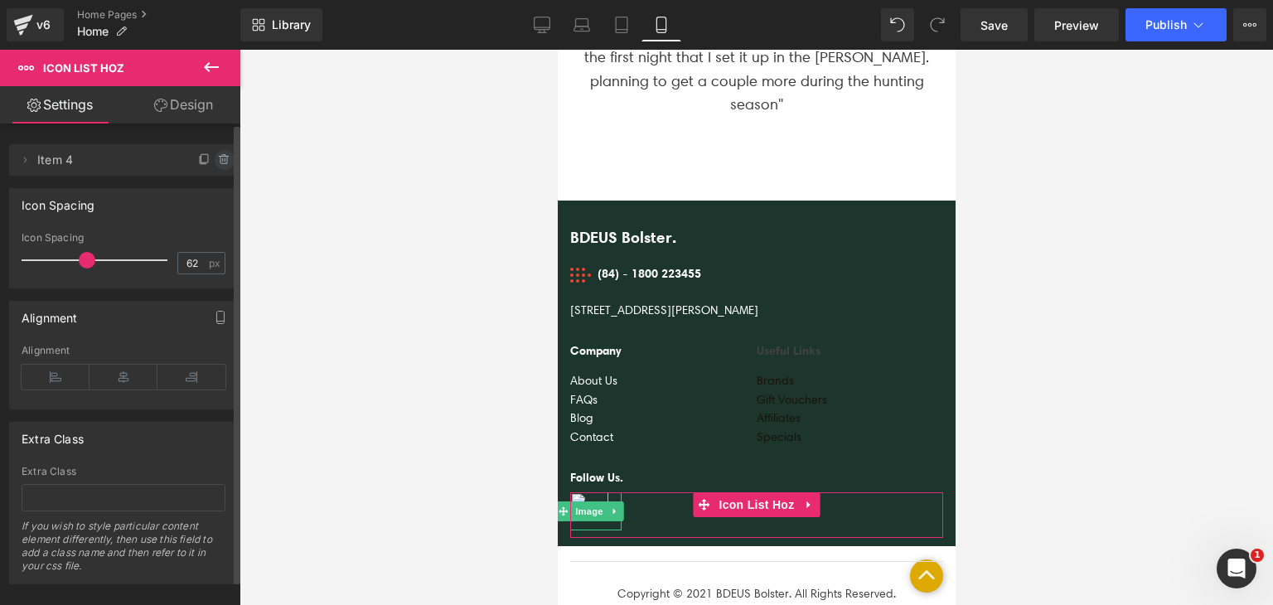
click at [222, 159] on icon at bounding box center [224, 159] width 13 height 13
click at [201, 159] on button "Delete" at bounding box center [207, 161] width 52 height 22
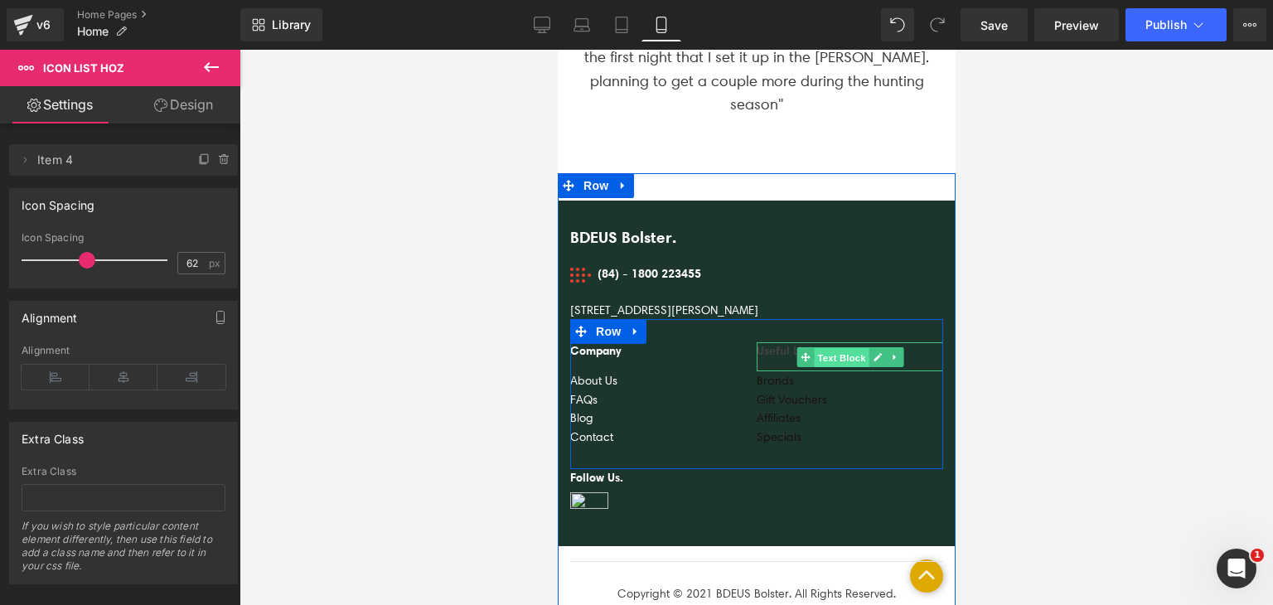
click at [832, 348] on span "Text Block" at bounding box center [840, 358] width 55 height 20
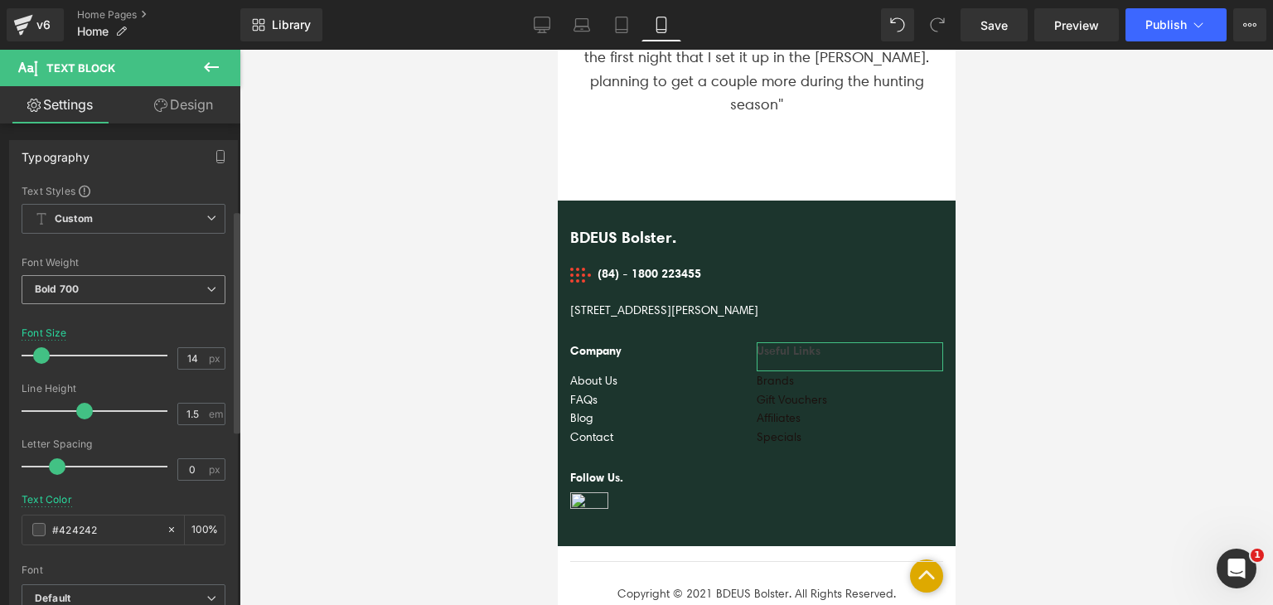
scroll to position [564, 0]
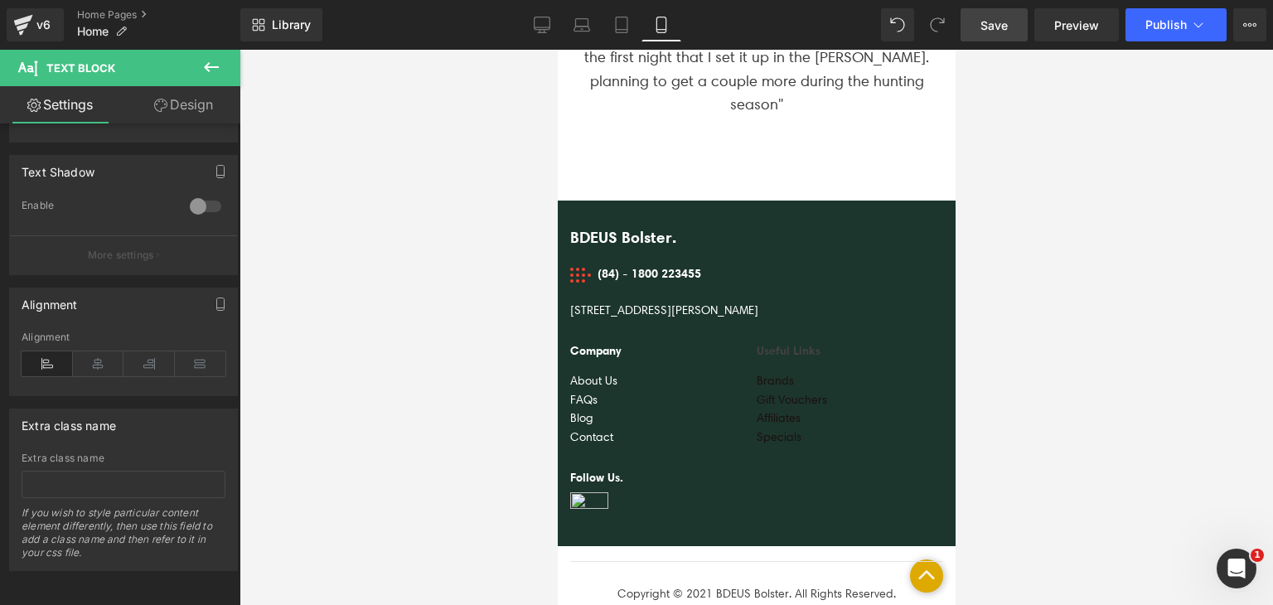
click at [1011, 25] on link "Save" at bounding box center [994, 24] width 67 height 33
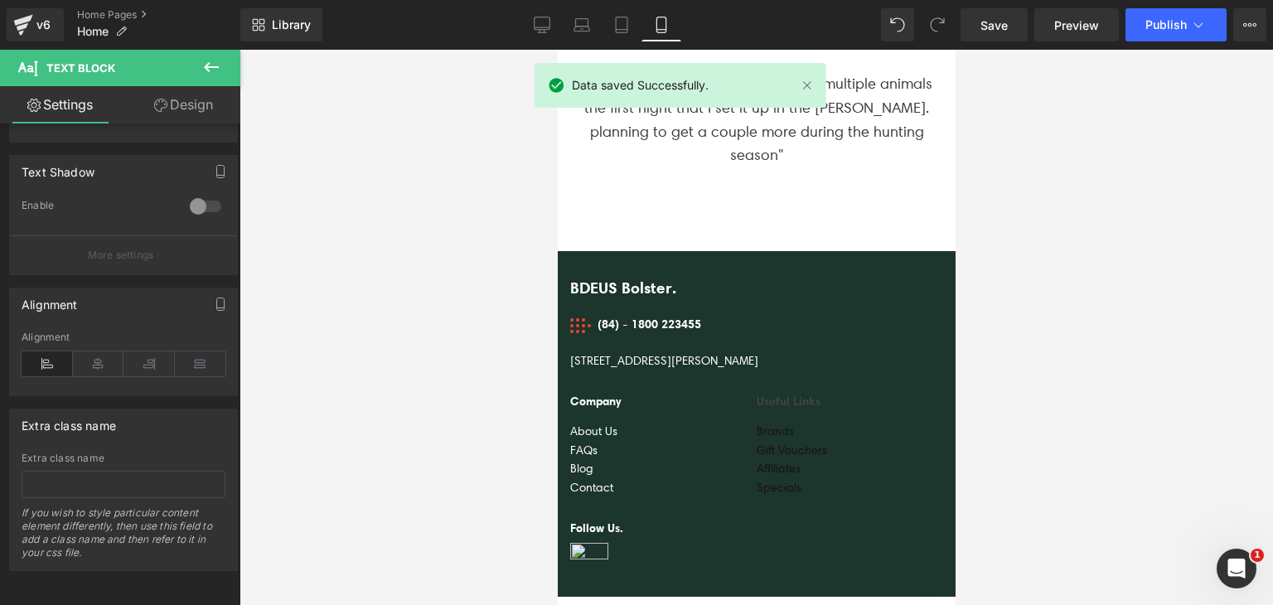
scroll to position [8266, 0]
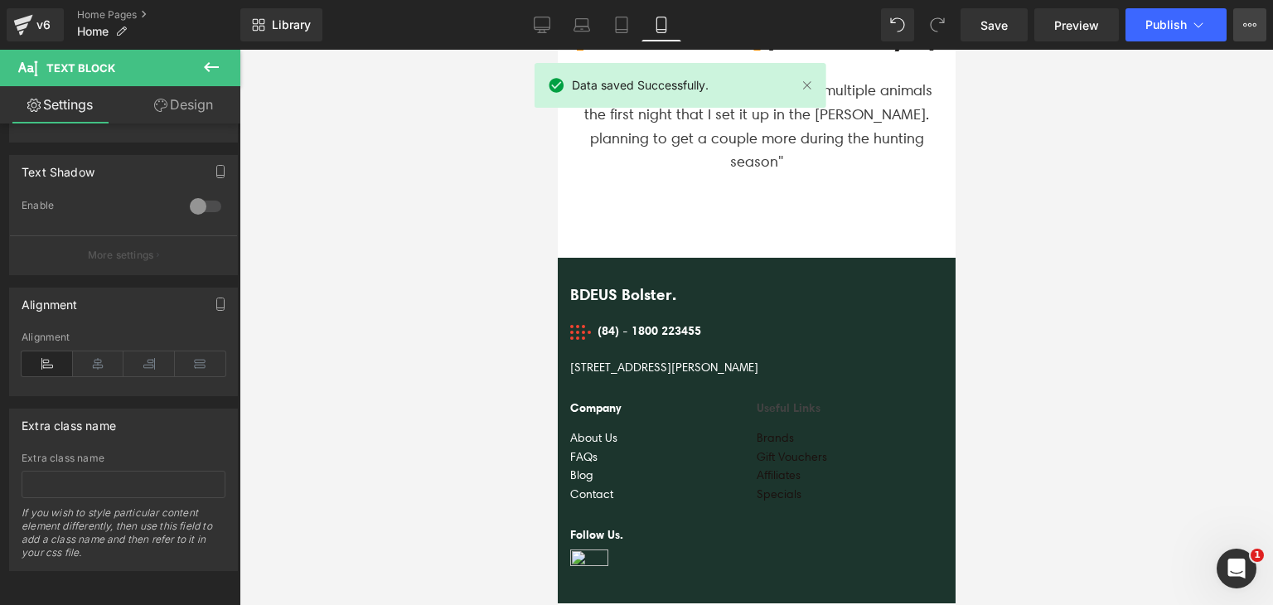
click at [1249, 27] on icon at bounding box center [1250, 24] width 13 height 13
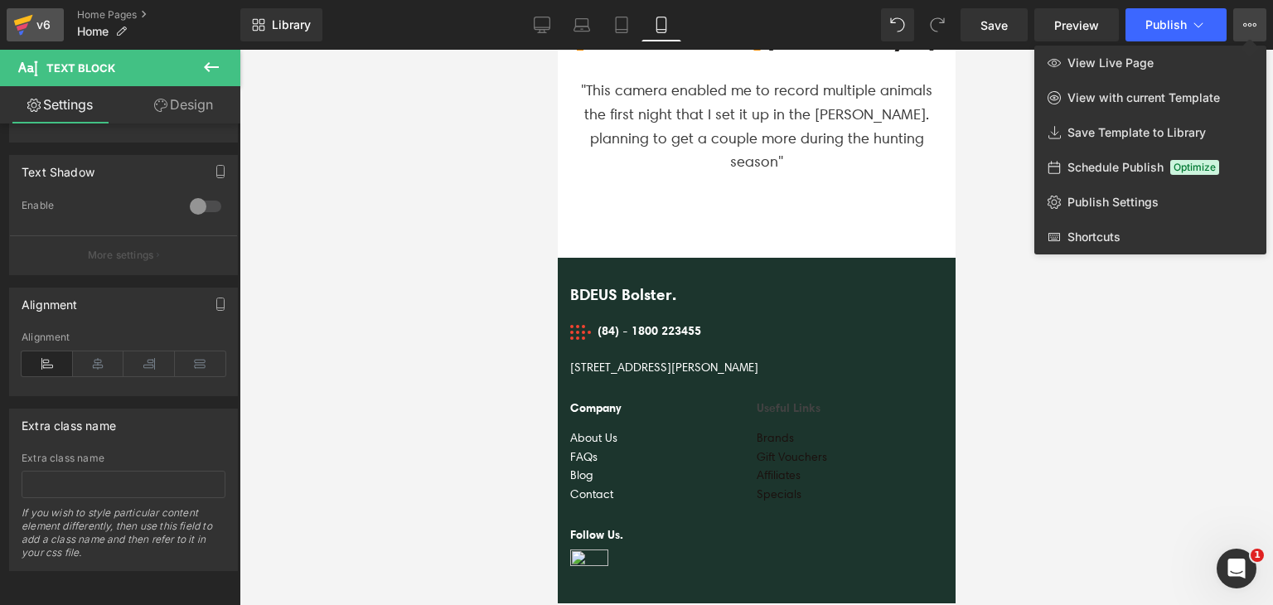
click at [44, 22] on div "v6" at bounding box center [43, 25] width 21 height 22
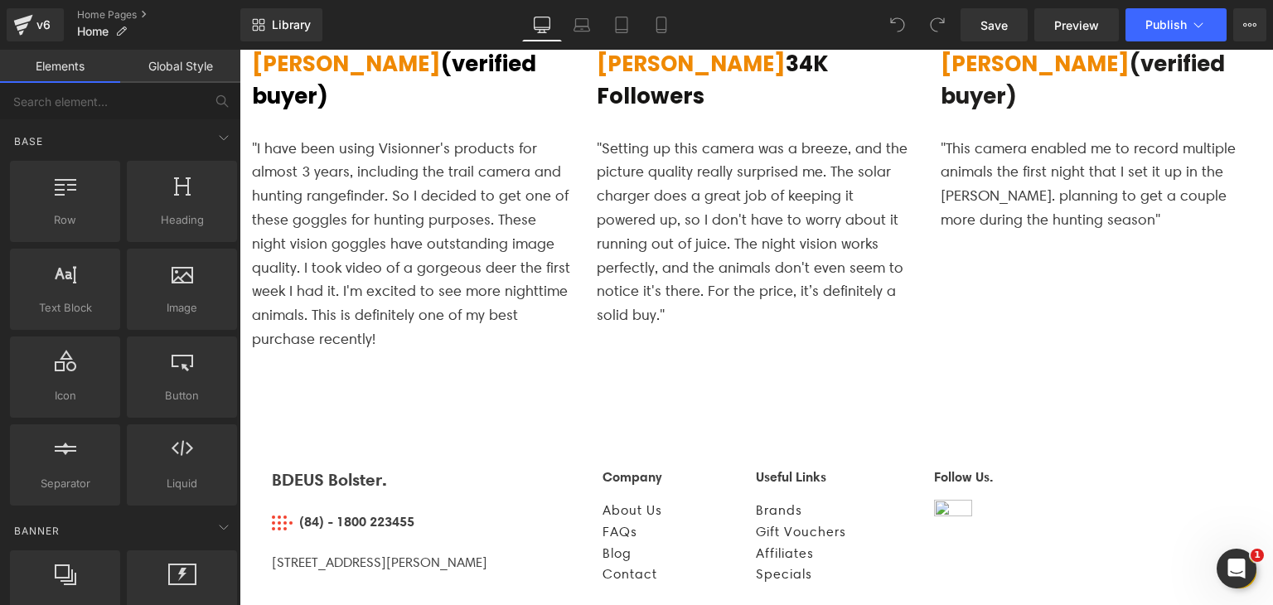
scroll to position [3556, 0]
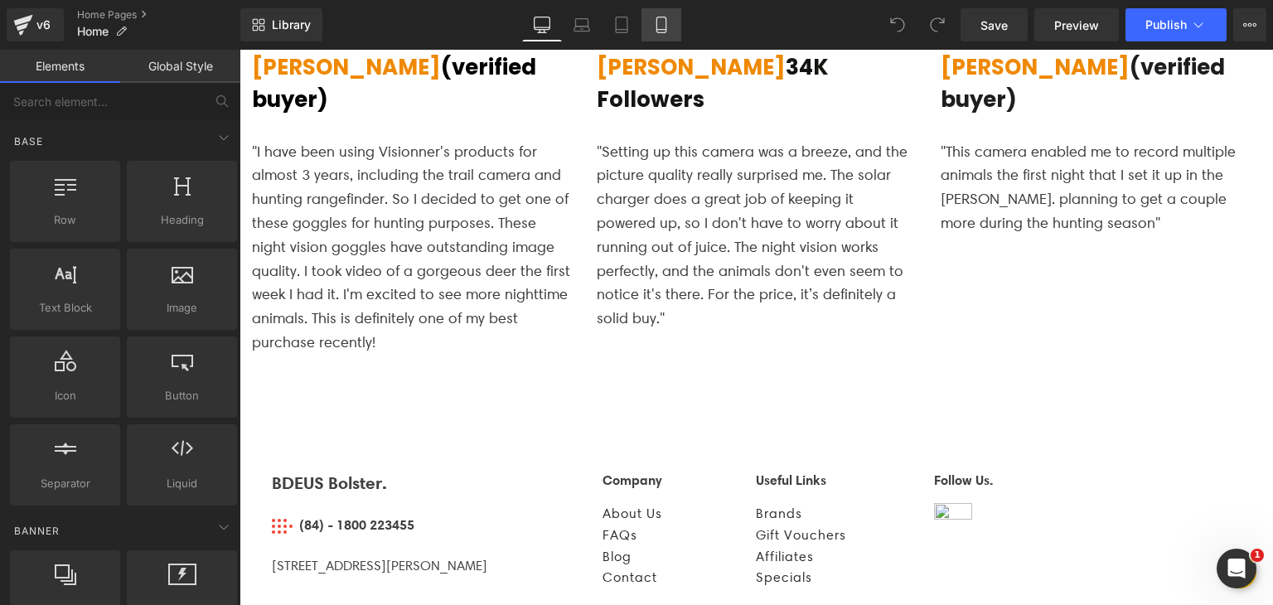
click at [653, 27] on icon at bounding box center [661, 25] width 17 height 17
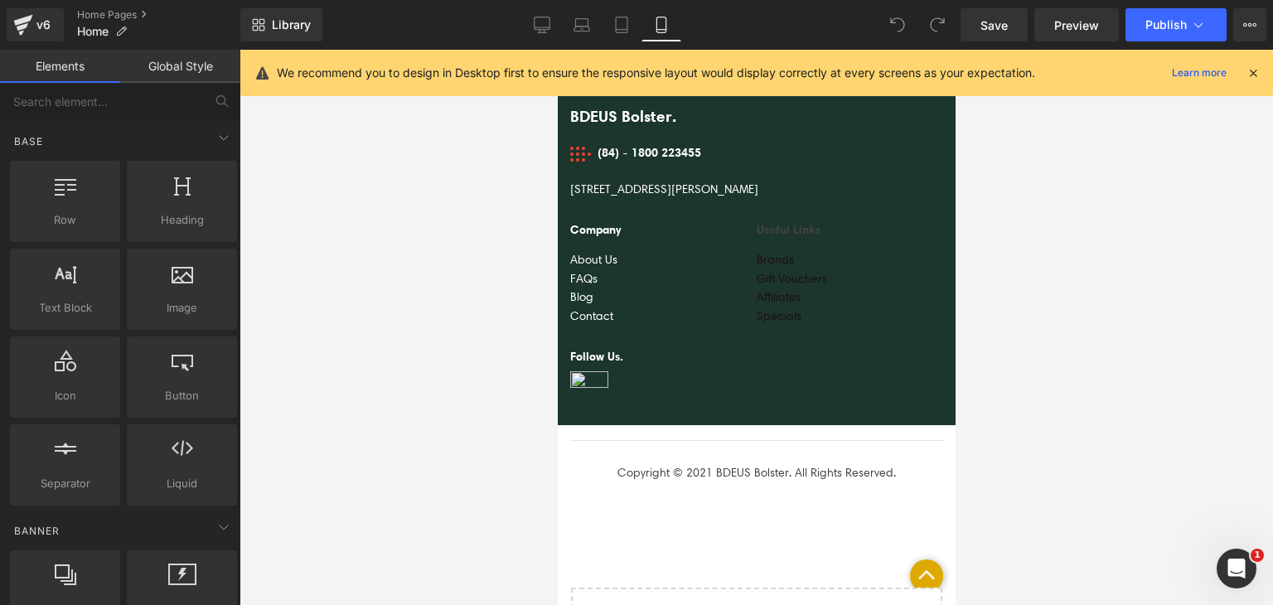
scroll to position [8444, 0]
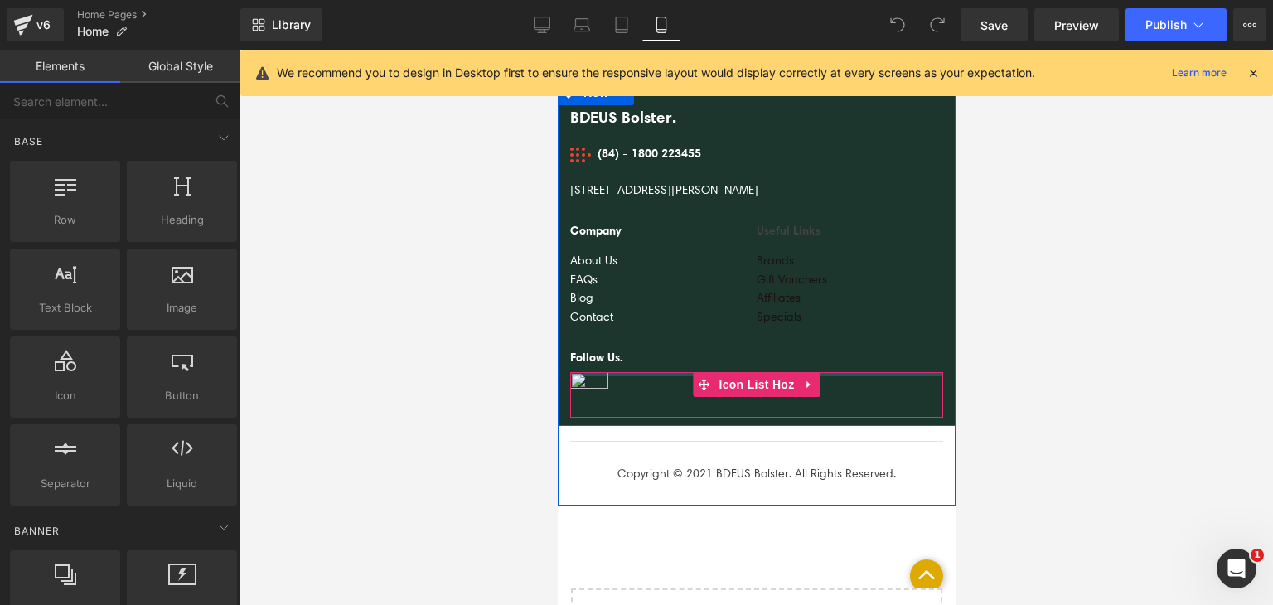
click at [647, 372] on div at bounding box center [756, 374] width 373 height 4
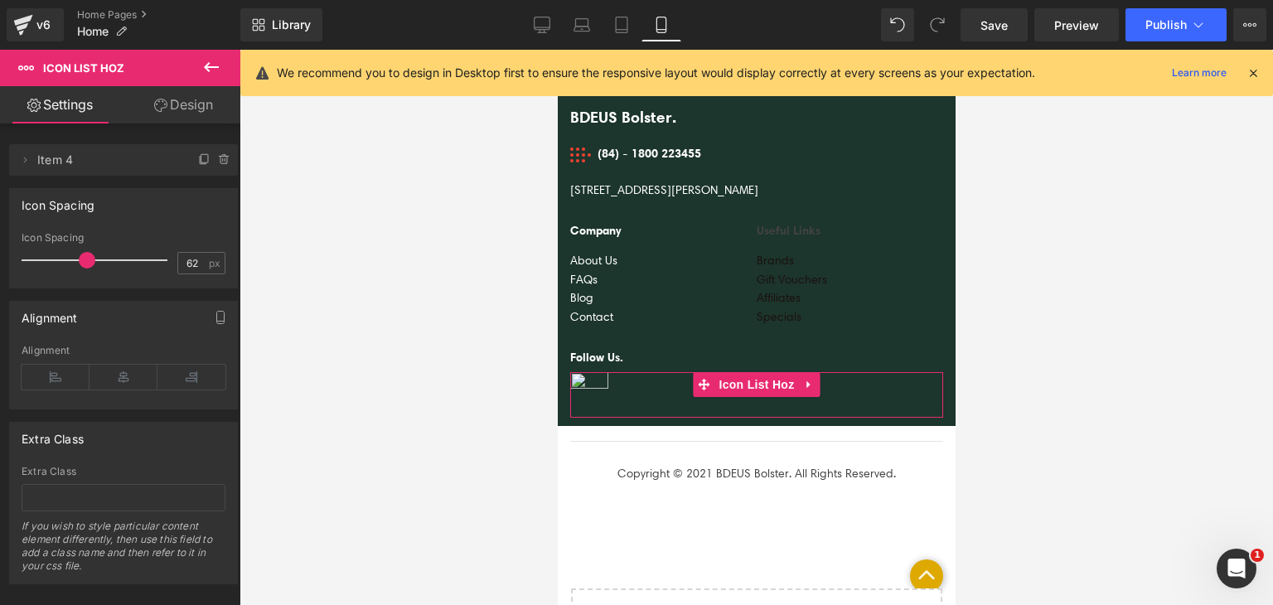
scroll to position [0, 0]
click at [175, 99] on link "Design" at bounding box center [184, 104] width 120 height 37
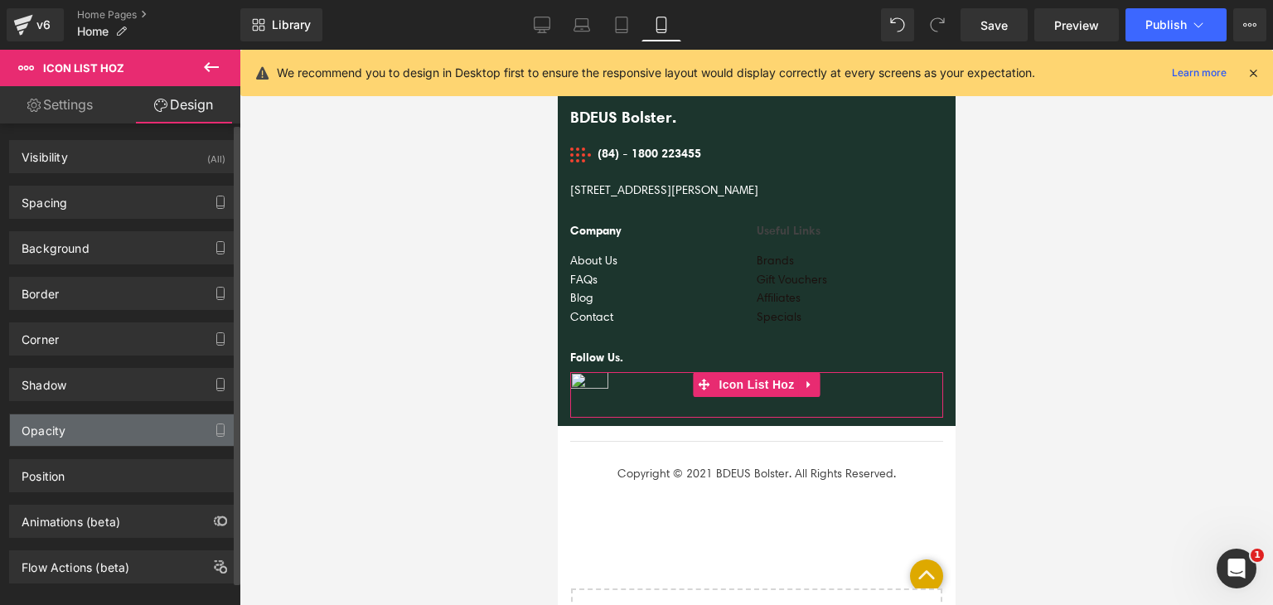
scroll to position [22, 0]
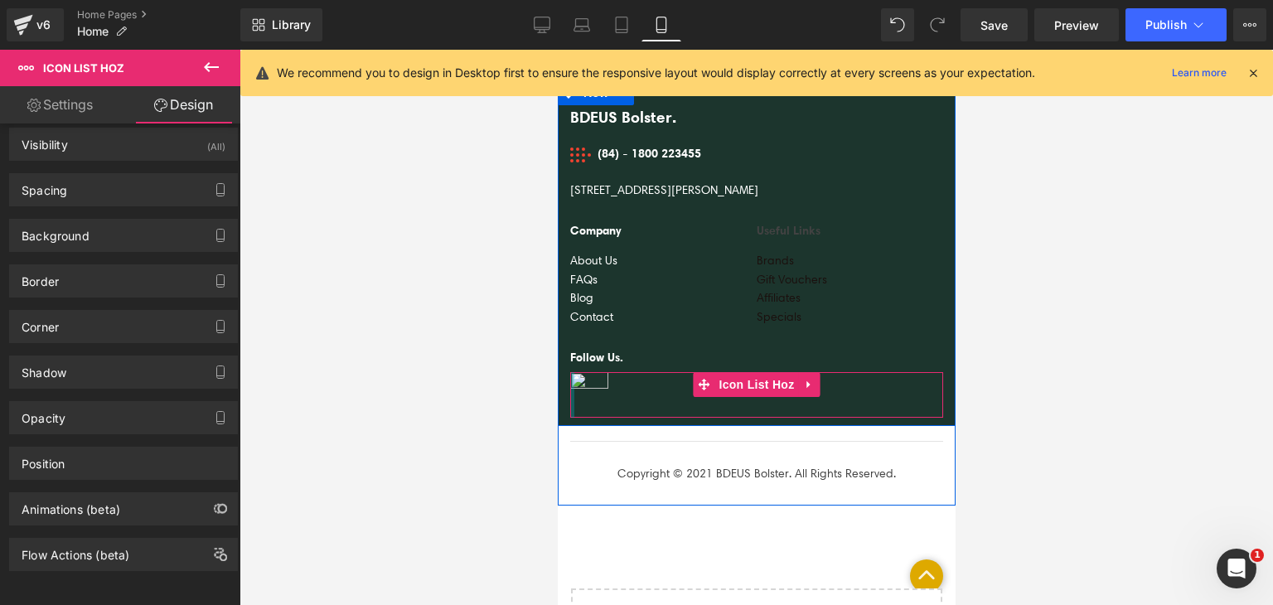
click at [570, 372] on div at bounding box center [572, 395] width 4 height 46
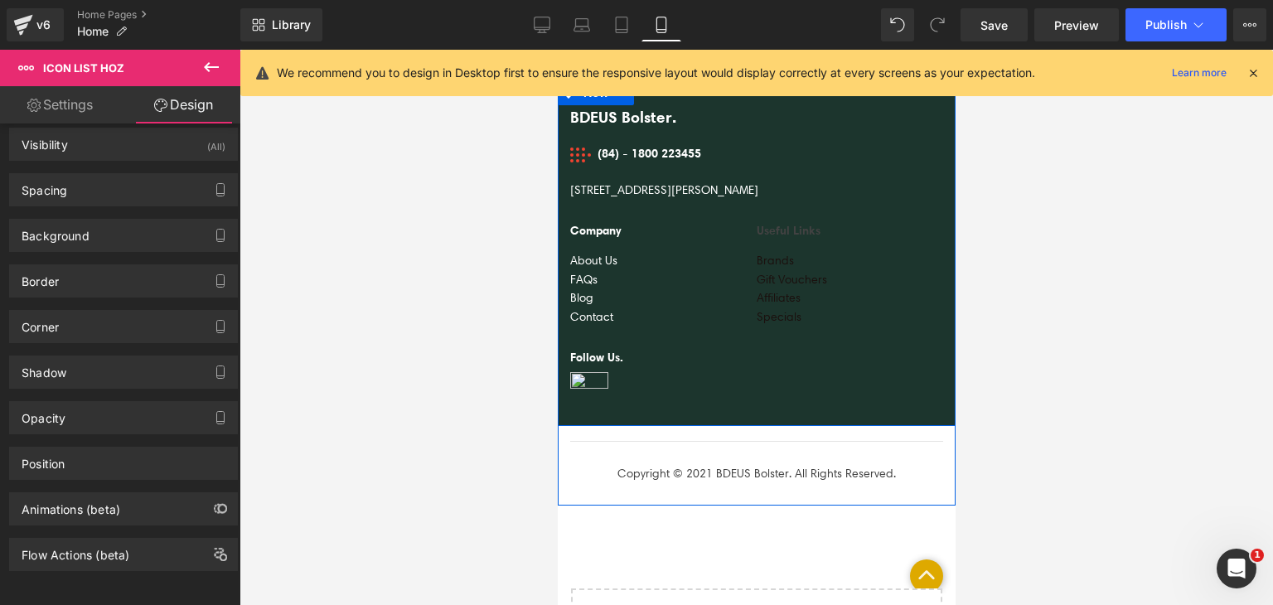
click at [570, 379] on div "BDEUS Bolster. Text Block Image (84) - 1800 223455 Text Block Icon List 184 May…" at bounding box center [756, 253] width 398 height 346
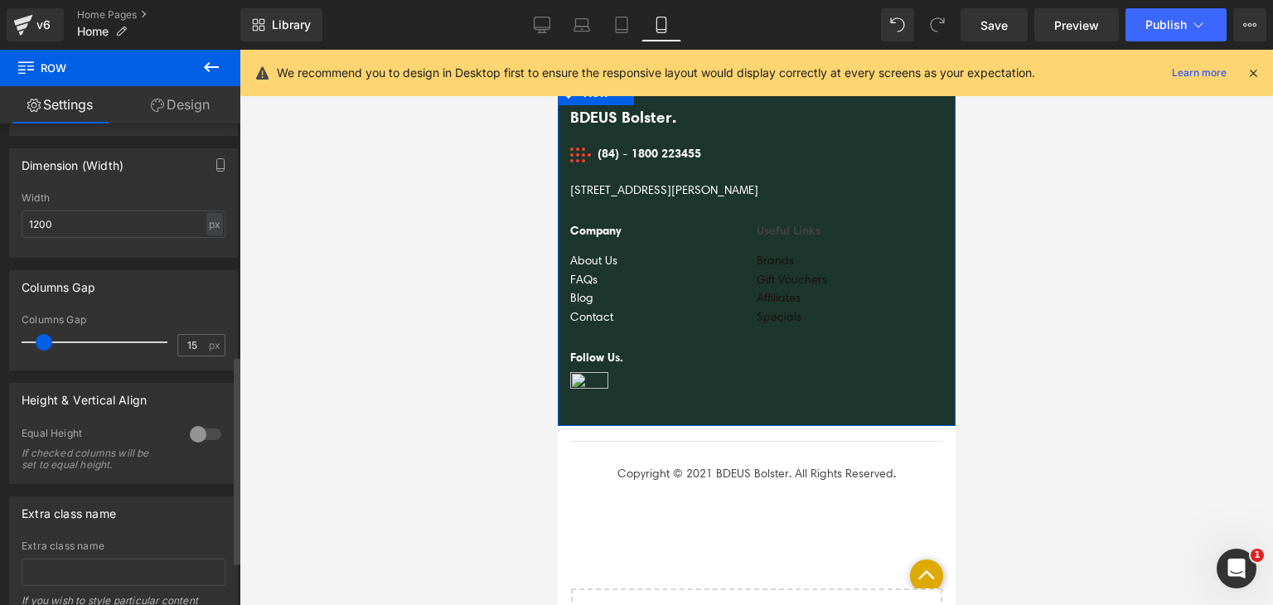
scroll to position [635, 0]
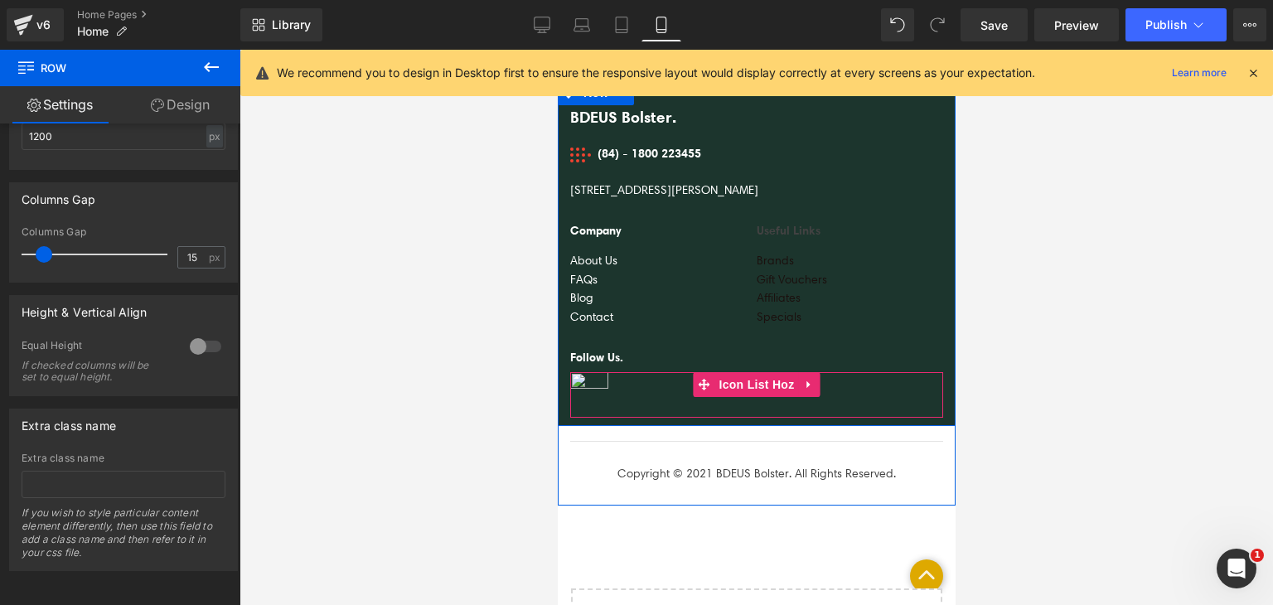
click at [677, 372] on ul "Image" at bounding box center [756, 395] width 373 height 46
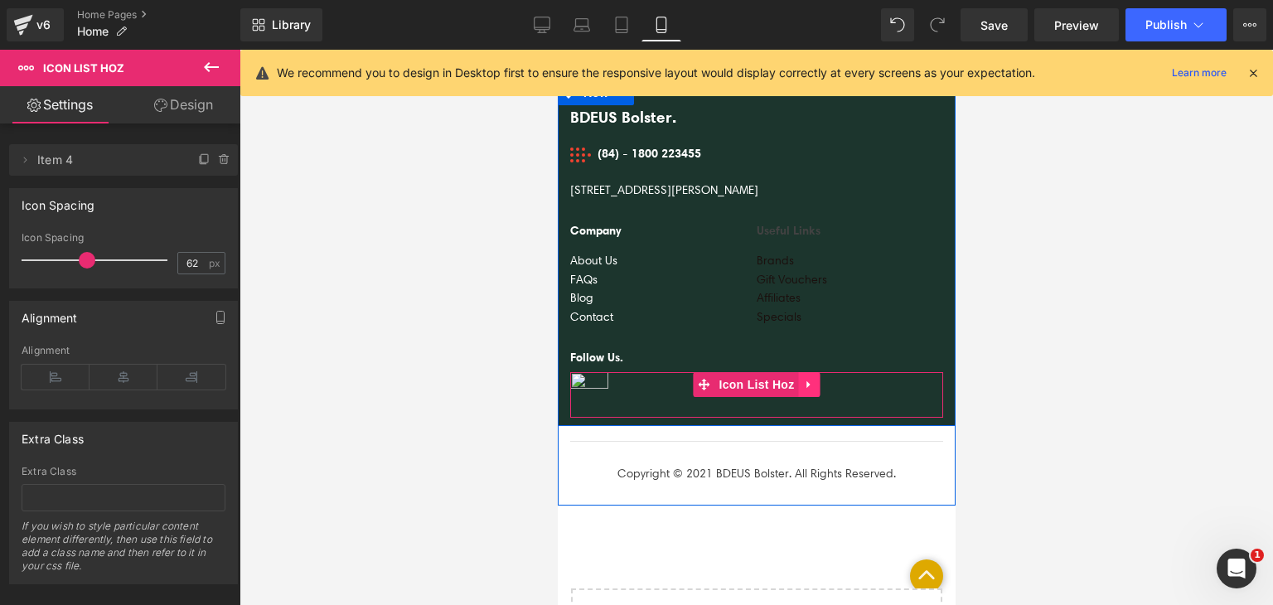
click at [809, 372] on link at bounding box center [809, 384] width 22 height 25
click at [814, 379] on icon at bounding box center [820, 385] width 12 height 12
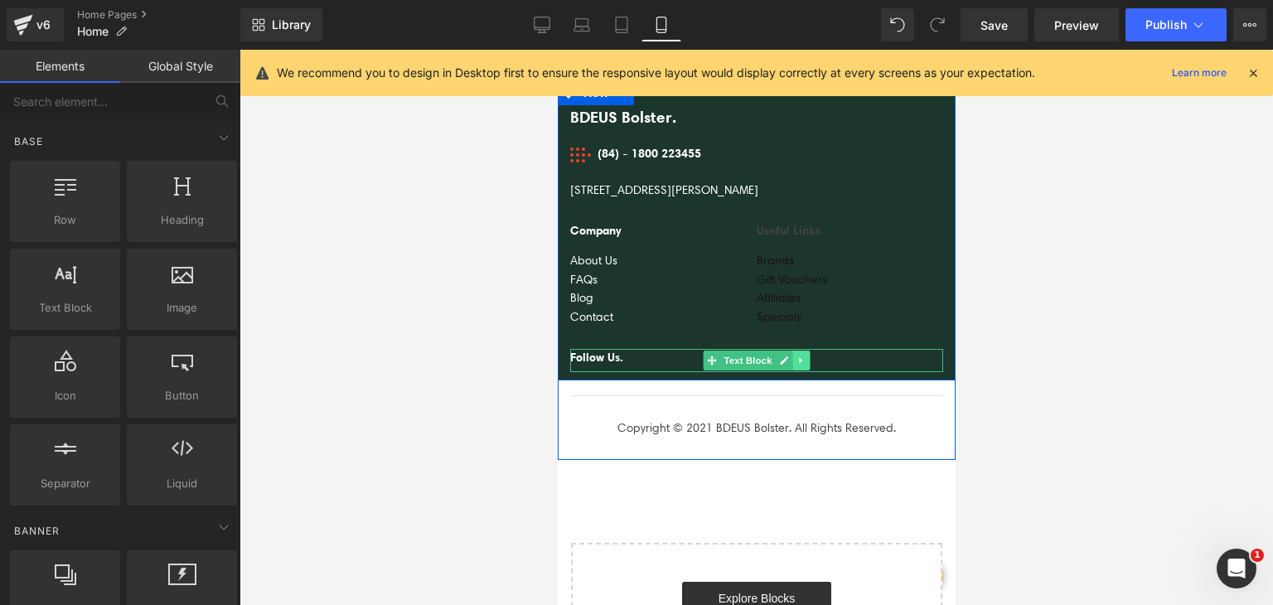
click at [796, 356] on icon at bounding box center [800, 361] width 9 height 10
click at [806, 356] on icon at bounding box center [809, 360] width 9 height 9
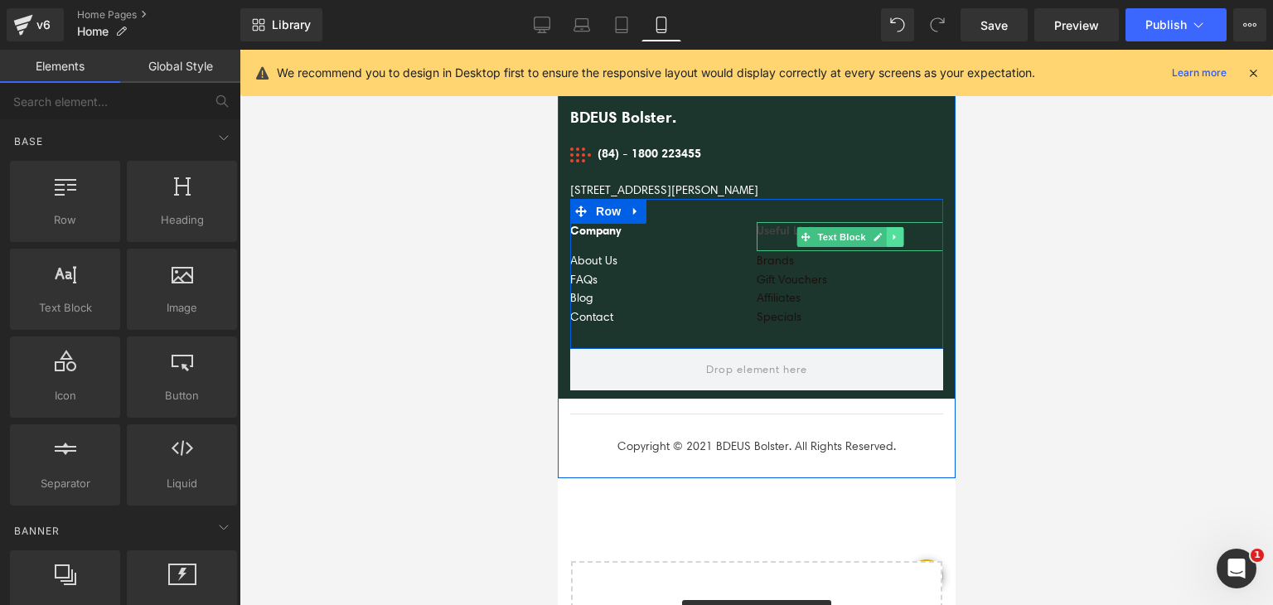
click at [892, 234] on icon at bounding box center [893, 237] width 2 height 6
click at [898, 232] on icon at bounding box center [902, 236] width 9 height 9
click at [890, 221] on link at bounding box center [893, 231] width 17 height 20
click at [899, 227] on icon at bounding box center [902, 231] width 9 height 9
click at [894, 221] on link at bounding box center [893, 231] width 17 height 20
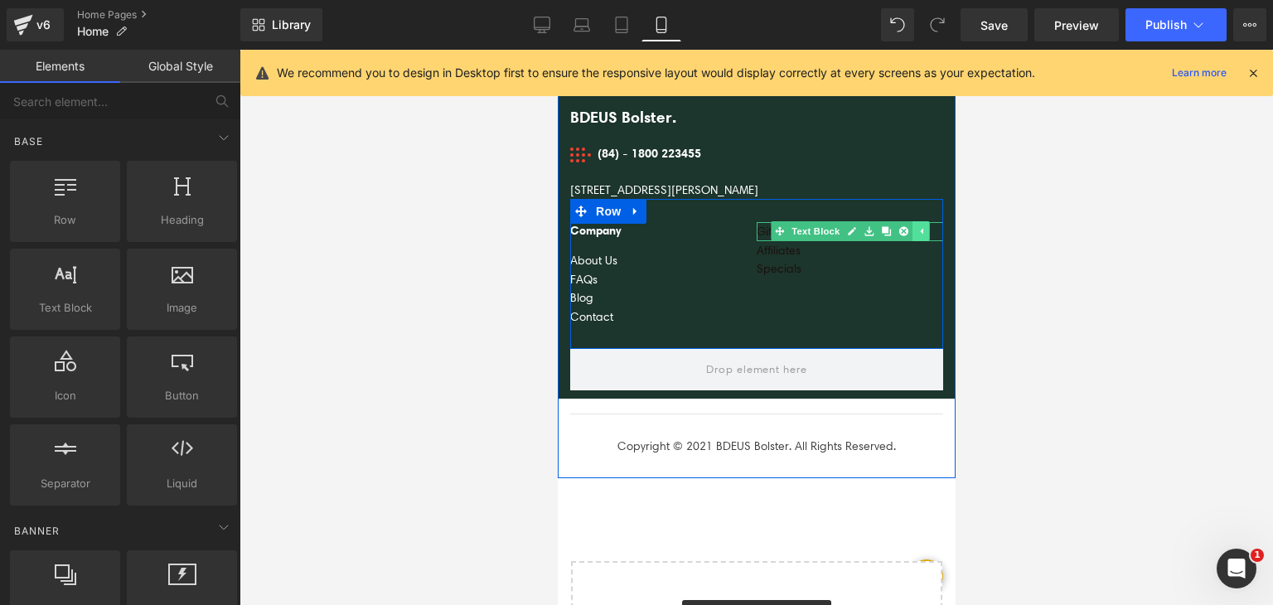
click at [894, 221] on link at bounding box center [902, 231] width 17 height 20
click at [894, 221] on link at bounding box center [893, 231] width 17 height 20
click at [894, 221] on link at bounding box center [902, 231] width 17 height 20
click at [894, 221] on link at bounding box center [893, 231] width 17 height 20
click at [894, 221] on link at bounding box center [902, 231] width 17 height 20
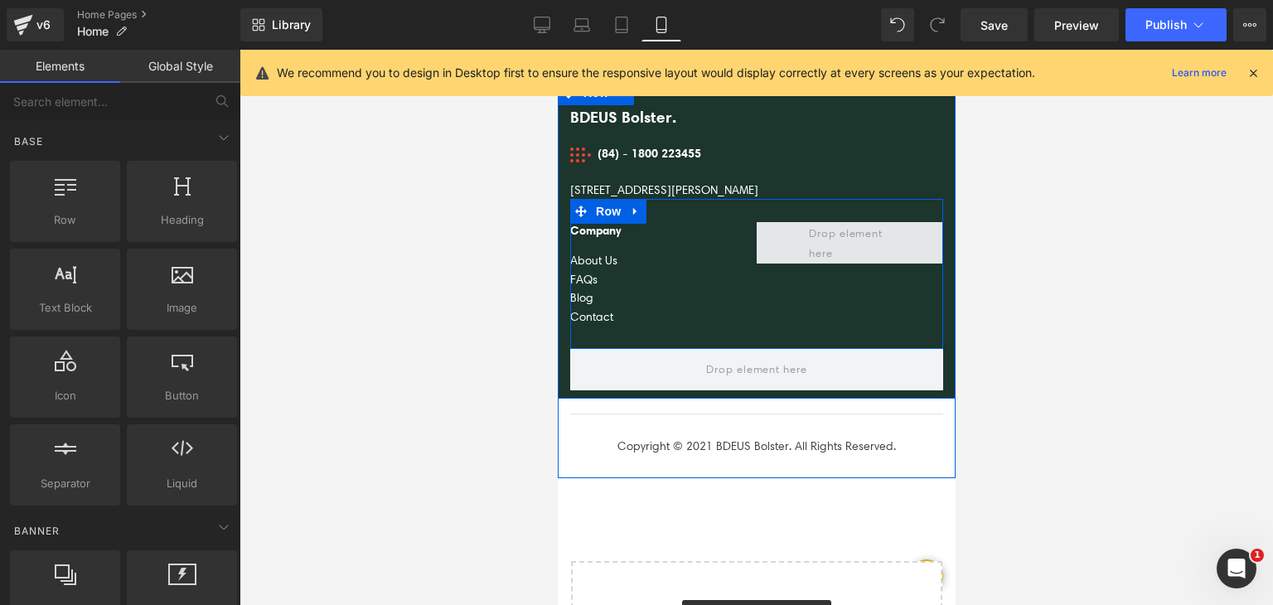
click at [855, 220] on span at bounding box center [850, 243] width 94 height 47
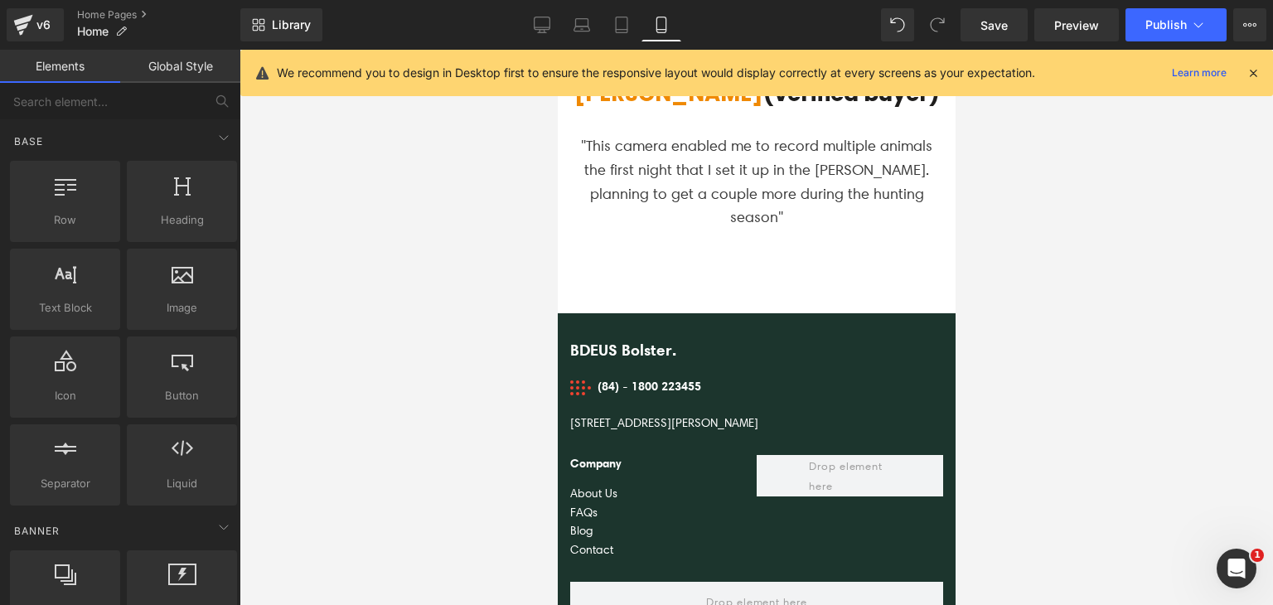
scroll to position [8205, 0]
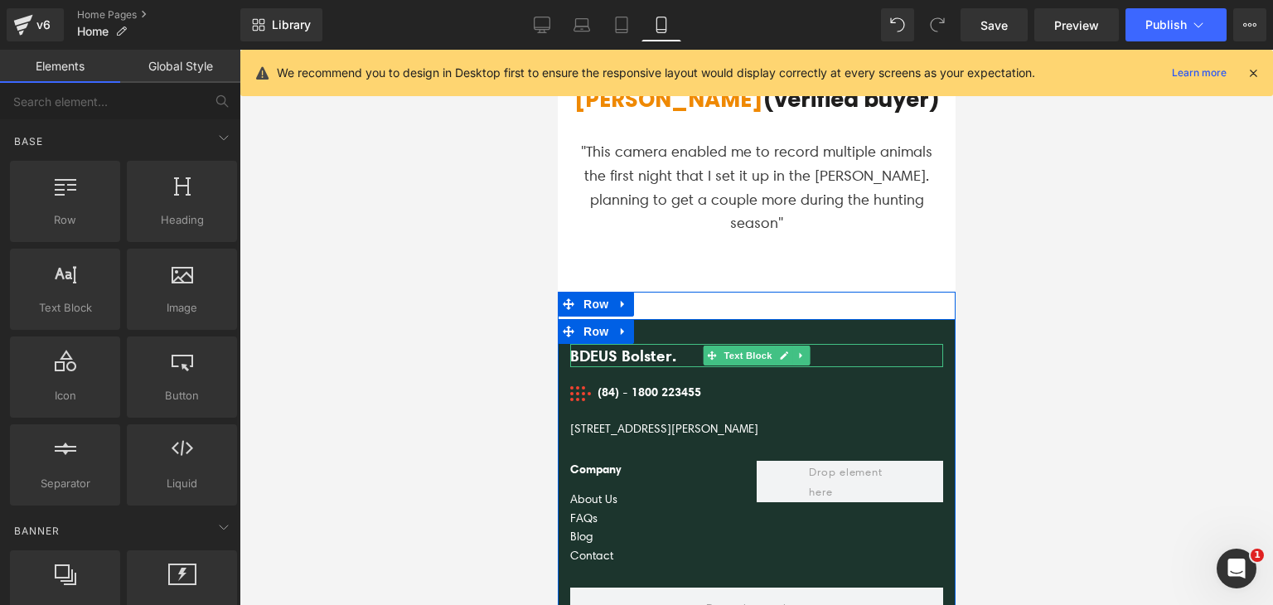
click at [642, 344] on div "BDEUS Bolster." at bounding box center [756, 356] width 373 height 24
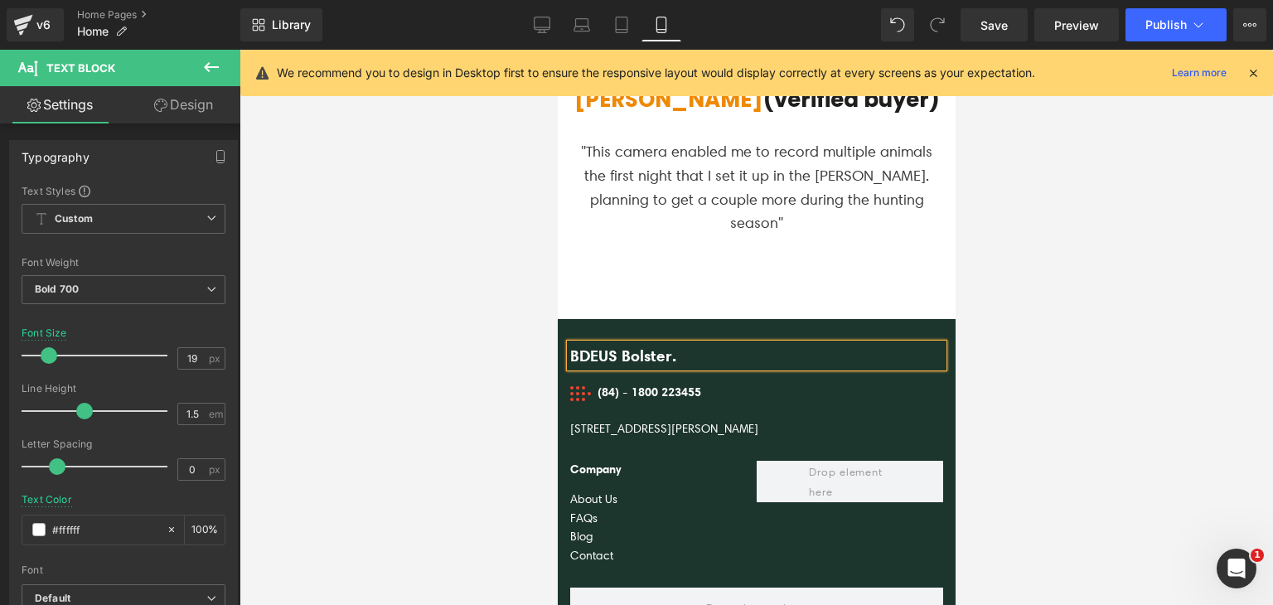
click at [642, 344] on div "BDEUS Bolster." at bounding box center [756, 356] width 373 height 24
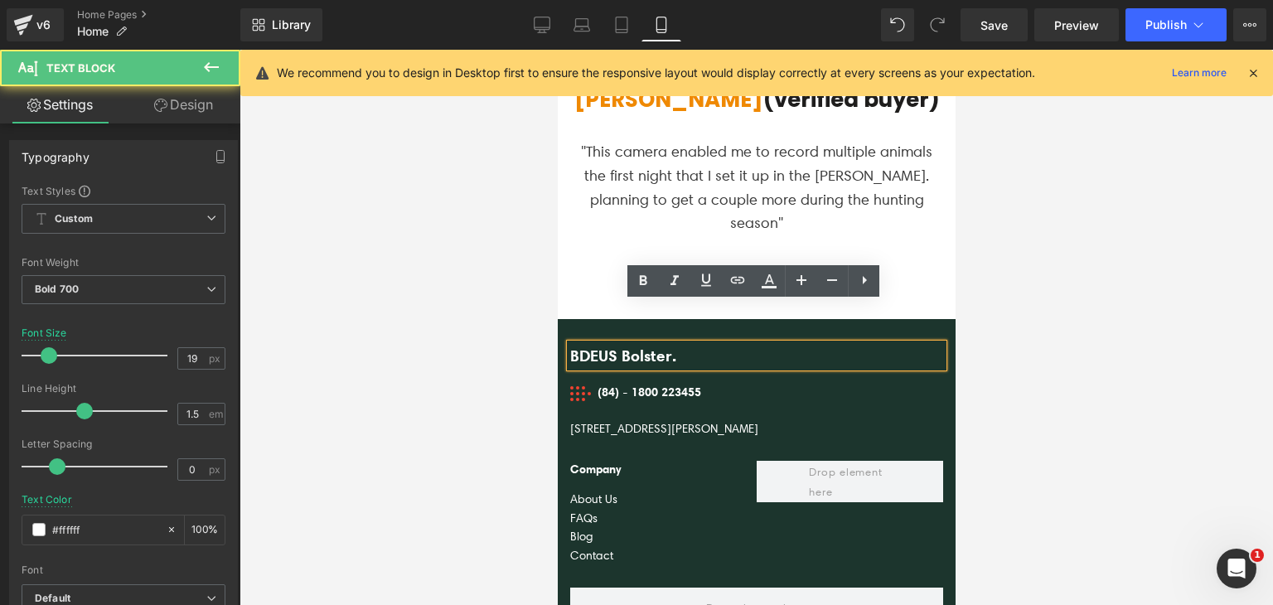
click at [642, 344] on div "BDEUS Bolster." at bounding box center [756, 356] width 373 height 24
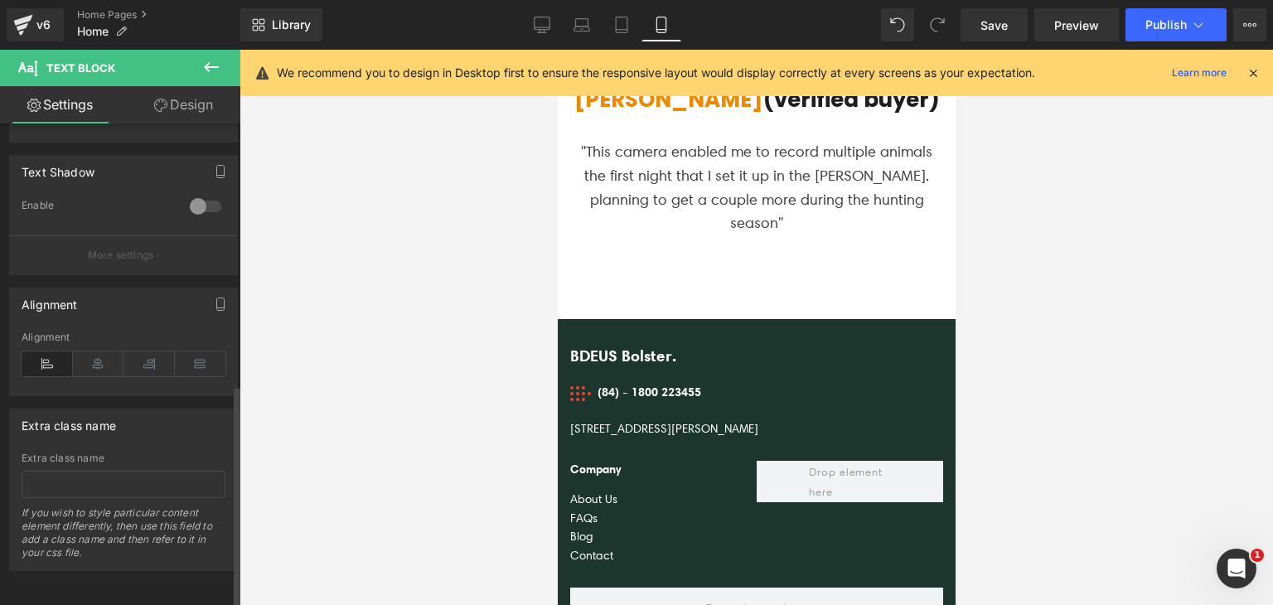
scroll to position [0, 0]
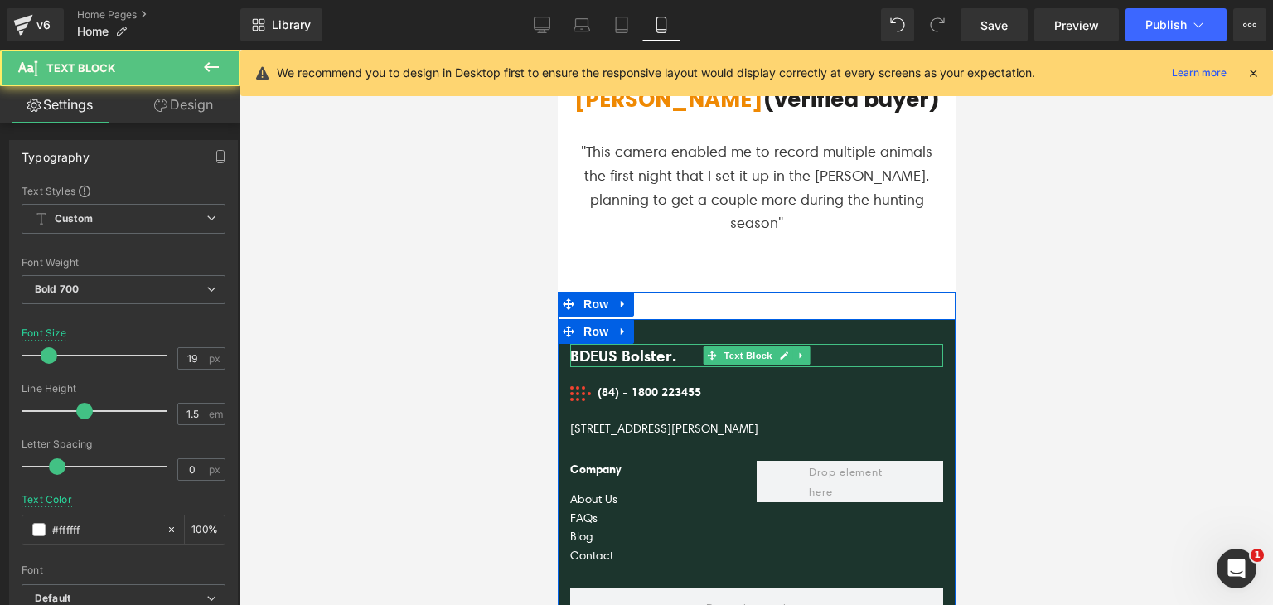
click at [671, 344] on div "BDEUS Bolster." at bounding box center [756, 356] width 373 height 24
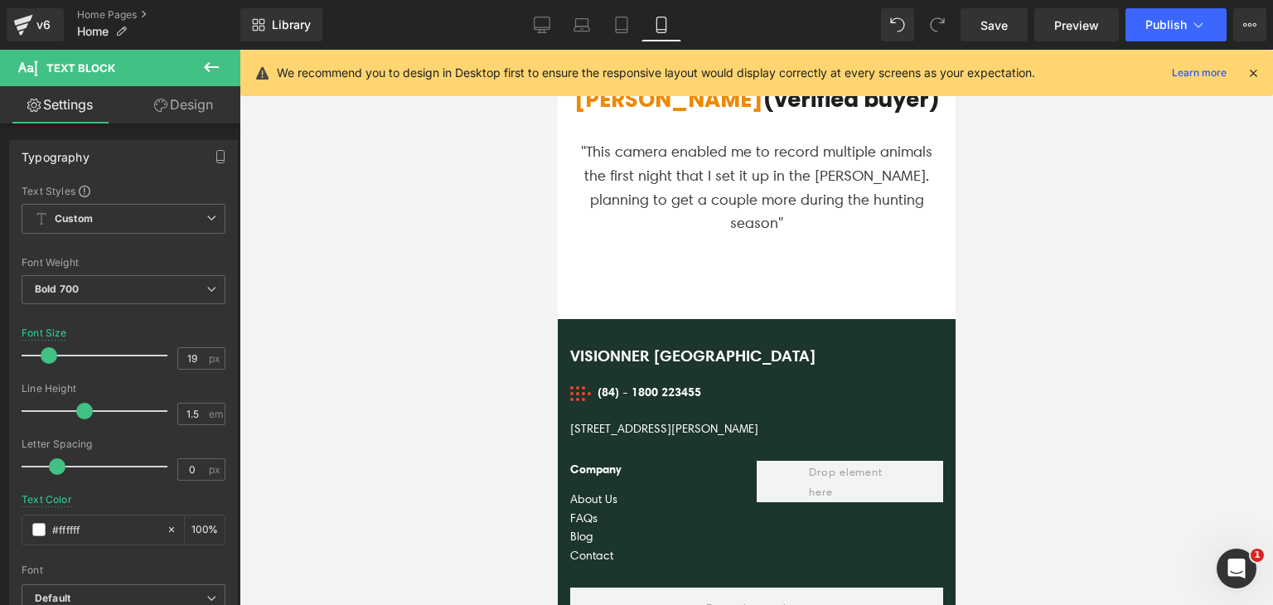
click at [458, 349] on div at bounding box center [757, 327] width 1034 height 555
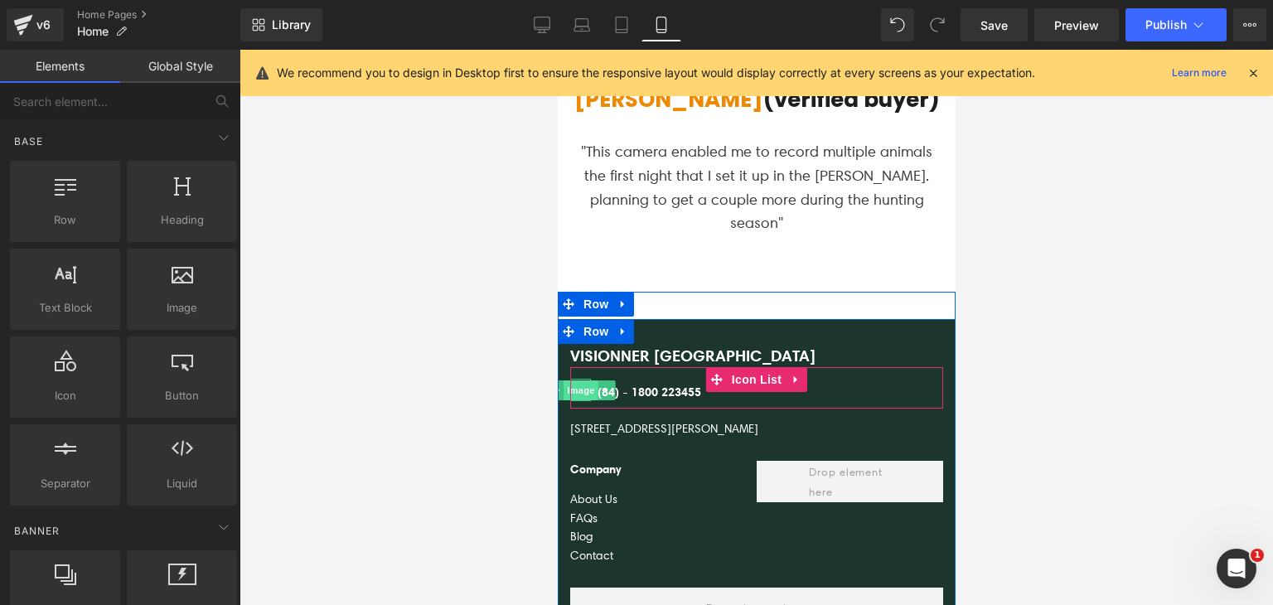
click at [575, 381] on span "Image" at bounding box center [580, 391] width 35 height 20
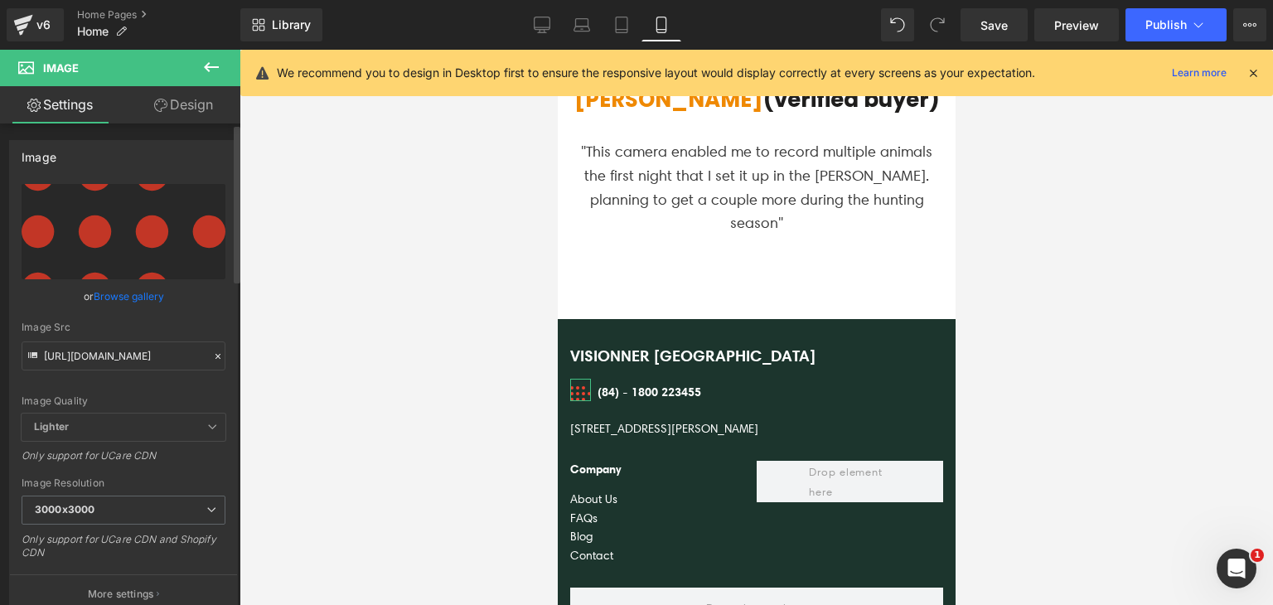
click at [124, 298] on link "Browse gallery" at bounding box center [129, 296] width 70 height 29
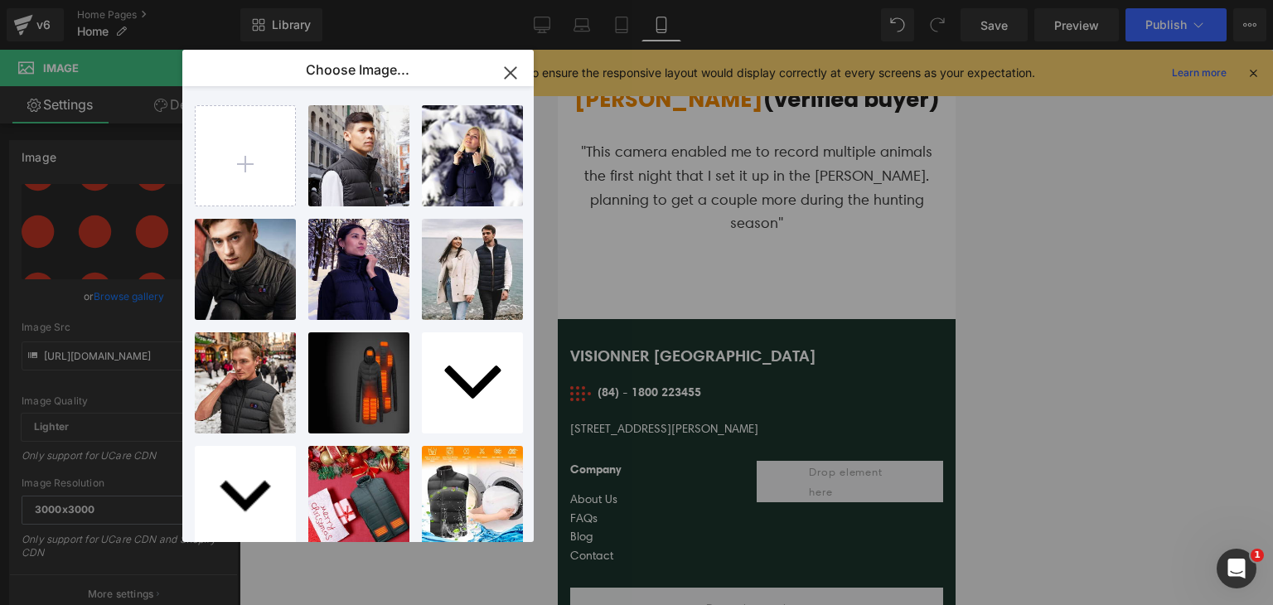
click at [516, 64] on icon "button" at bounding box center [510, 73] width 27 height 27
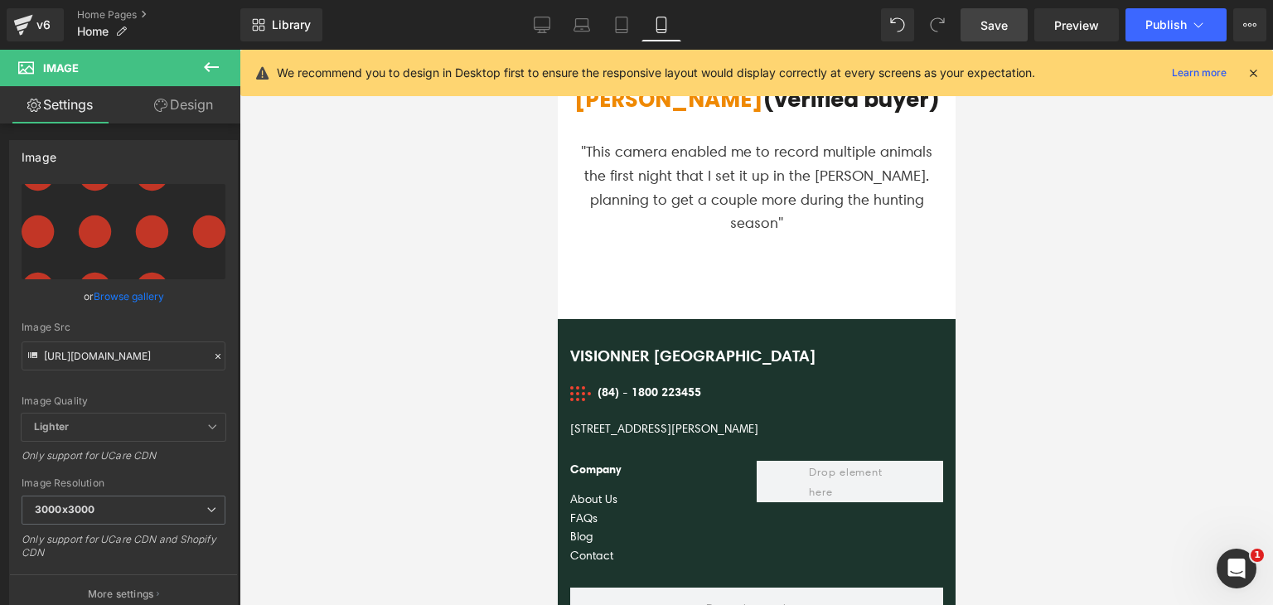
click at [1006, 23] on span "Save" at bounding box center [994, 25] width 27 height 17
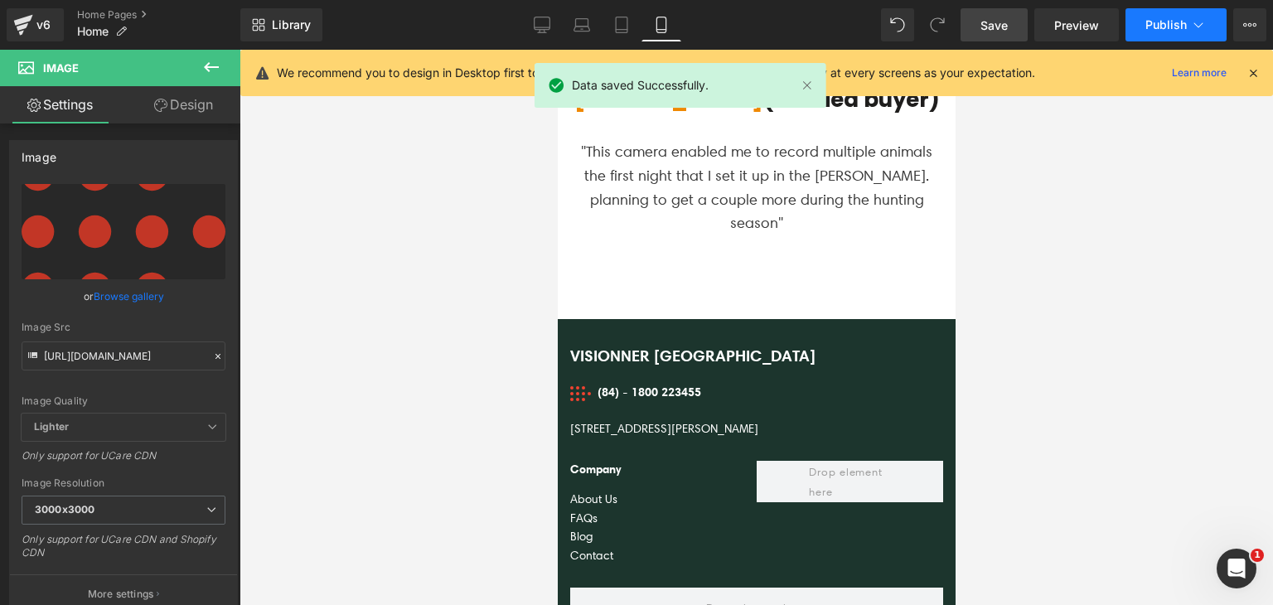
click at [1164, 25] on span "Publish" at bounding box center [1166, 24] width 41 height 13
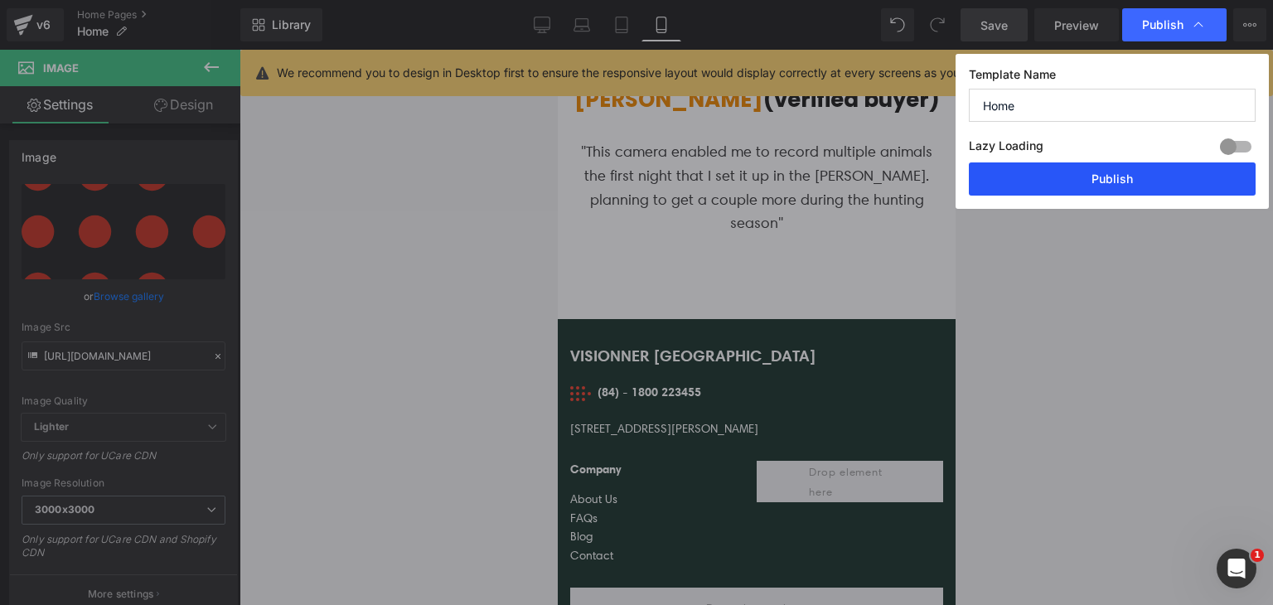
click at [998, 182] on button "Publish" at bounding box center [1112, 178] width 287 height 33
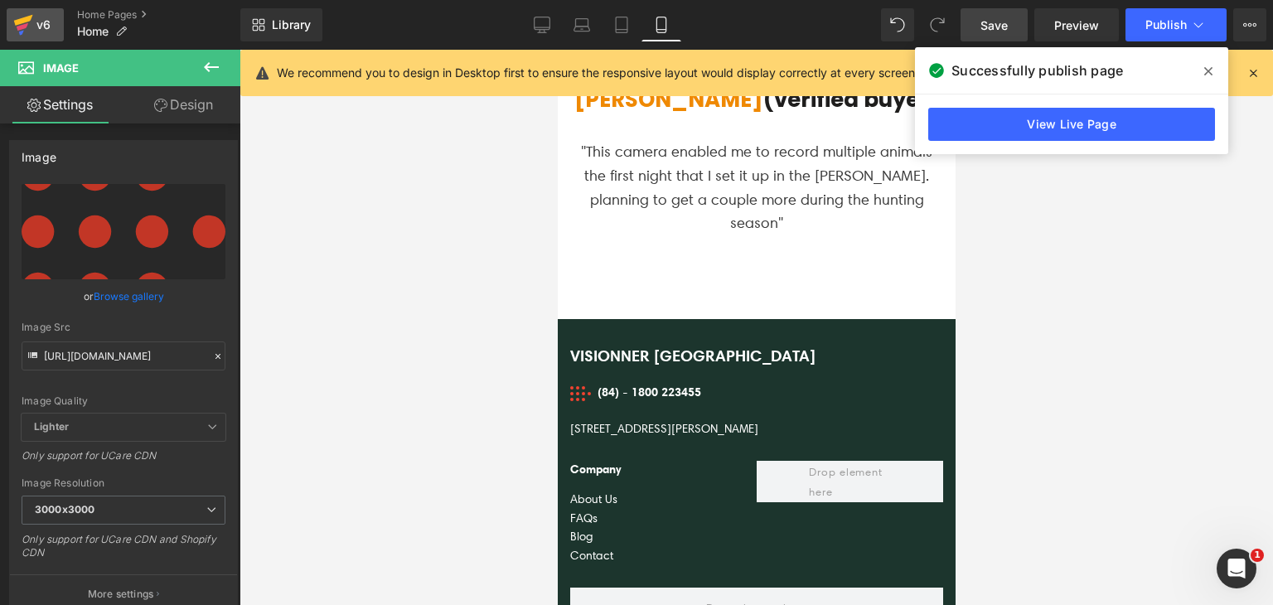
click at [46, 27] on div "v6" at bounding box center [43, 25] width 21 height 22
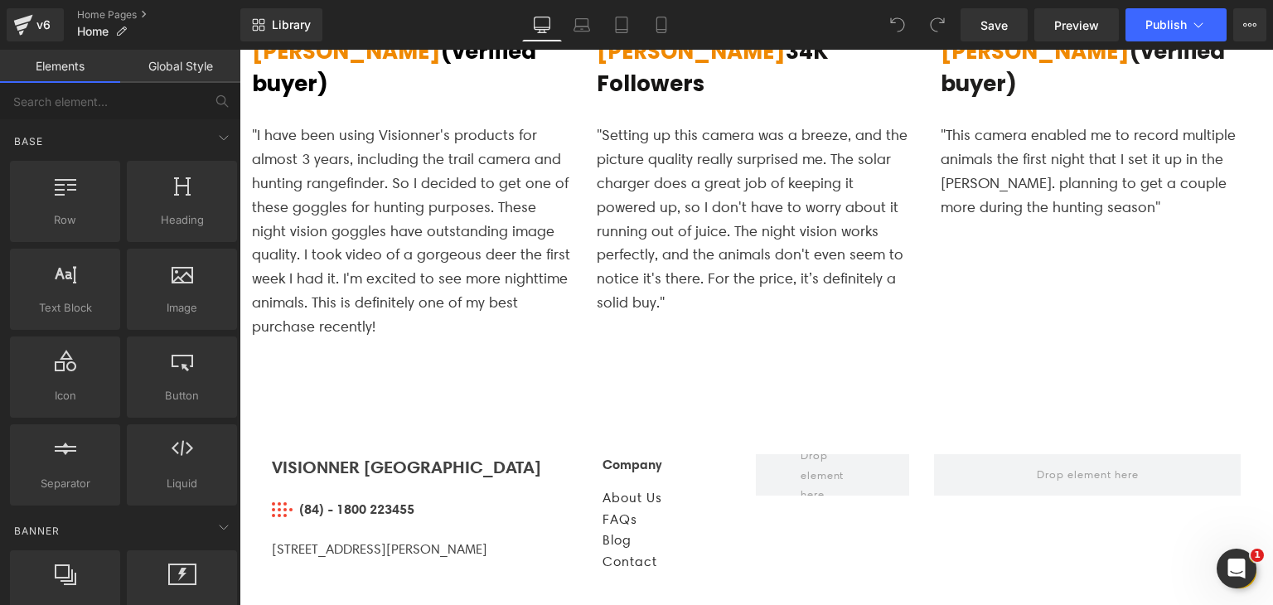
scroll to position [3809, 0]
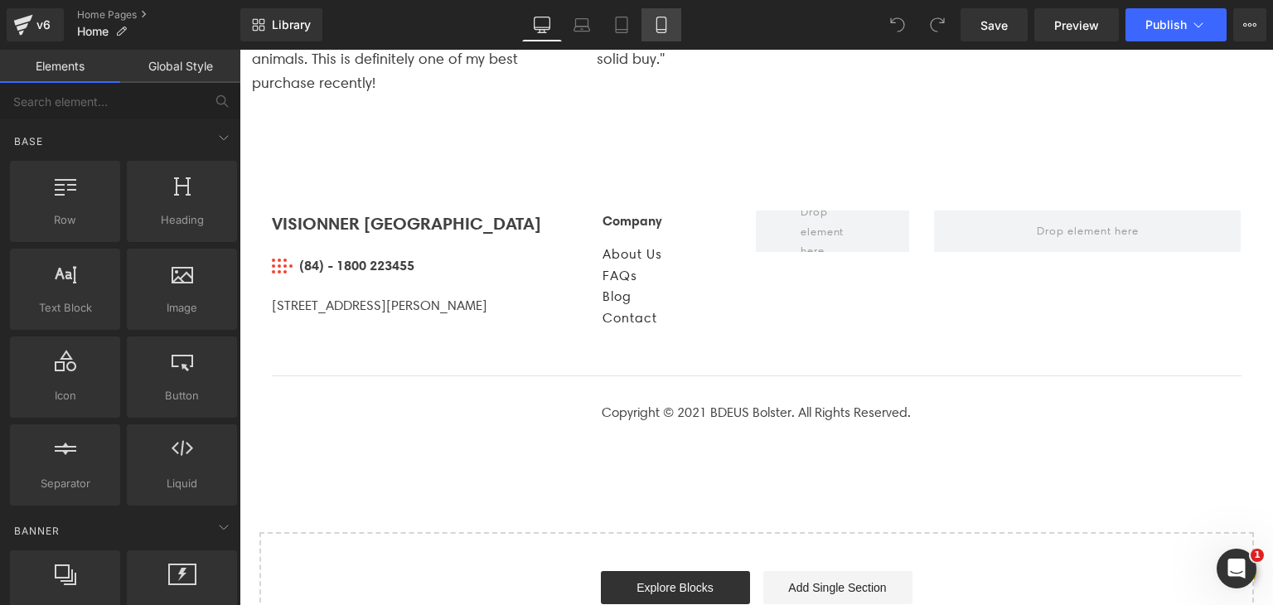
click at [649, 31] on link "Mobile" at bounding box center [662, 24] width 40 height 33
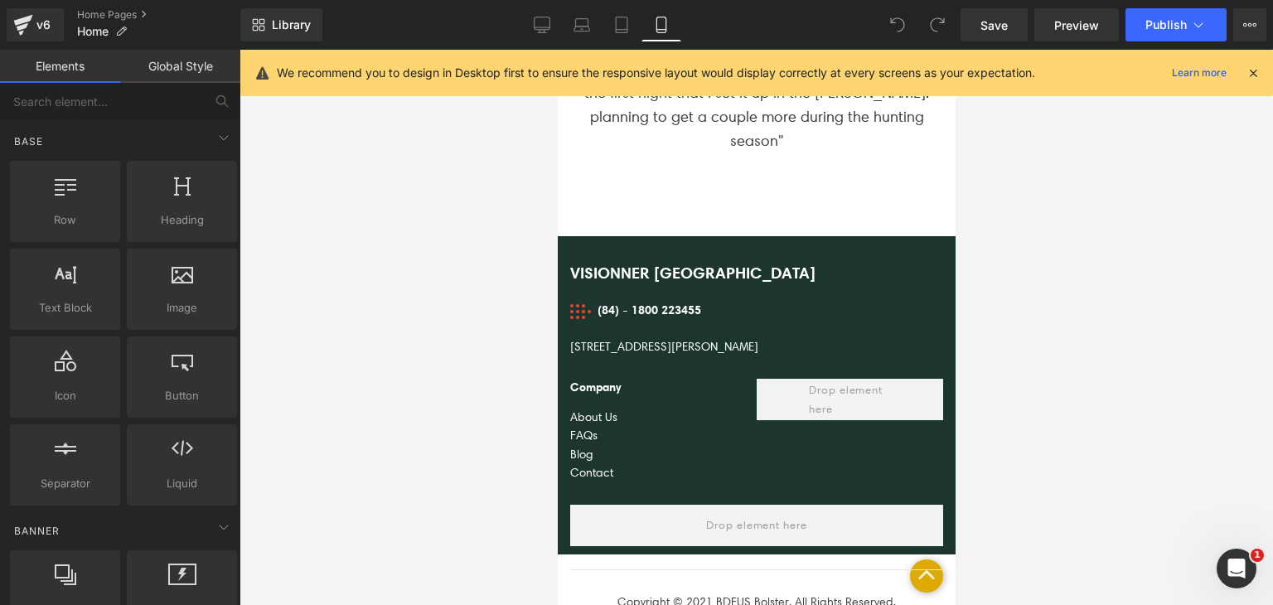
scroll to position [8284, 0]
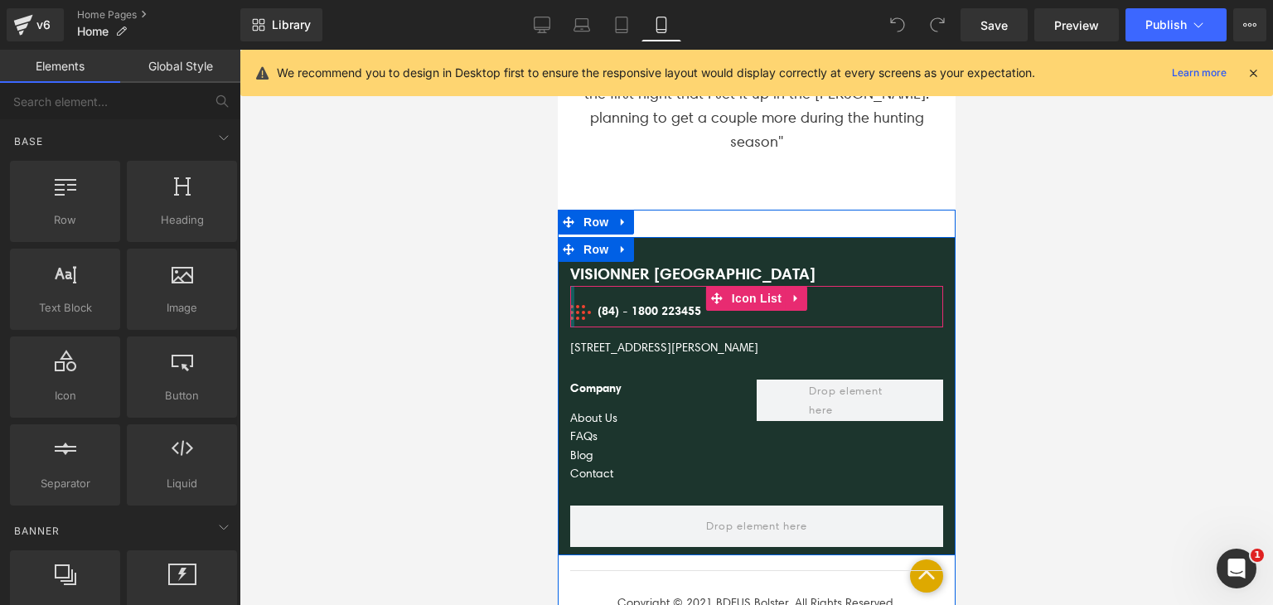
click at [570, 286] on div at bounding box center [572, 306] width 4 height 41
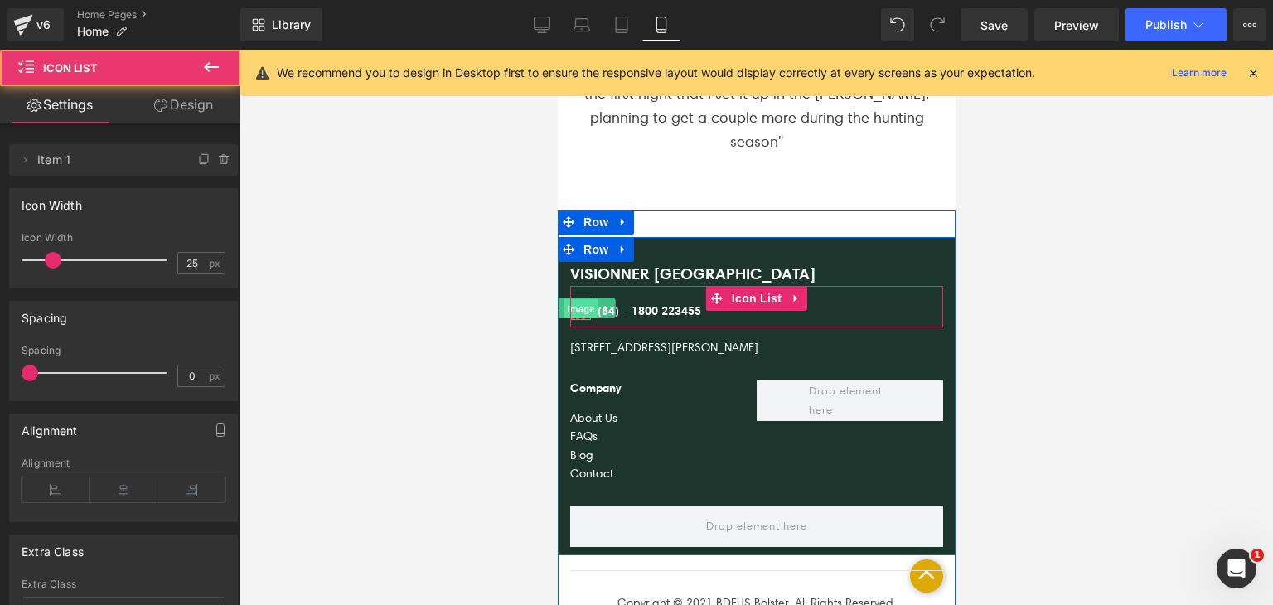
click at [572, 299] on span "Image" at bounding box center [580, 309] width 35 height 20
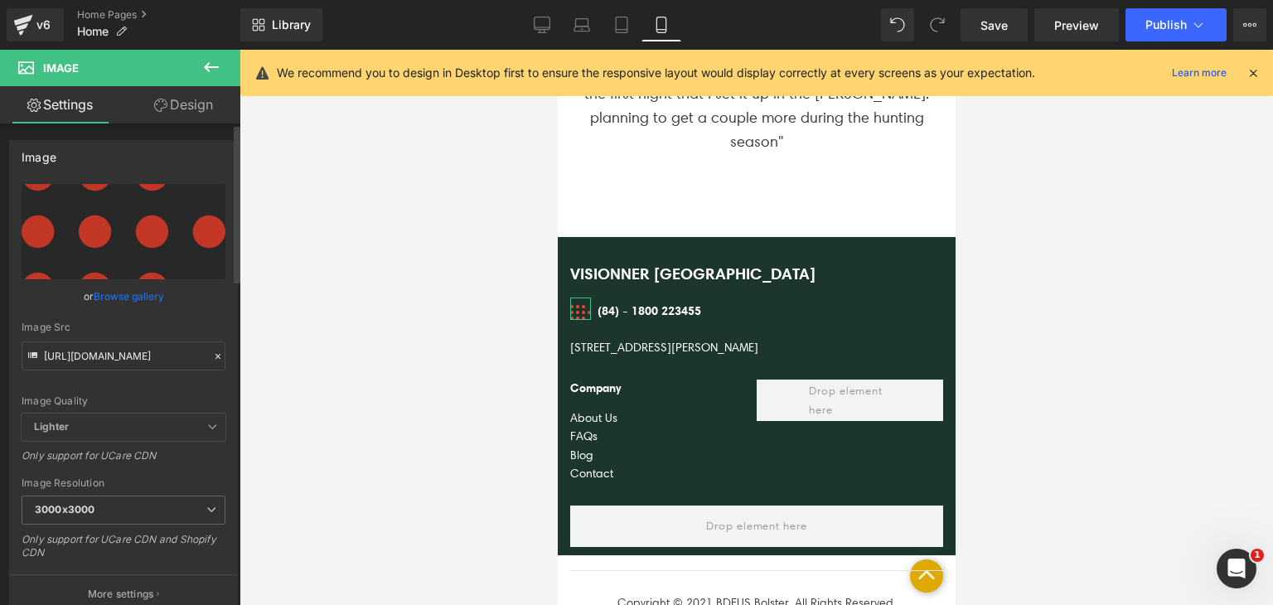
click at [148, 299] on link "Browse gallery" at bounding box center [129, 296] width 70 height 29
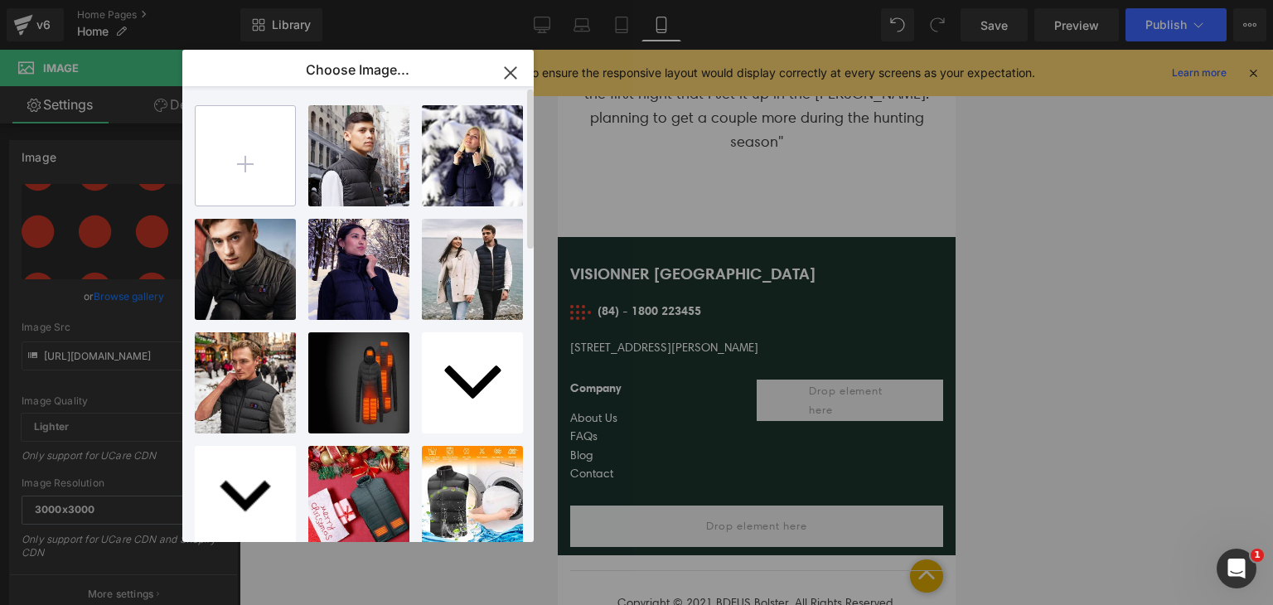
click at [243, 148] on input "file" at bounding box center [245, 155] width 99 height 99
type input "C:\fakepath\Untitled_design_38_355aecb4-78f2-4bc7-863e-684937d6f091.png"
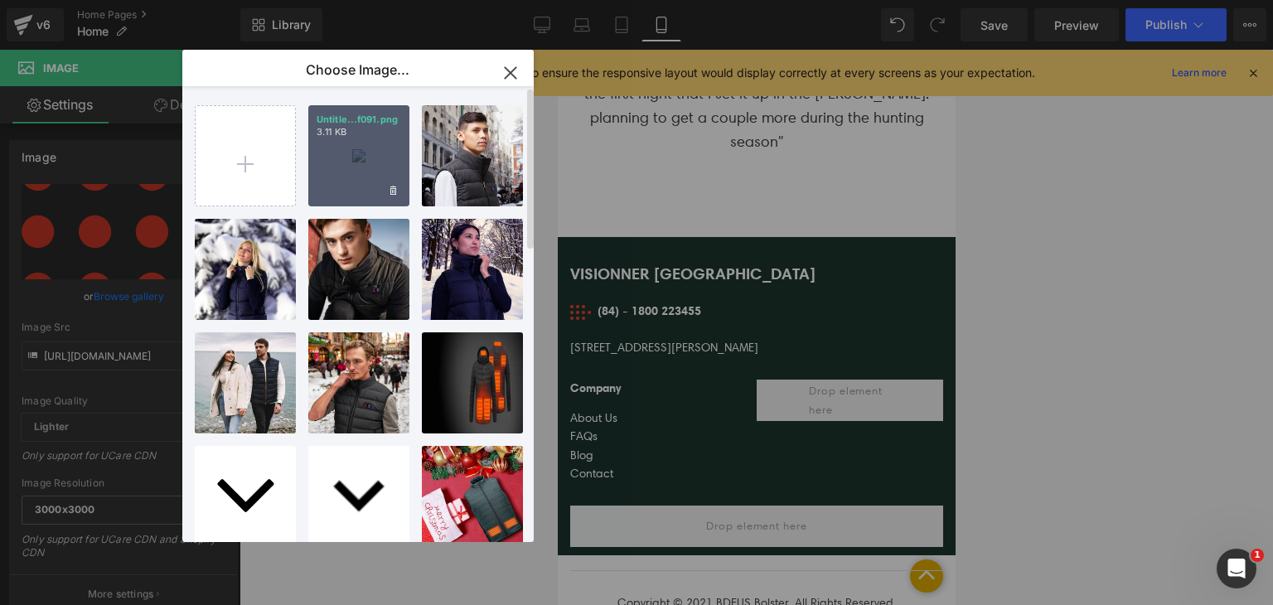
click at [356, 165] on div "Untitle...f091.png 3.11 KB" at bounding box center [358, 155] width 101 height 101
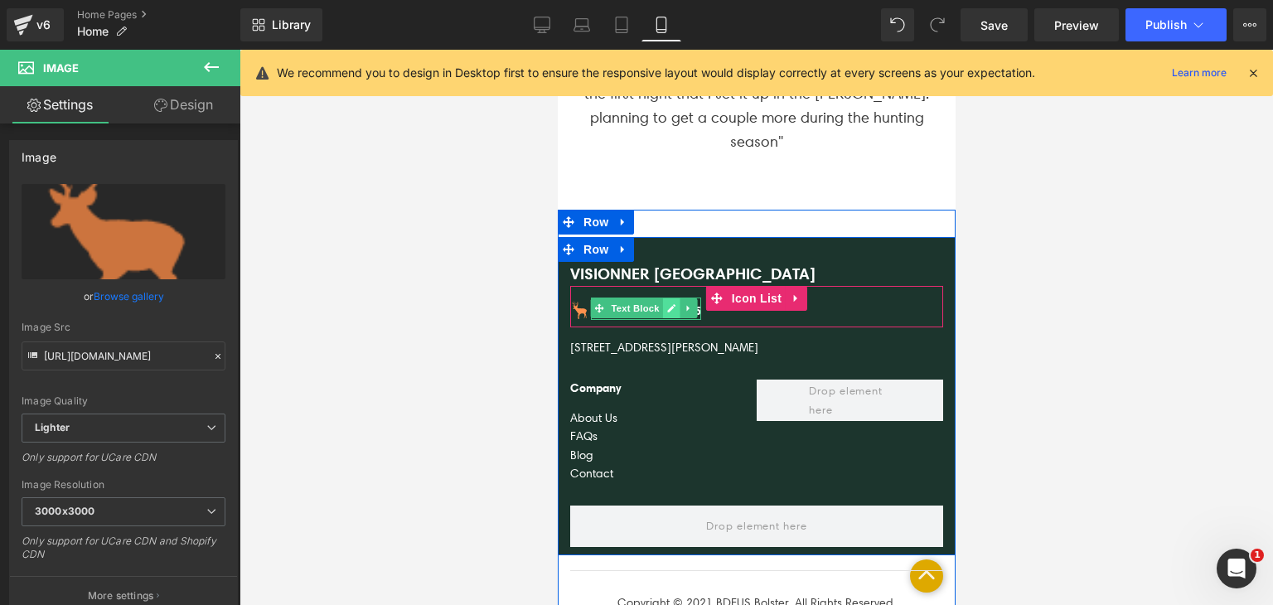
click at [662, 298] on link at bounding box center [670, 308] width 17 height 20
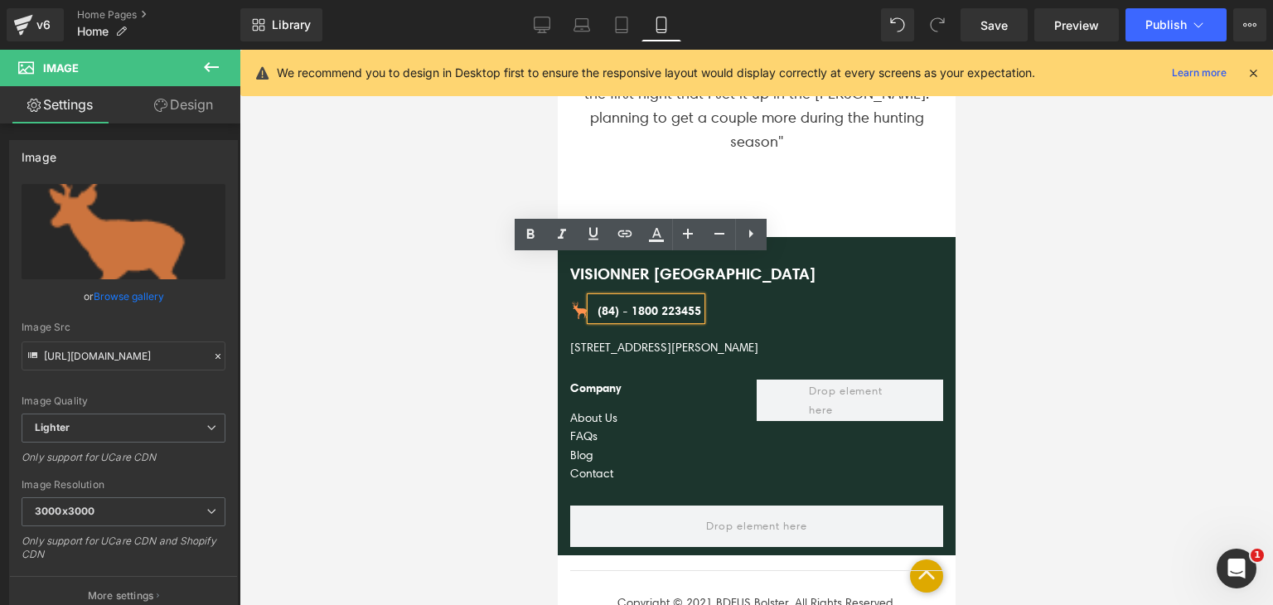
click at [621, 298] on div "(84) - 1800 223455" at bounding box center [645, 309] width 110 height 22
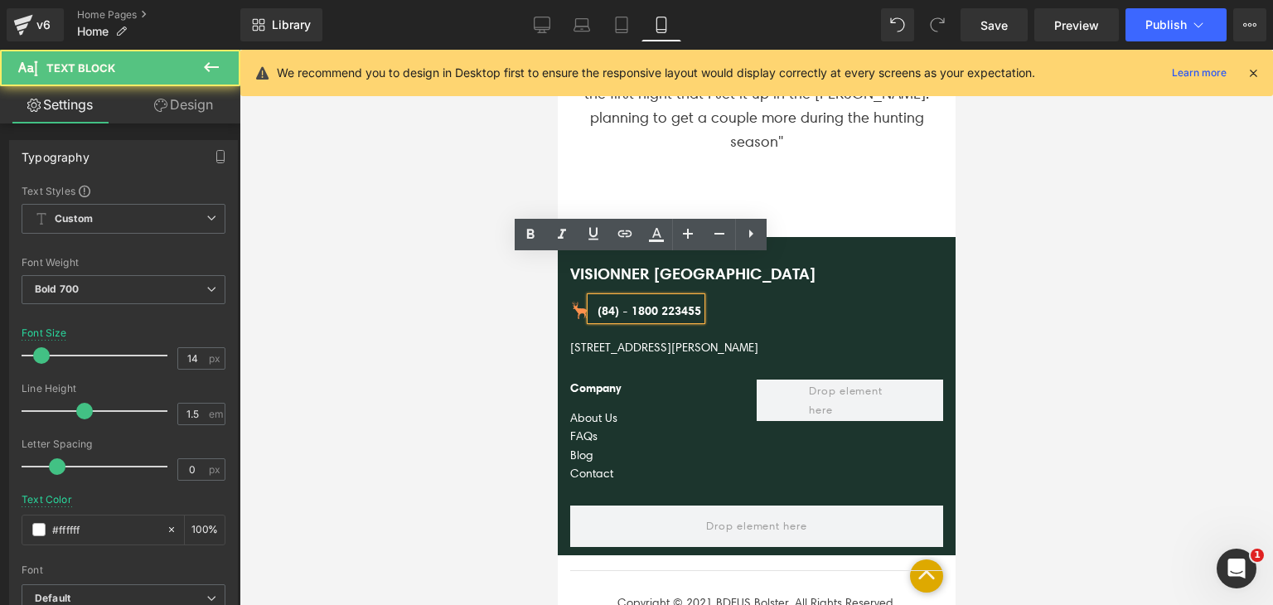
click at [607, 298] on div "(84) - 1800 223455" at bounding box center [645, 309] width 110 height 22
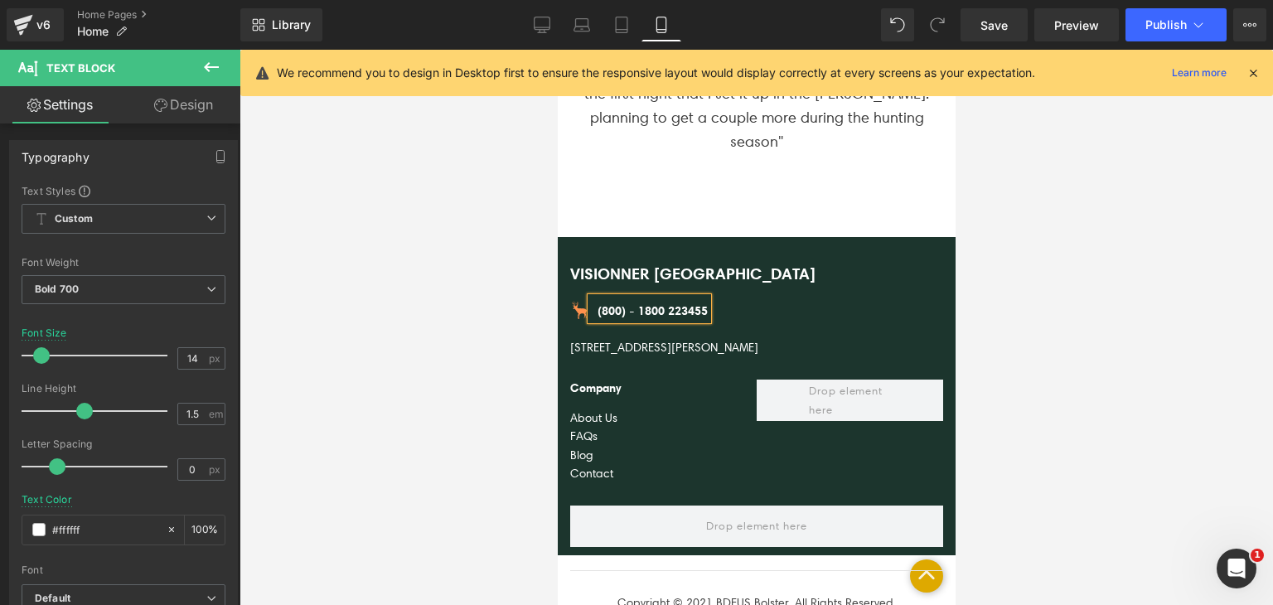
click at [635, 298] on div "(800) - 1800 223455" at bounding box center [648, 309] width 117 height 22
click at [661, 327] on div "[STREET_ADDRESS][PERSON_NAME]" at bounding box center [756, 341] width 373 height 29
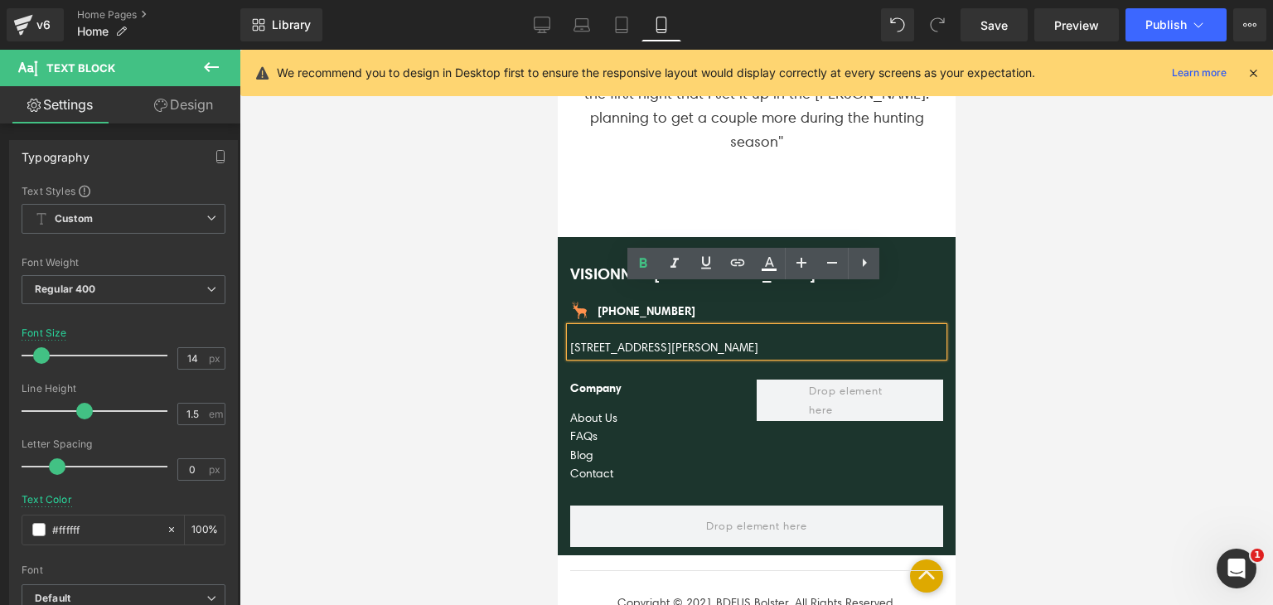
drag, startPoint x: 813, startPoint y: 311, endPoint x: 575, endPoint y: 303, distance: 238.9
click at [575, 327] on div "[STREET_ADDRESS][PERSON_NAME]" at bounding box center [756, 341] width 373 height 29
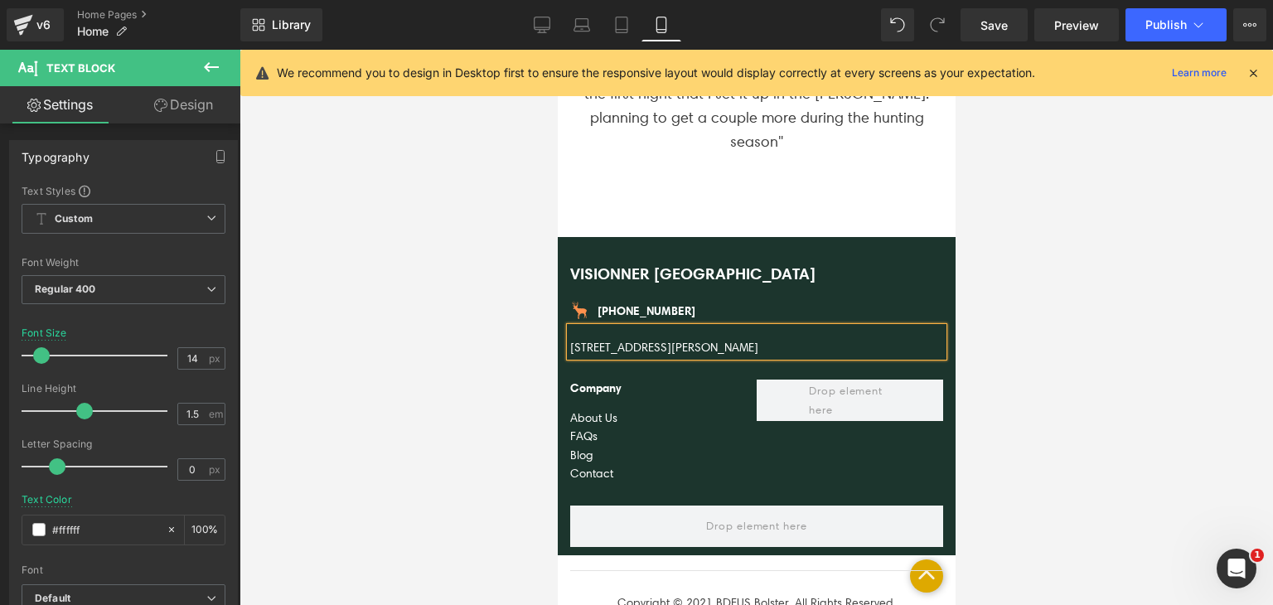
click at [468, 308] on div at bounding box center [757, 327] width 1034 height 555
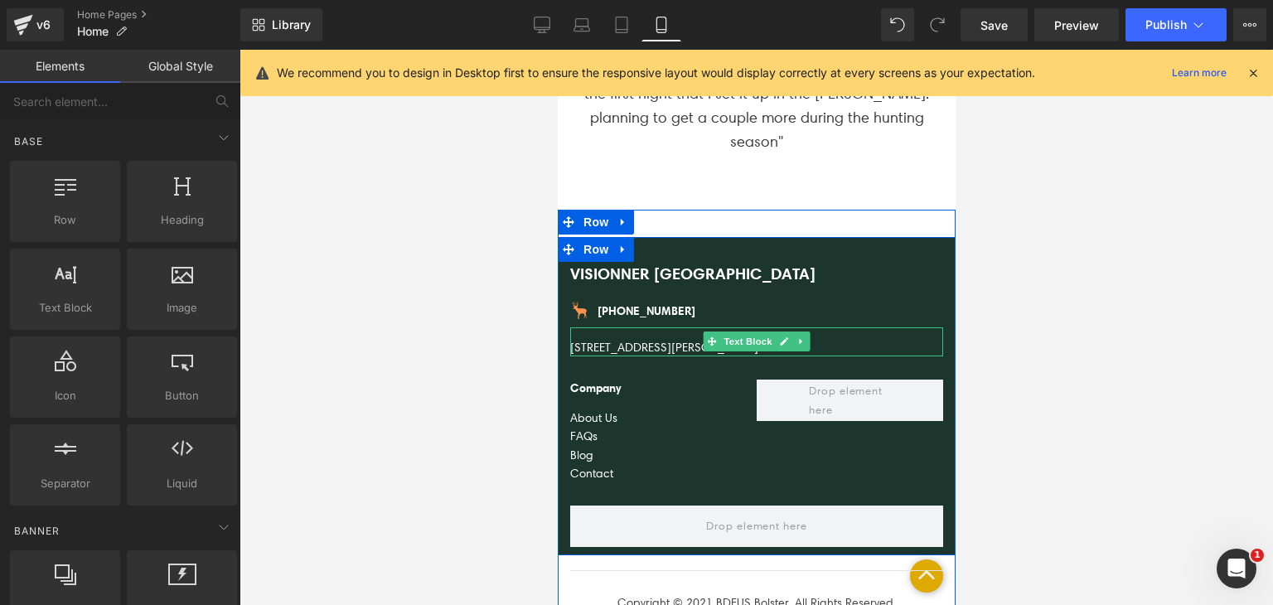
click at [620, 327] on div "2626 Gran Canel Irvine CA 92620 United States" at bounding box center [756, 341] width 373 height 29
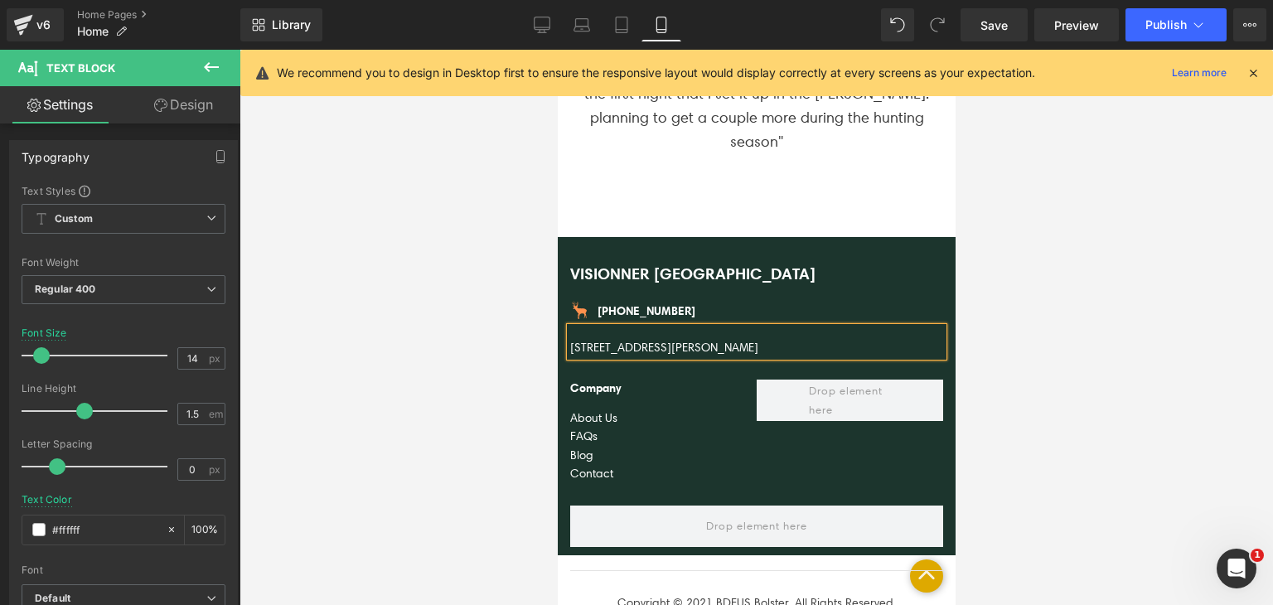
click at [478, 298] on div at bounding box center [757, 327] width 1034 height 555
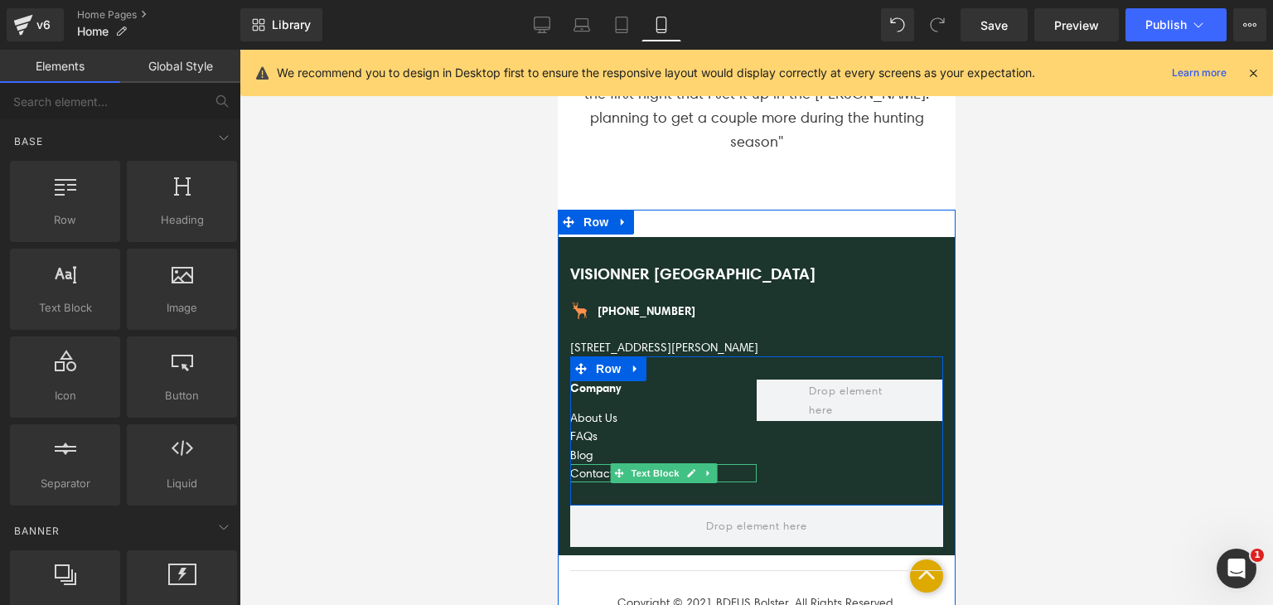
click at [584, 464] on div "Contact" at bounding box center [663, 473] width 187 height 18
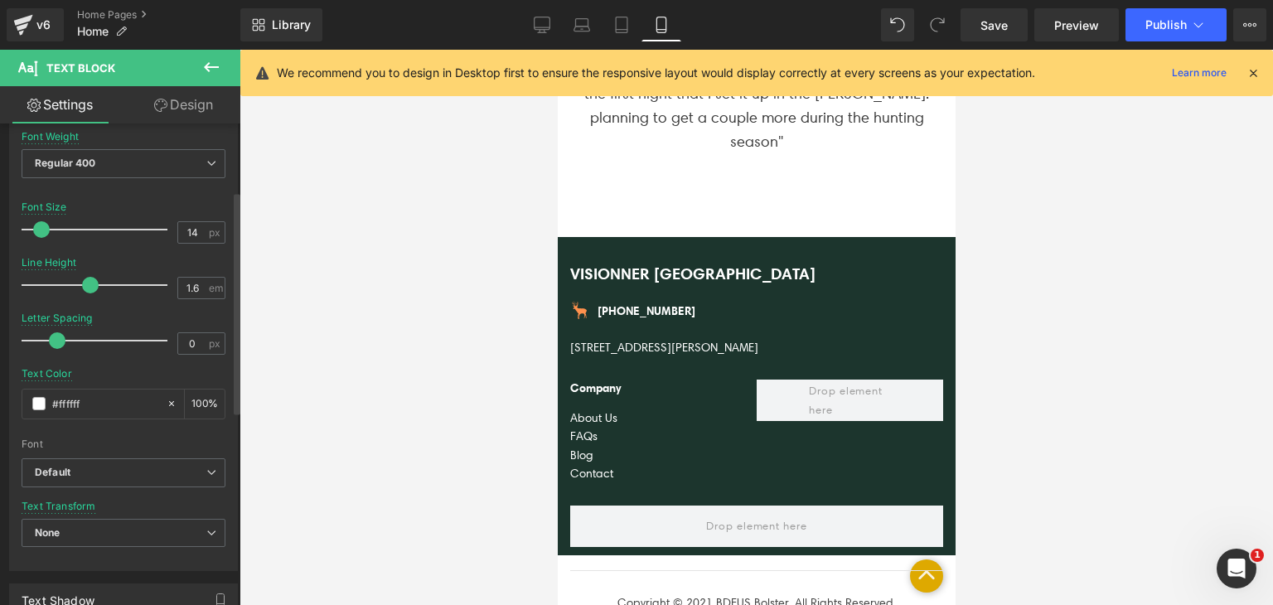
scroll to position [0, 0]
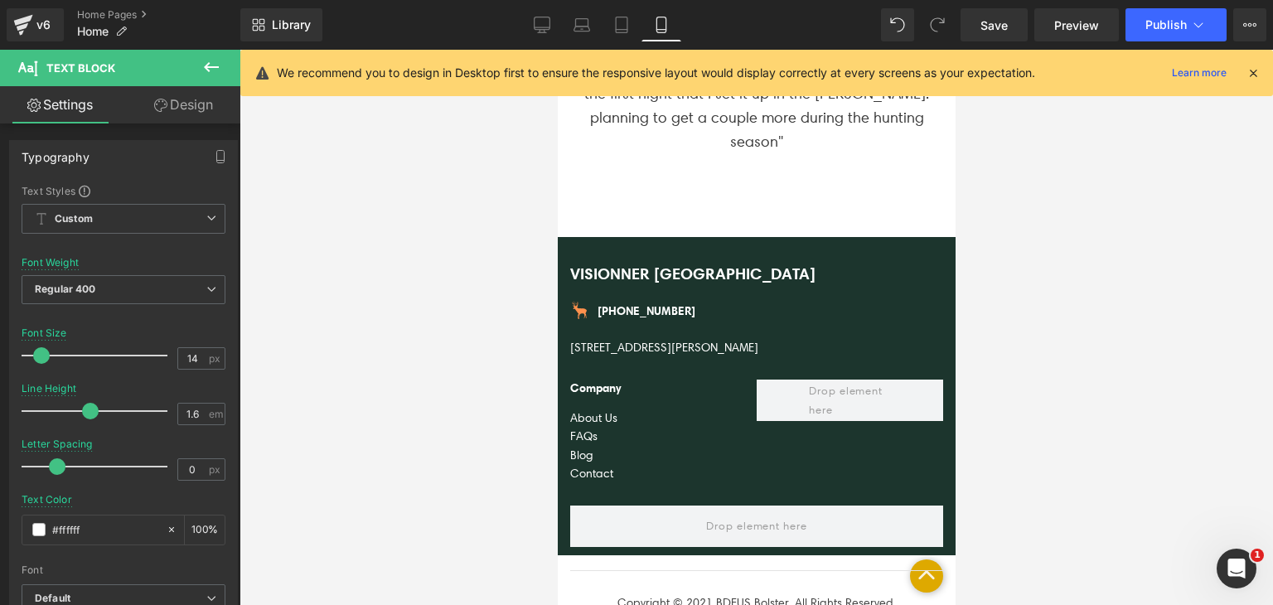
click at [173, 104] on link "Design" at bounding box center [184, 104] width 120 height 37
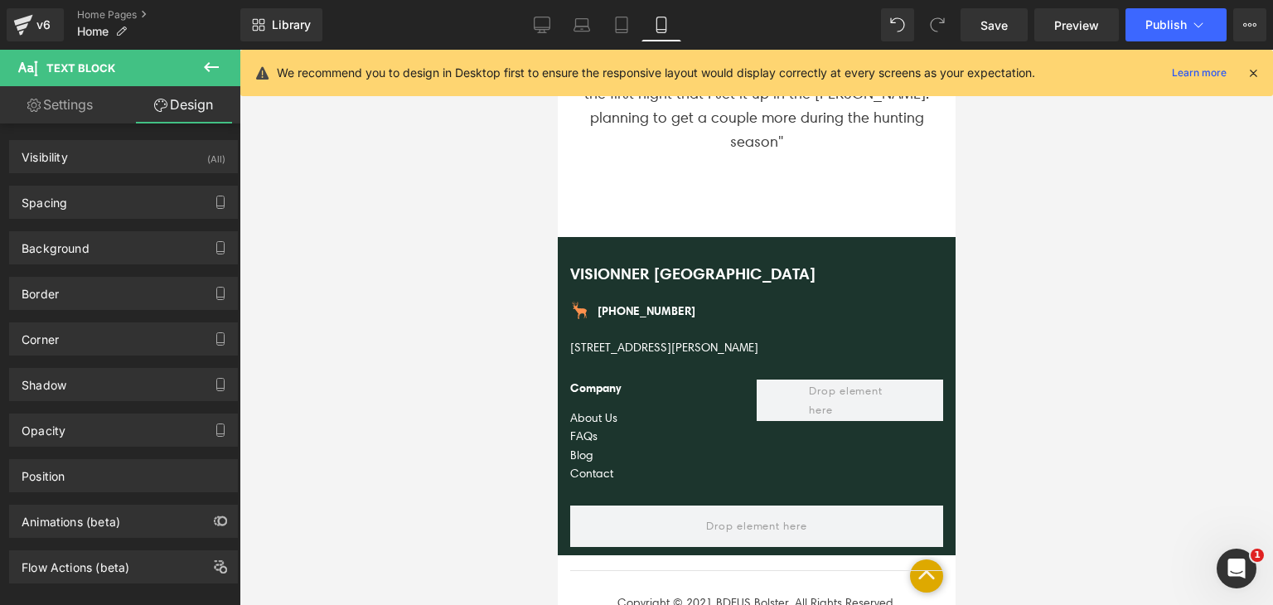
click at [56, 88] on link "Settings" at bounding box center [60, 104] width 120 height 37
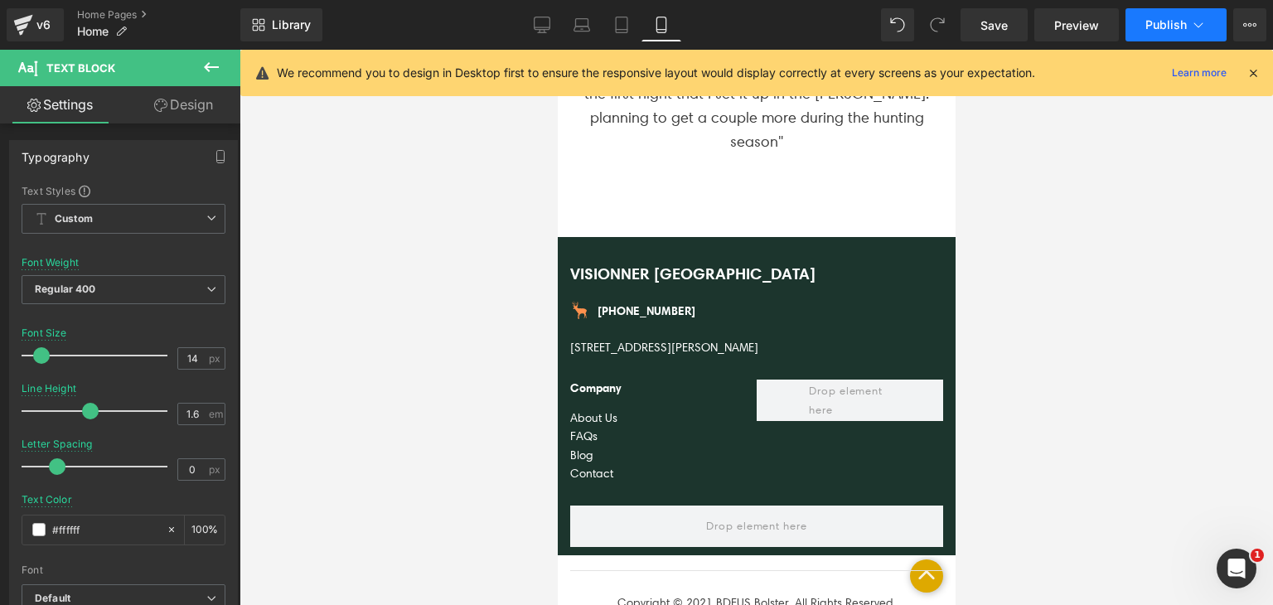
click at [1143, 18] on button "Publish" at bounding box center [1176, 24] width 101 height 33
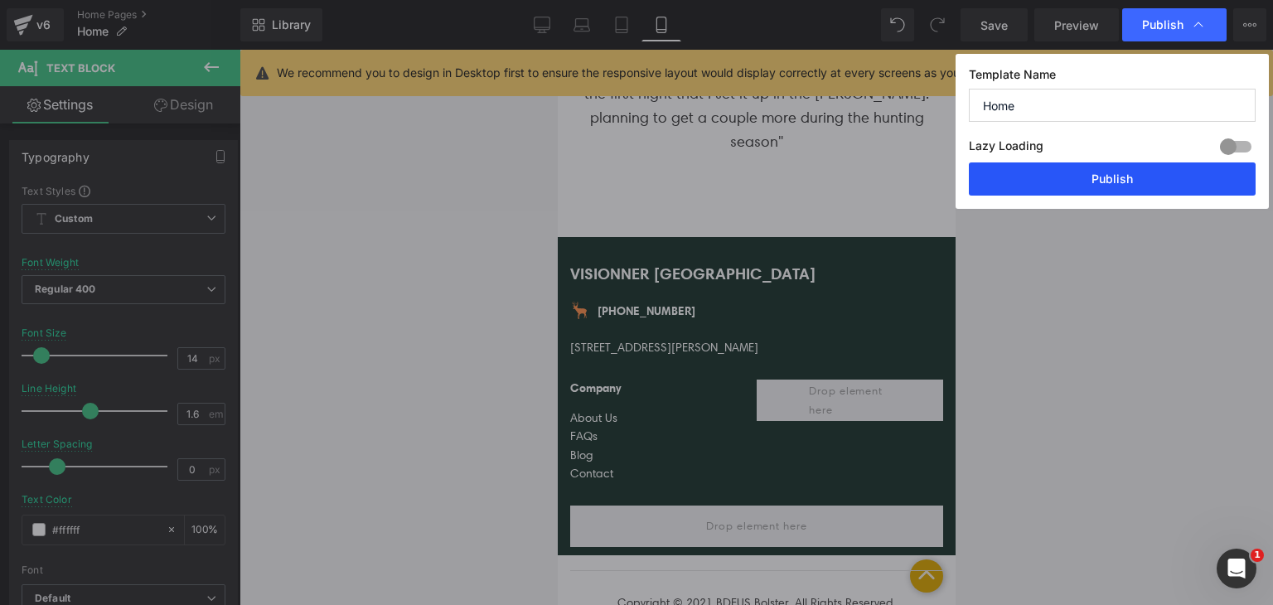
click at [1031, 164] on button "Publish" at bounding box center [1112, 178] width 287 height 33
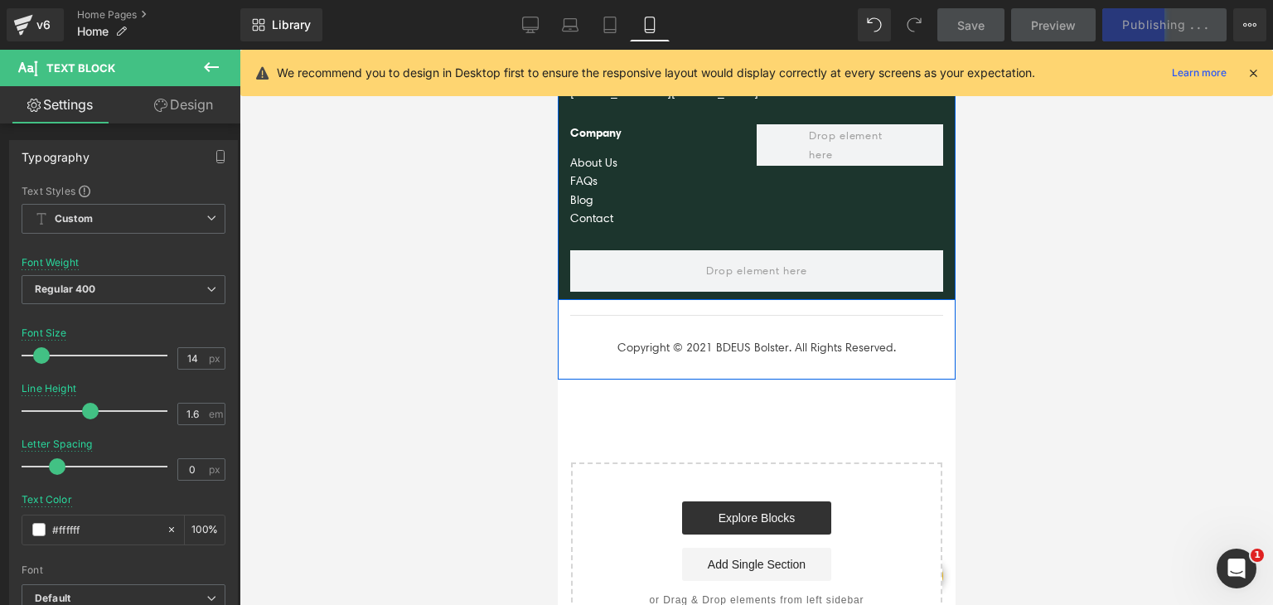
scroll to position [8562, 0]
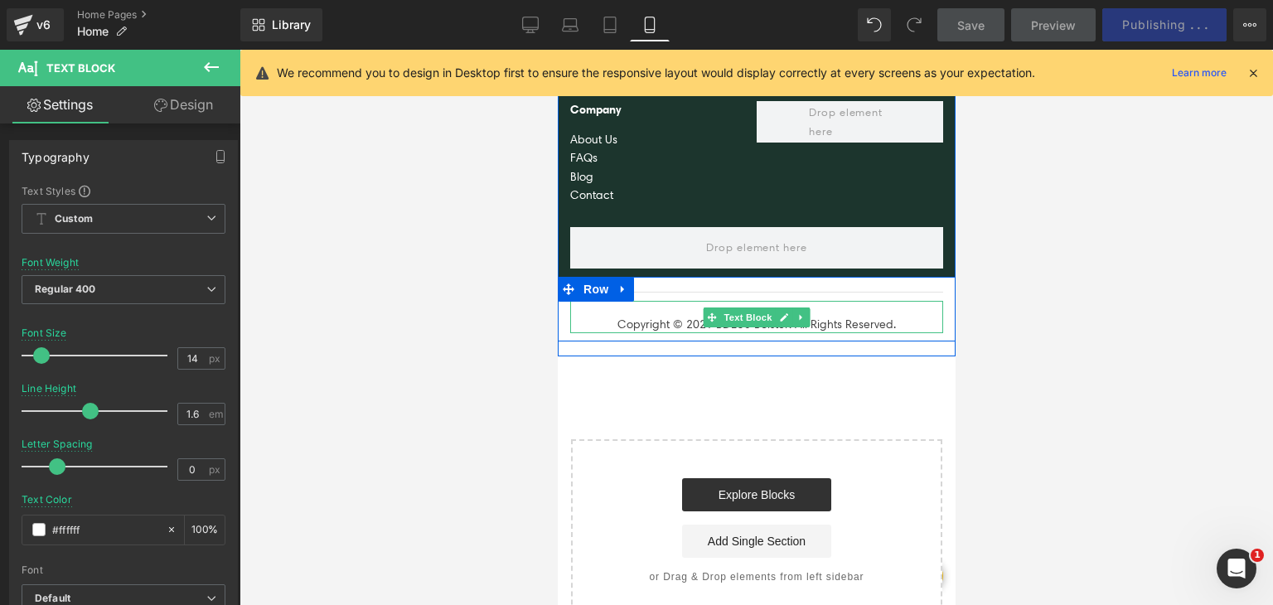
click at [667, 301] on div "Copyright © 2021 BDEUS Bolster. All Rights Reserved." at bounding box center [756, 317] width 373 height 32
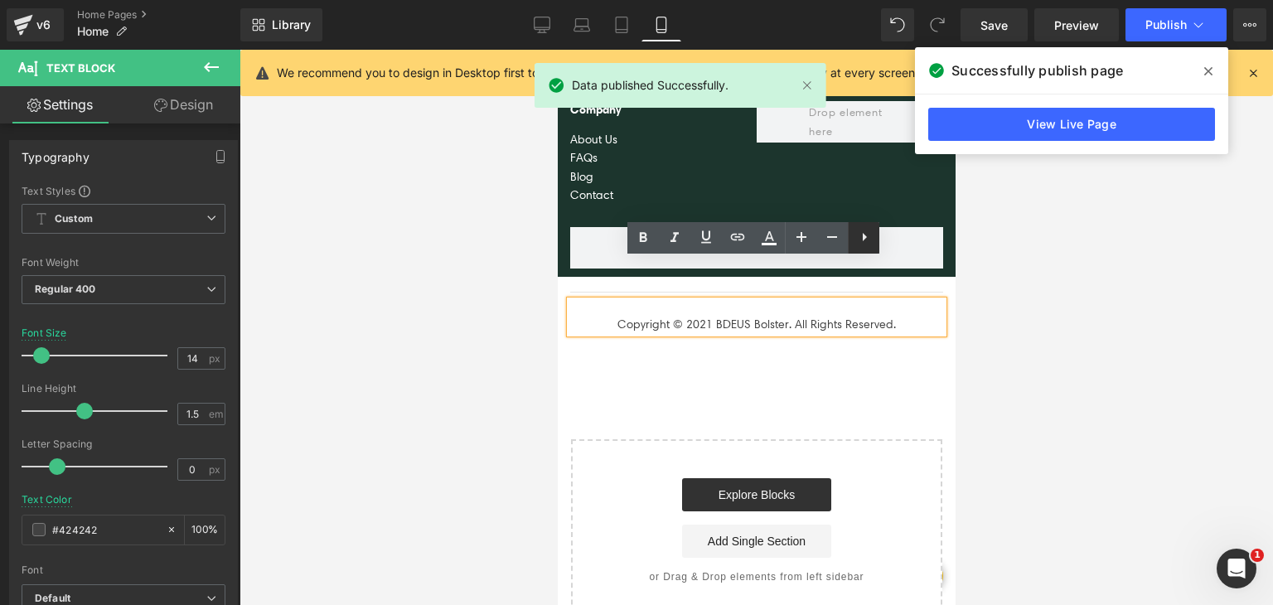
click at [857, 240] on icon at bounding box center [865, 237] width 20 height 20
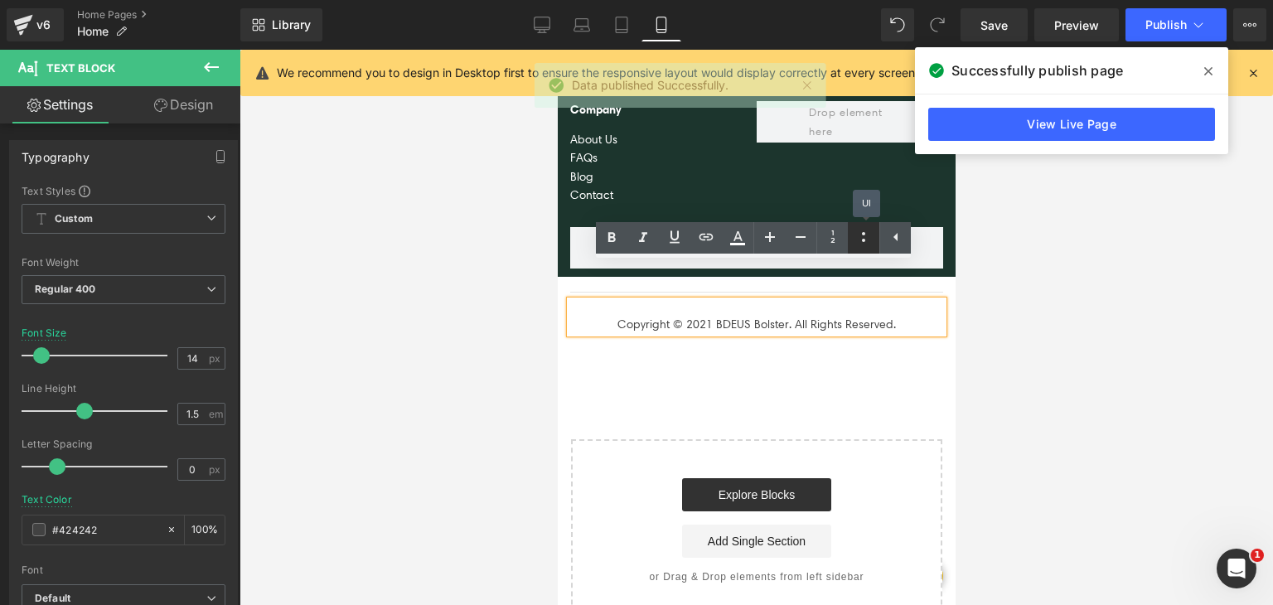
click at [857, 240] on icon at bounding box center [864, 237] width 20 height 20
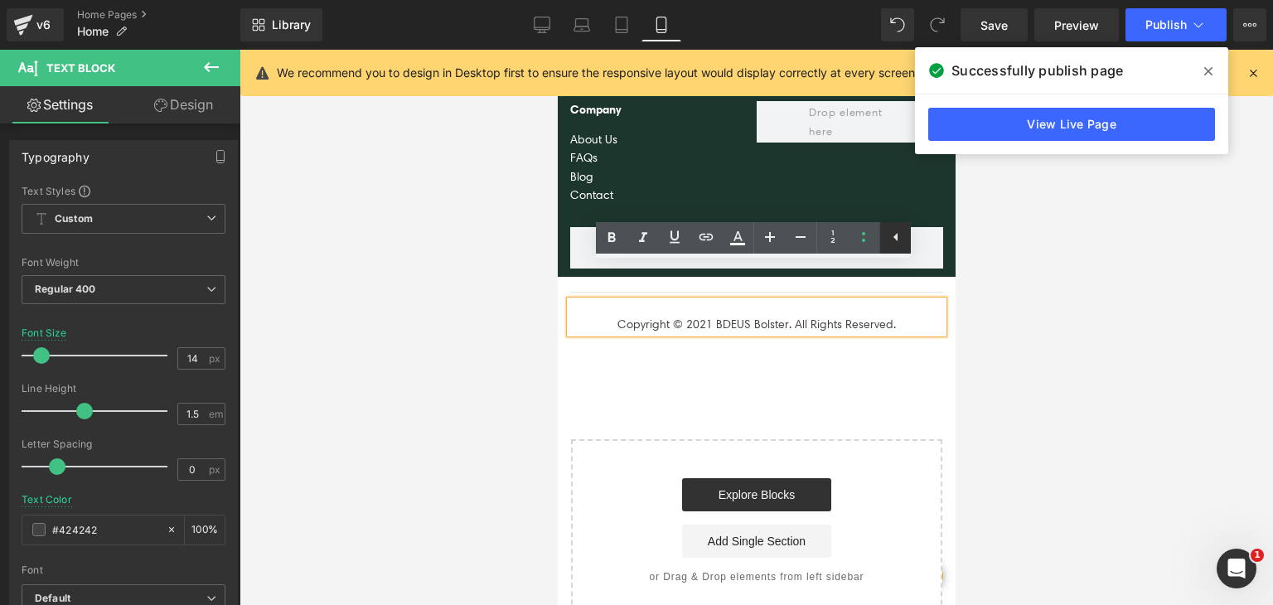
click at [882, 242] on link at bounding box center [896, 238] width 32 height 32
click at [861, 242] on icon at bounding box center [865, 237] width 20 height 20
click at [584, 301] on div "Copyright © 2021 BDEUS Bolster. All Rights Reserved." at bounding box center [756, 317] width 373 height 32
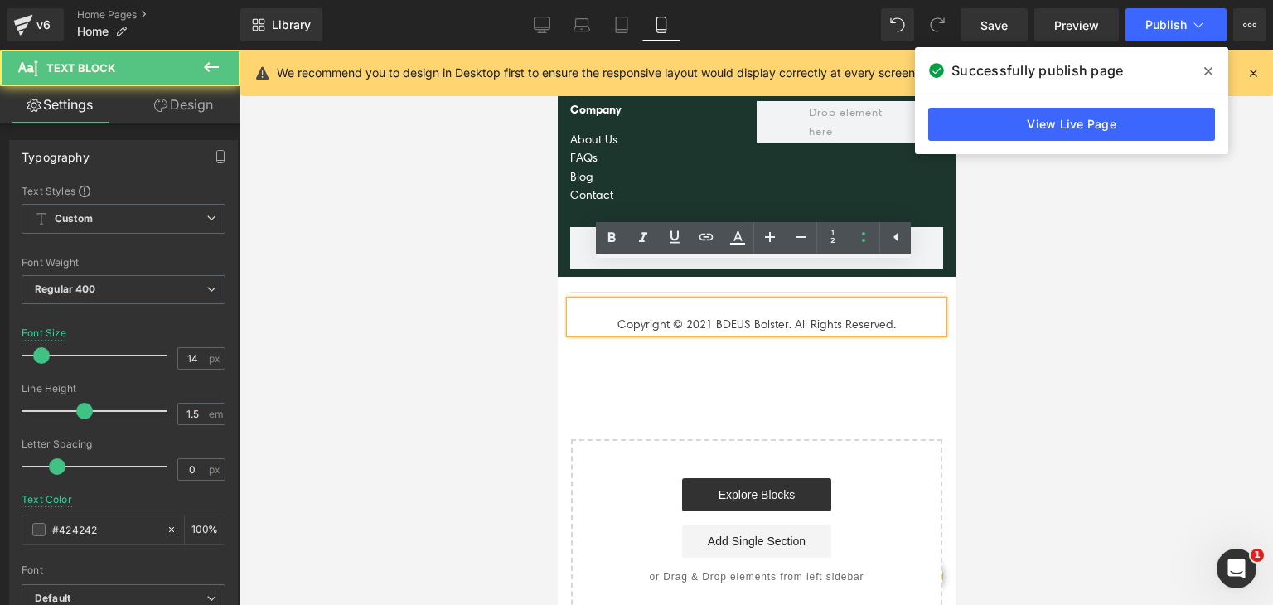
click at [570, 309] on div "VISIONNER USA Text Block Image (800) 620 5610 Text Block Icon List 2626 Grand C…" at bounding box center [756, 143] width 398 height 425
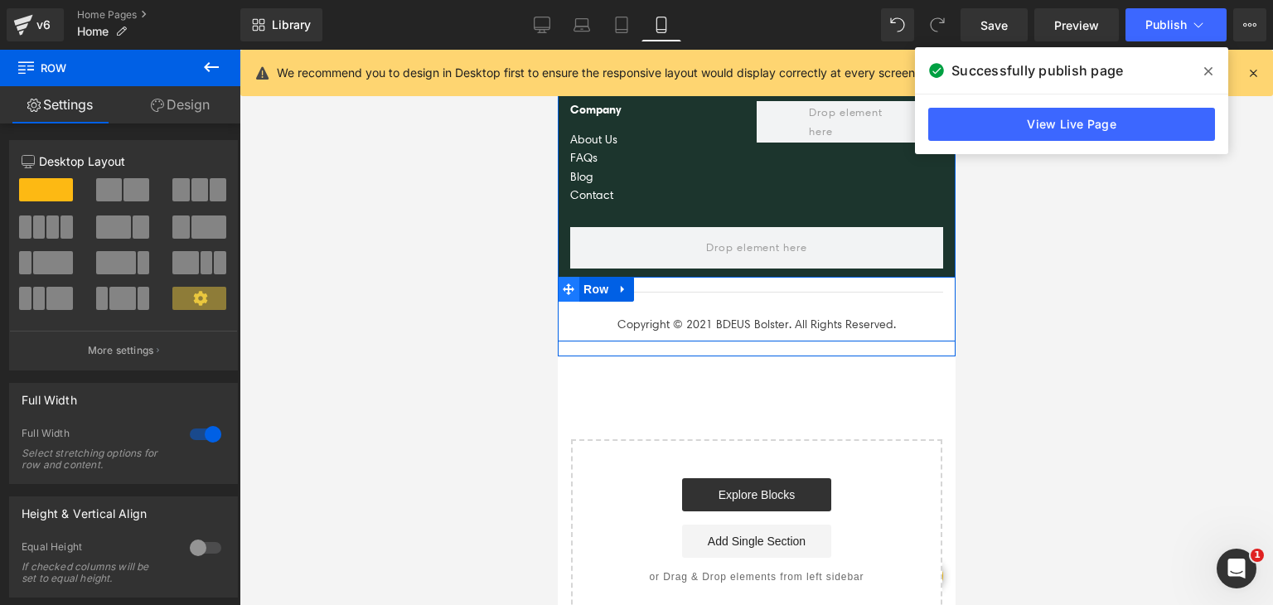
click at [571, 277] on span at bounding box center [568, 289] width 22 height 25
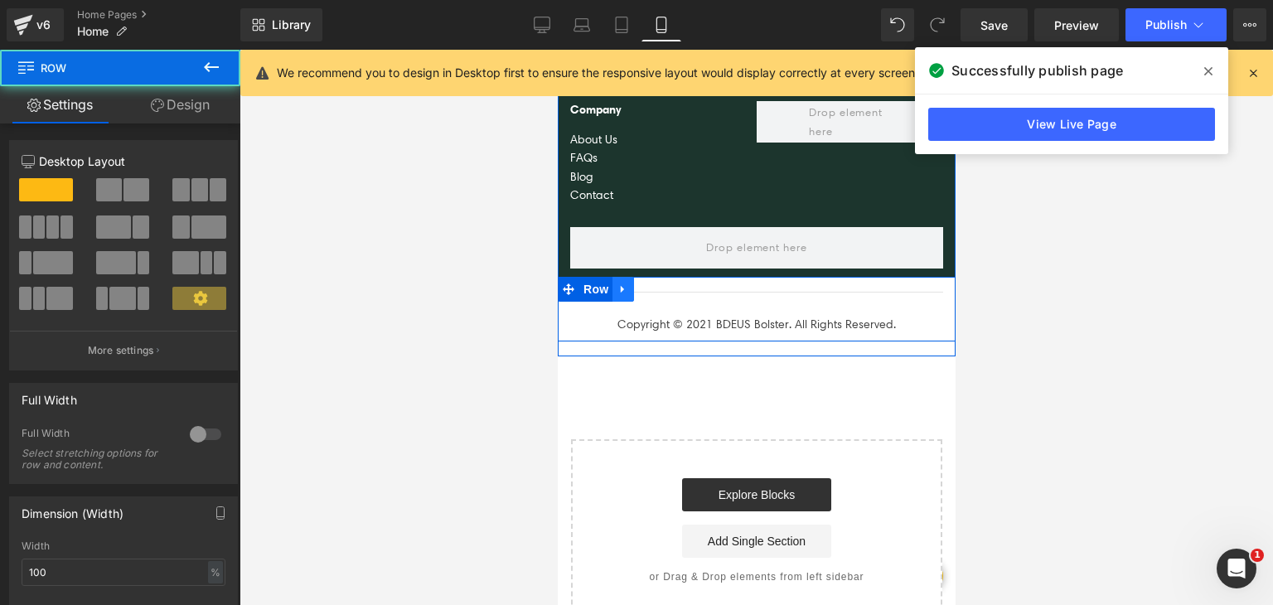
click at [619, 284] on icon at bounding box center [623, 290] width 12 height 12
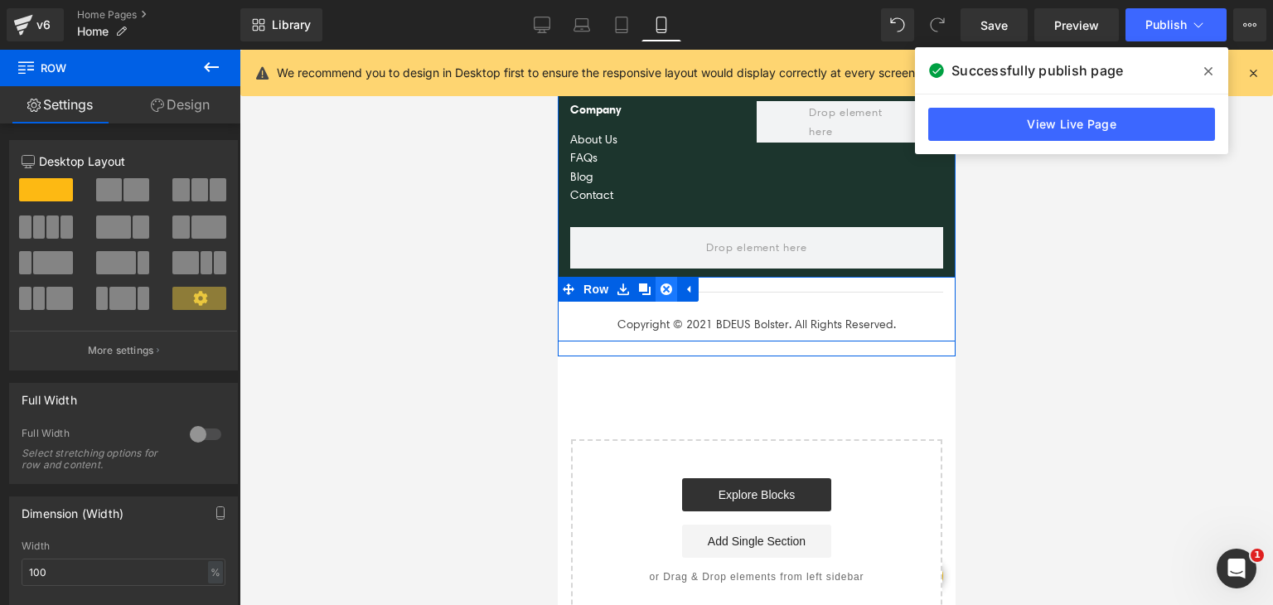
click at [660, 284] on icon at bounding box center [666, 290] width 12 height 12
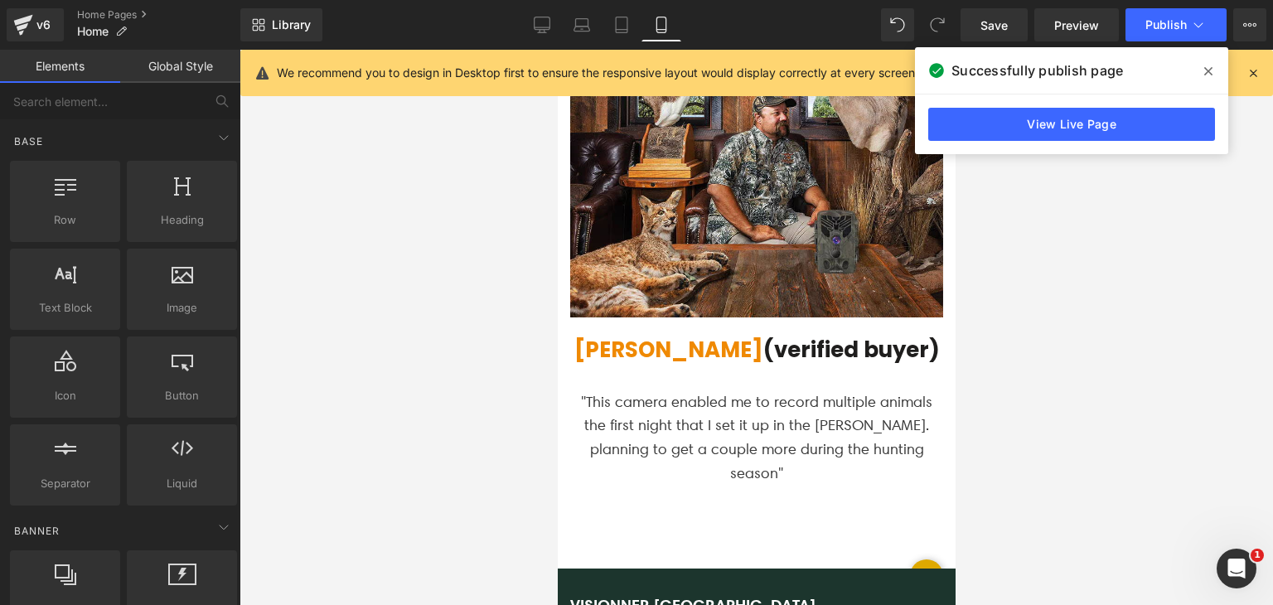
scroll to position [7946, 0]
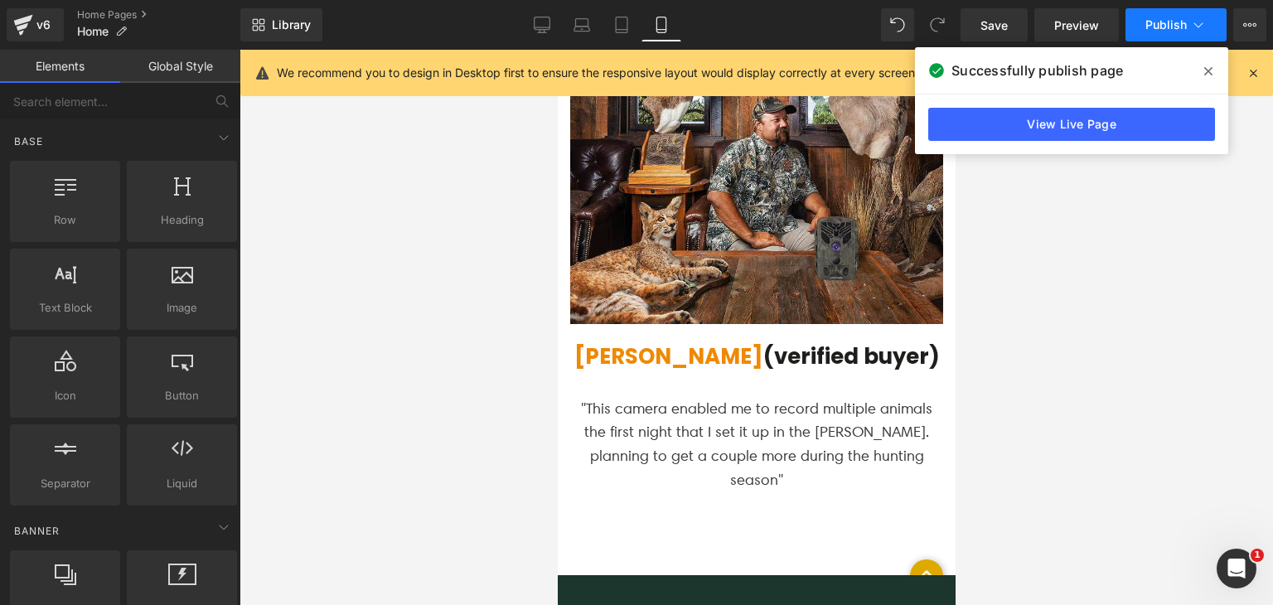
click at [1150, 22] on span "Publish" at bounding box center [1166, 24] width 41 height 13
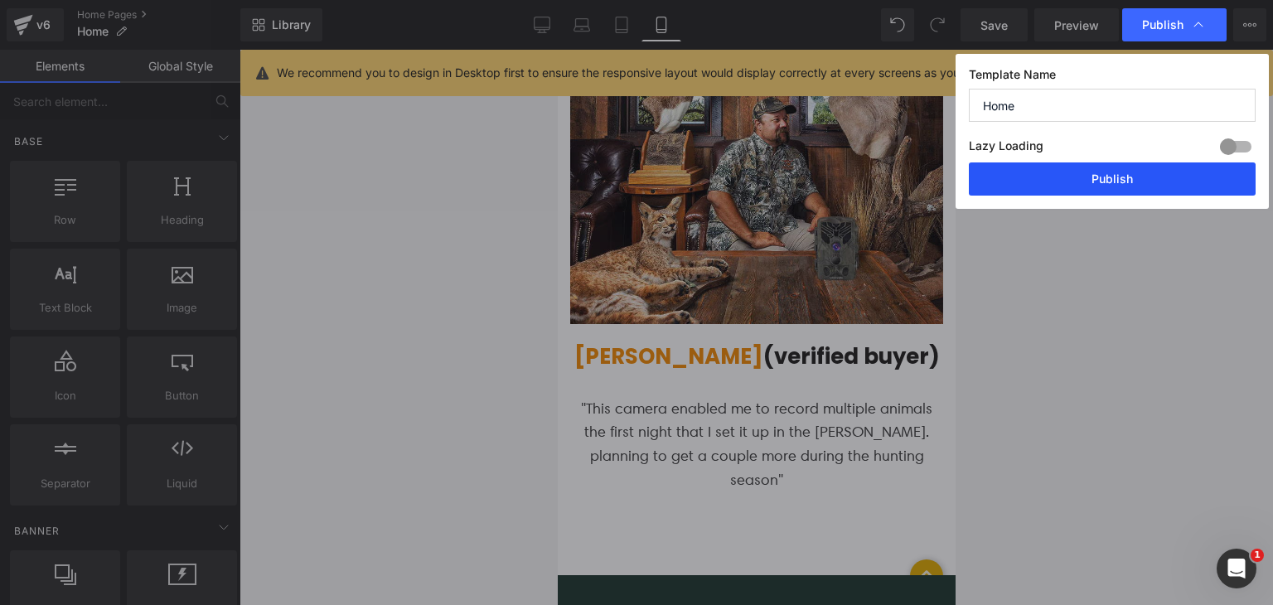
click at [1062, 177] on button "Publish" at bounding box center [1112, 178] width 287 height 33
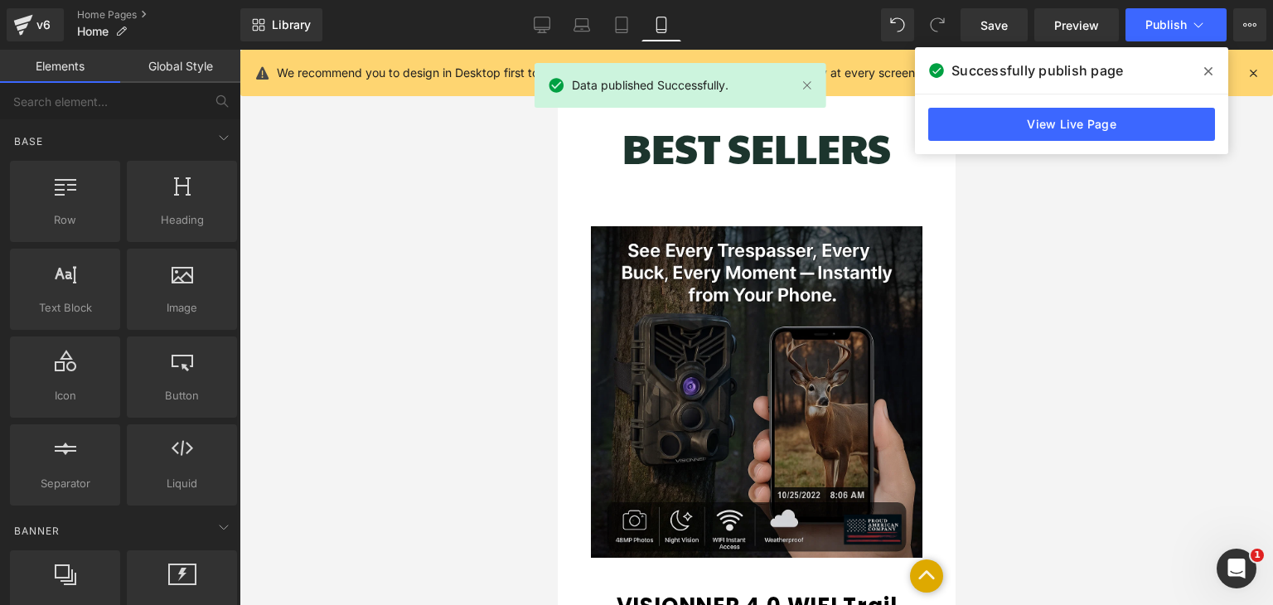
scroll to position [410, 0]
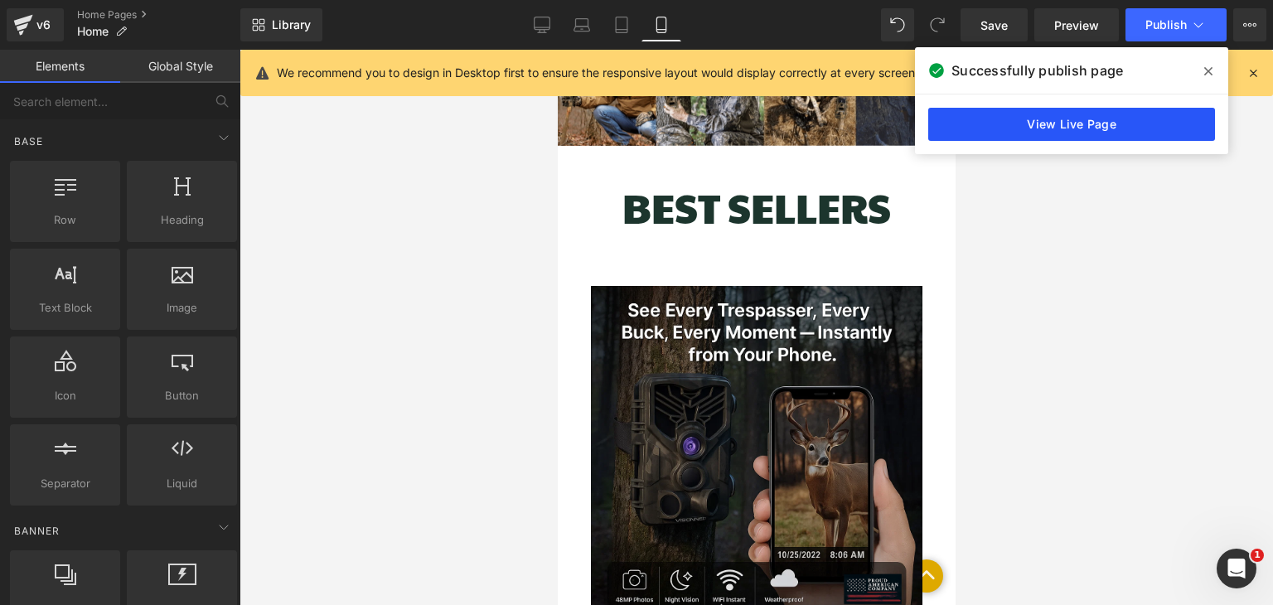
click at [1060, 133] on link "View Live Page" at bounding box center [1072, 124] width 287 height 33
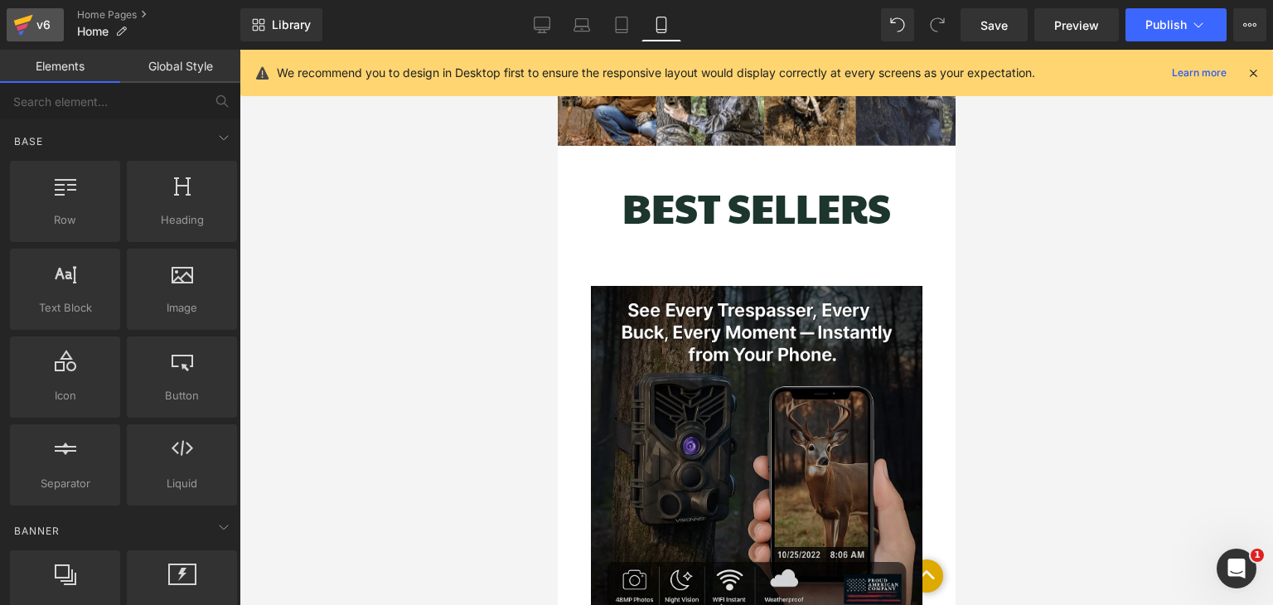
click at [33, 25] on div "v6" at bounding box center [43, 25] width 21 height 22
